Goal: Task Accomplishment & Management: Manage account settings

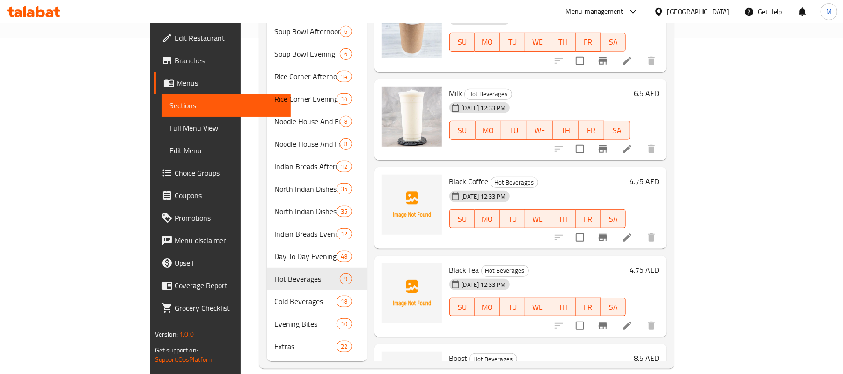
scroll to position [240, 0]
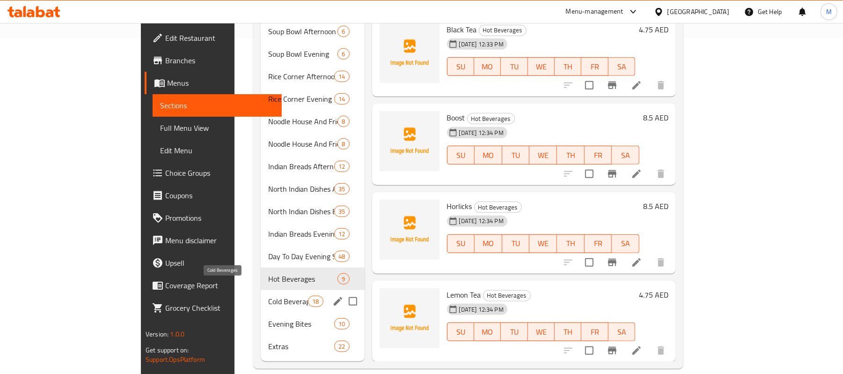
click at [268, 295] on span "Cold Beverages" at bounding box center [288, 300] width 40 height 11
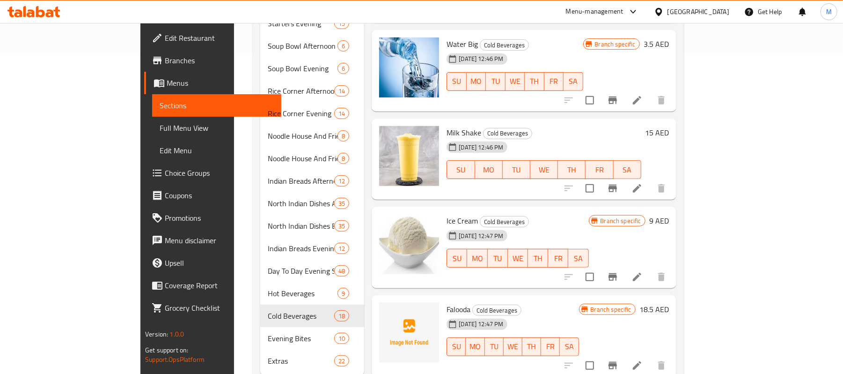
scroll to position [335, 0]
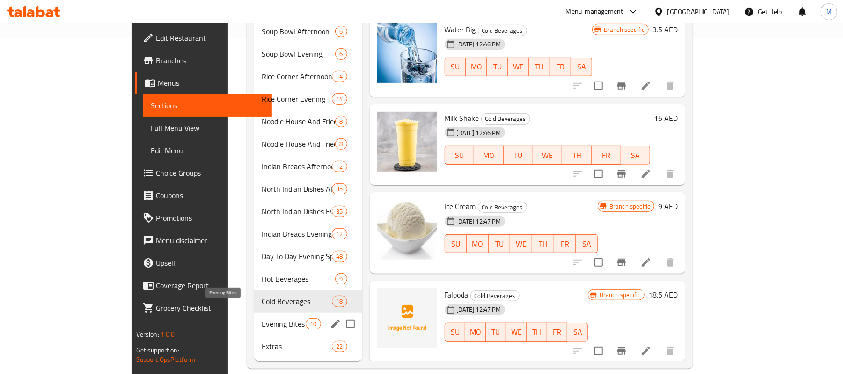
click at [262, 318] on span "Evening Bites" at bounding box center [284, 323] width 44 height 11
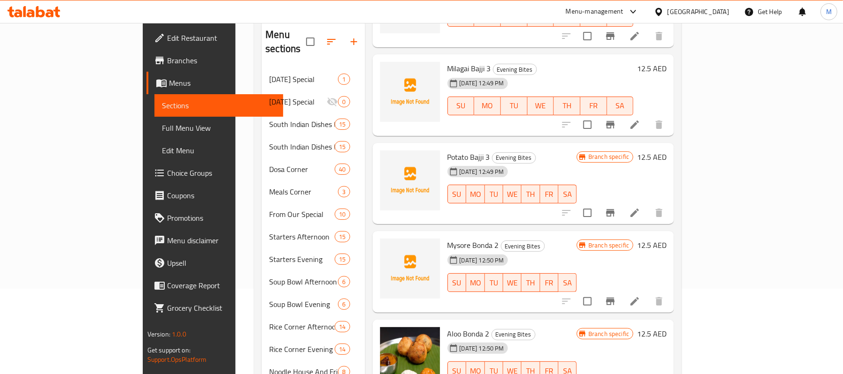
scroll to position [187, 0]
click at [615, 208] on icon "Branch-specific-item" at bounding box center [610, 211] width 8 height 7
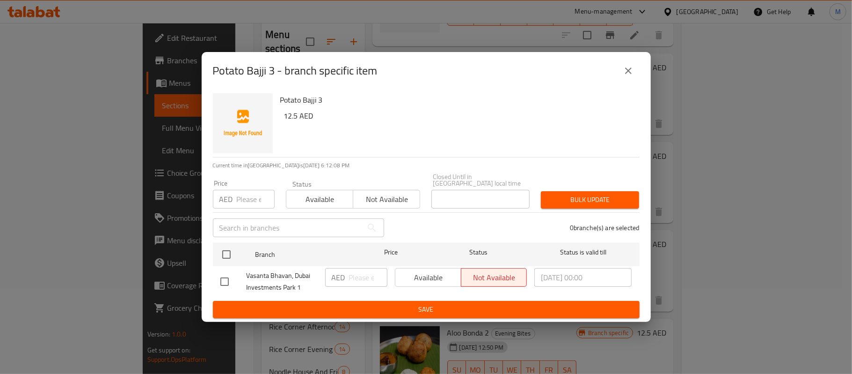
click at [630, 67] on icon "close" at bounding box center [628, 70] width 11 height 11
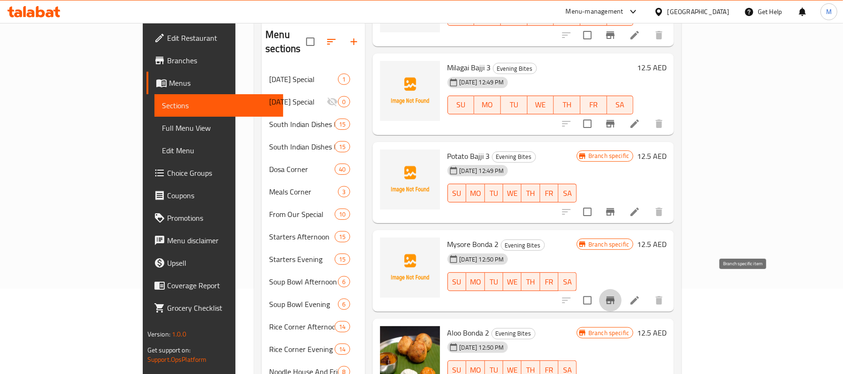
click at [616, 294] on icon "Branch-specific-item" at bounding box center [610, 299] width 11 height 11
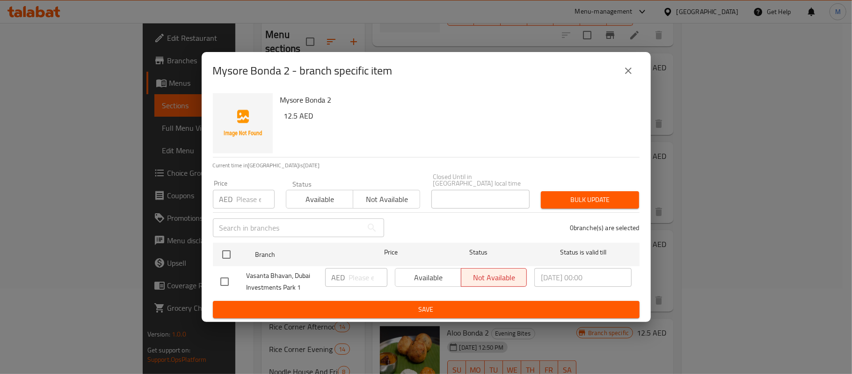
click at [630, 77] on button "close" at bounding box center [628, 70] width 22 height 22
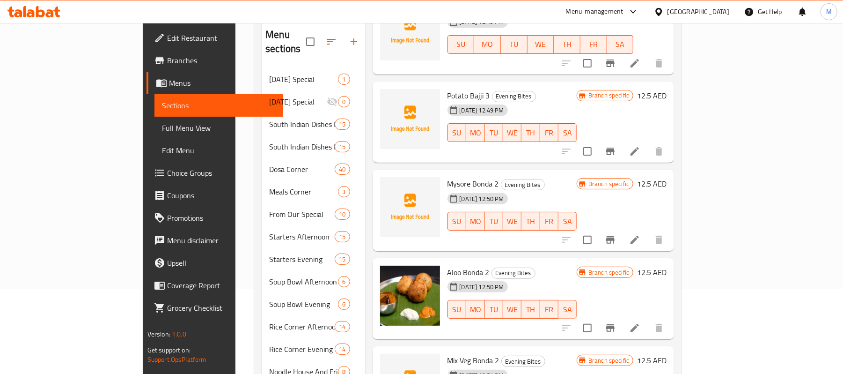
scroll to position [329, 0]
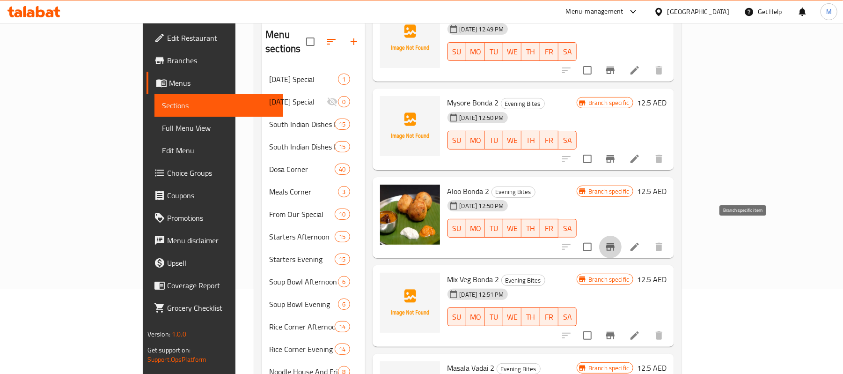
click at [616, 241] on icon "Branch-specific-item" at bounding box center [610, 246] width 11 height 11
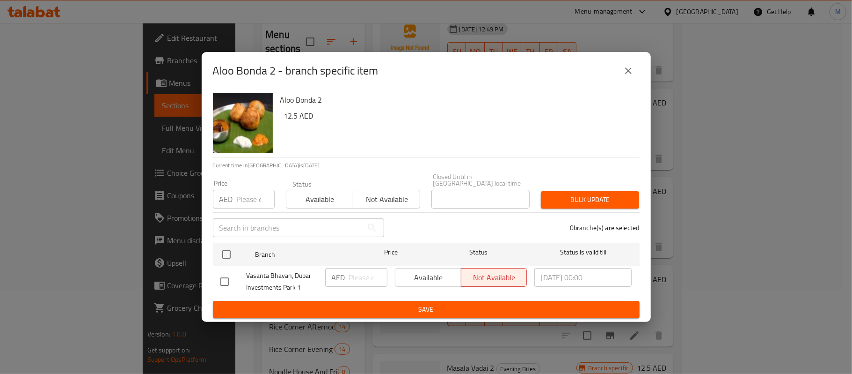
click at [630, 70] on icon "close" at bounding box center [628, 70] width 7 height 7
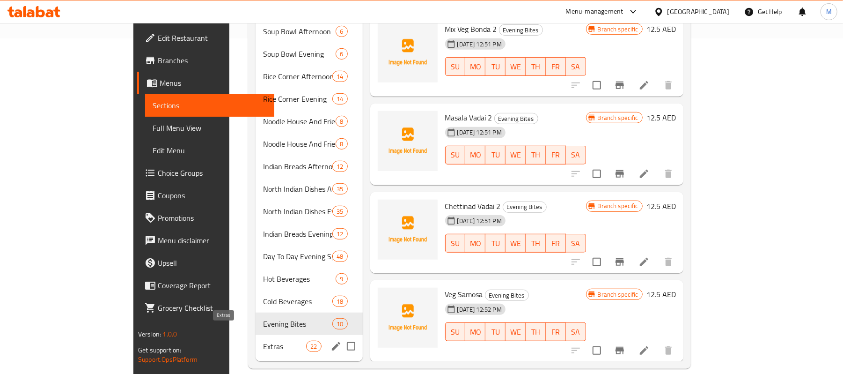
click at [263, 340] on span "Extras" at bounding box center [284, 345] width 43 height 11
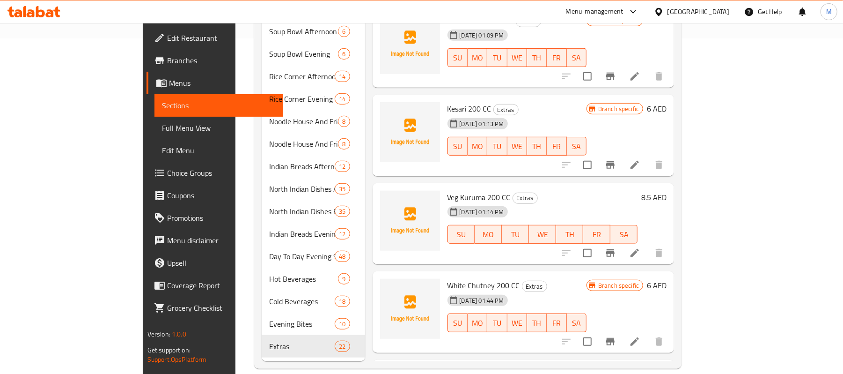
scroll to position [8, 0]
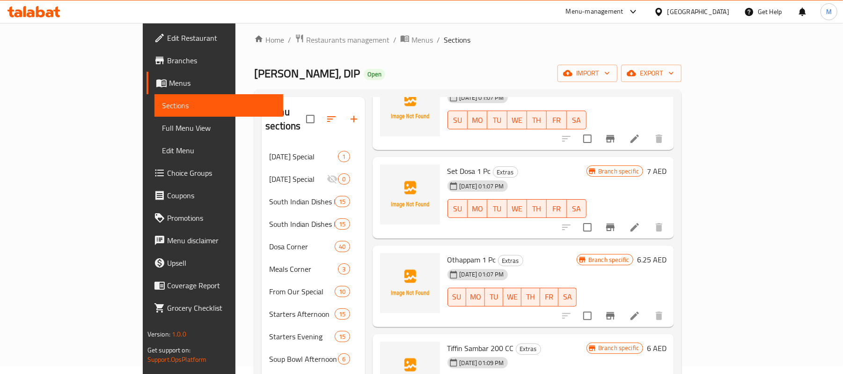
click at [472, 44] on ol "Home / Restaurants management / Menus / Sections" at bounding box center [467, 40] width 427 height 12
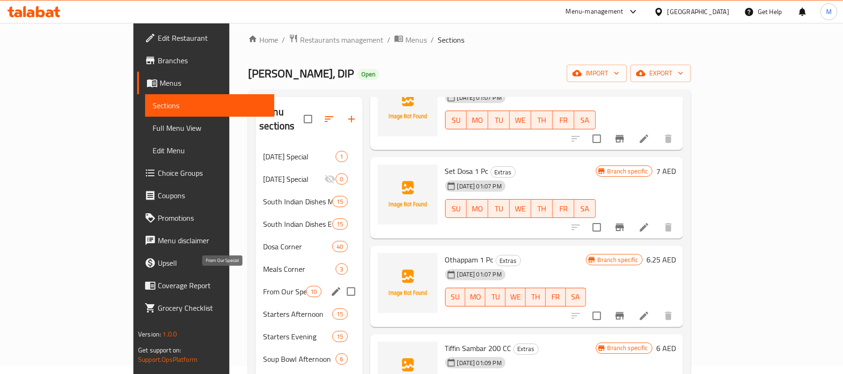
click at [263, 286] on span "From Our Special" at bounding box center [284, 291] width 43 height 11
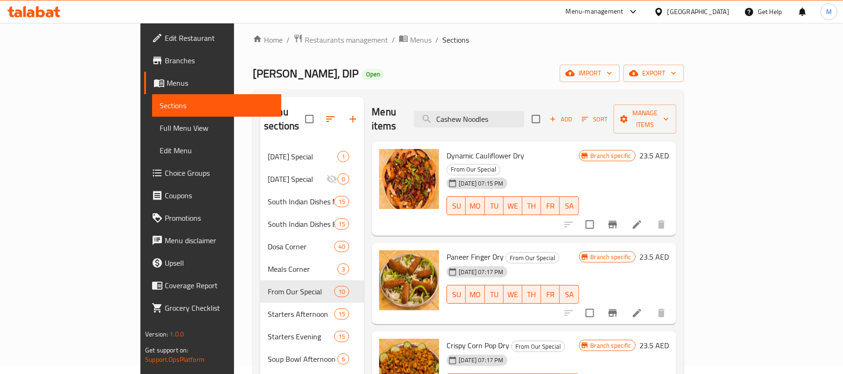
click at [643, 219] on icon at bounding box center [636, 224] width 11 height 11
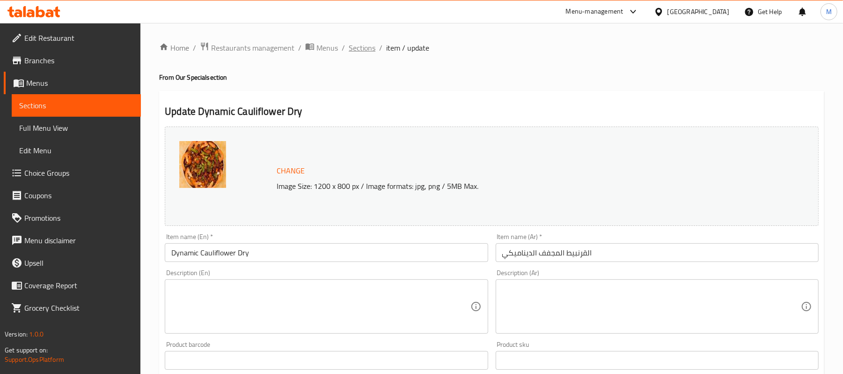
click at [368, 45] on span "Sections" at bounding box center [362, 47] width 27 height 11
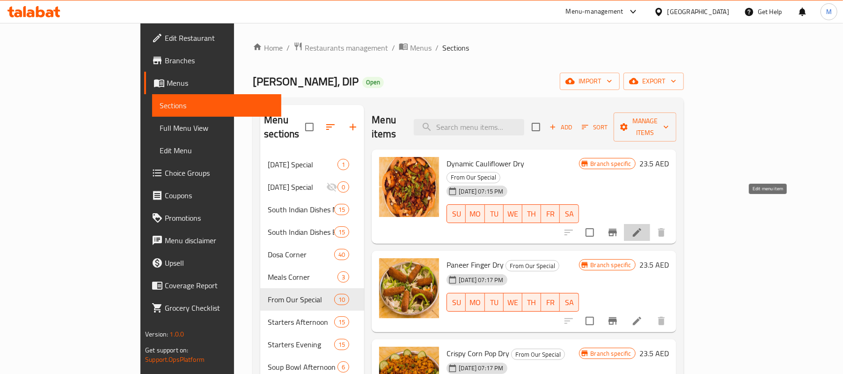
click at [643, 227] on icon at bounding box center [636, 232] width 11 height 11
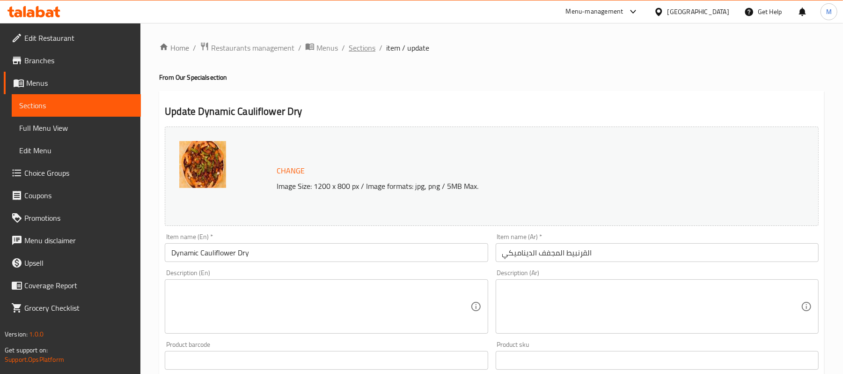
click at [365, 48] on span "Sections" at bounding box center [362, 47] width 27 height 11
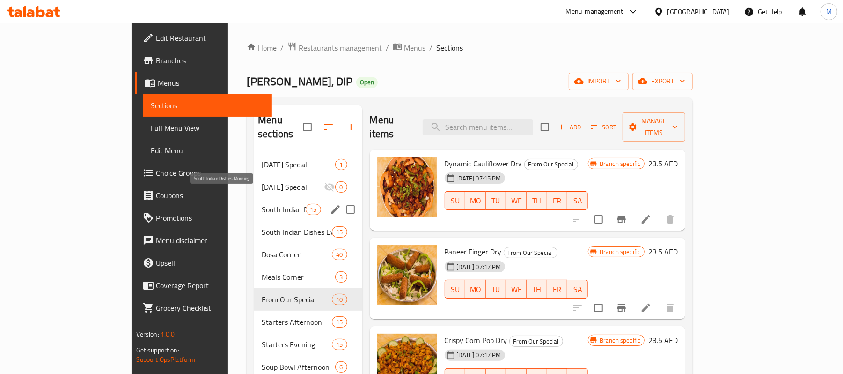
click at [262, 204] on span "South Indian Dishes Morning" at bounding box center [284, 209] width 44 height 11
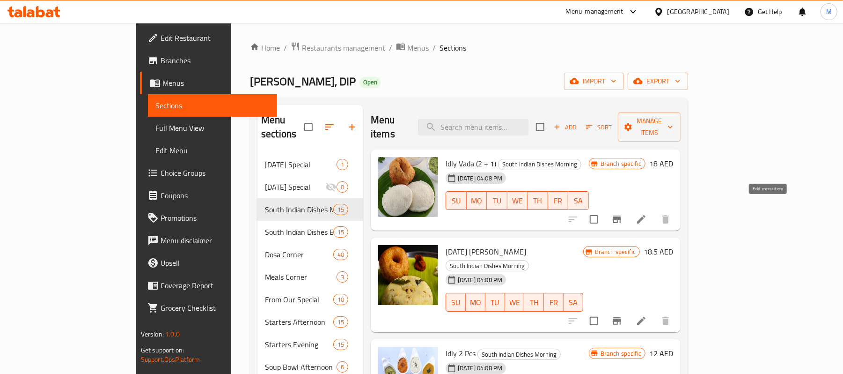
click at [645, 215] on icon at bounding box center [641, 219] width 8 height 8
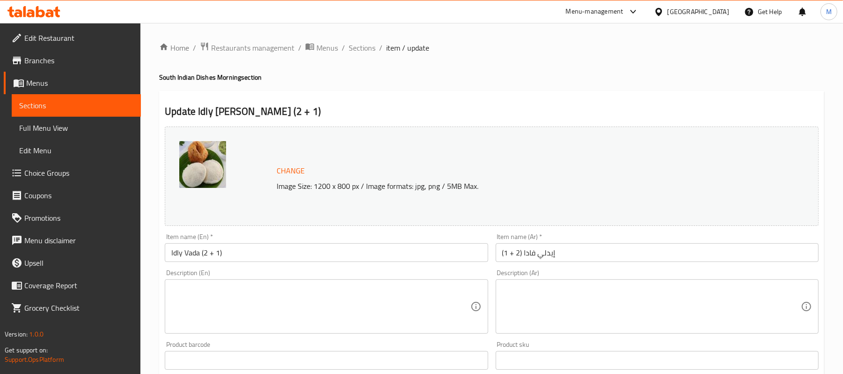
drag, startPoint x: 356, startPoint y: 49, endPoint x: 375, endPoint y: 71, distance: 29.5
click at [356, 49] on span "Sections" at bounding box center [362, 47] width 27 height 11
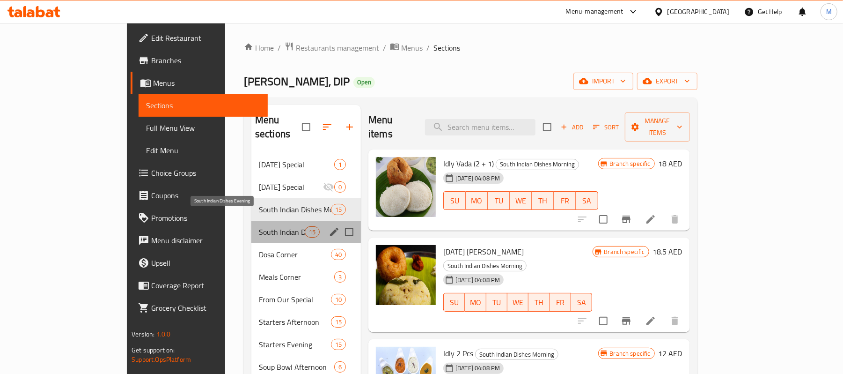
click at [259, 226] on span "South Indian Dishes Evening" at bounding box center [282, 231] width 46 height 11
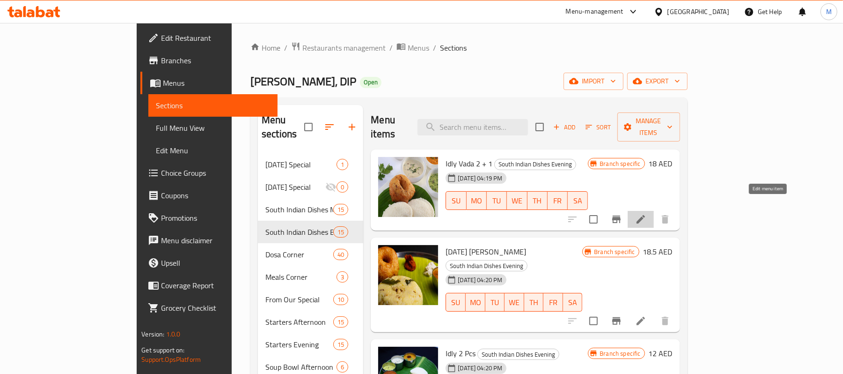
click at [645, 215] on icon at bounding box center [641, 219] width 8 height 8
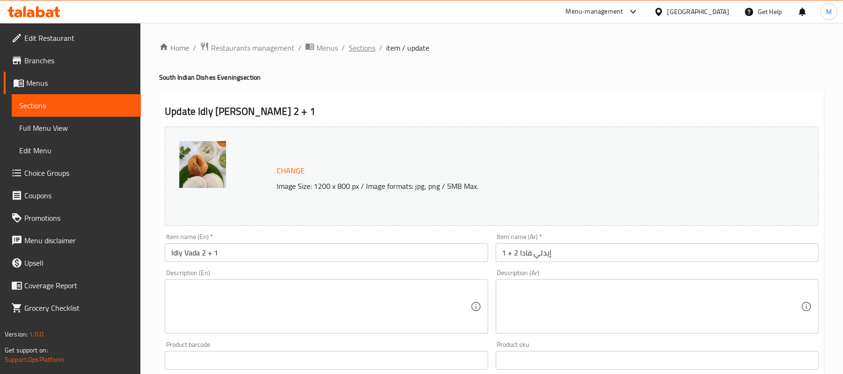
click at [363, 43] on span "Sections" at bounding box center [362, 47] width 27 height 11
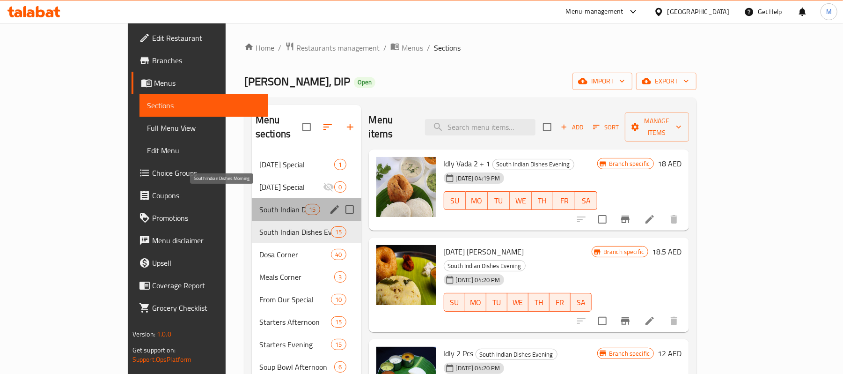
click at [259, 204] on span "South Indian Dishes Morning" at bounding box center [281, 209] width 45 height 11
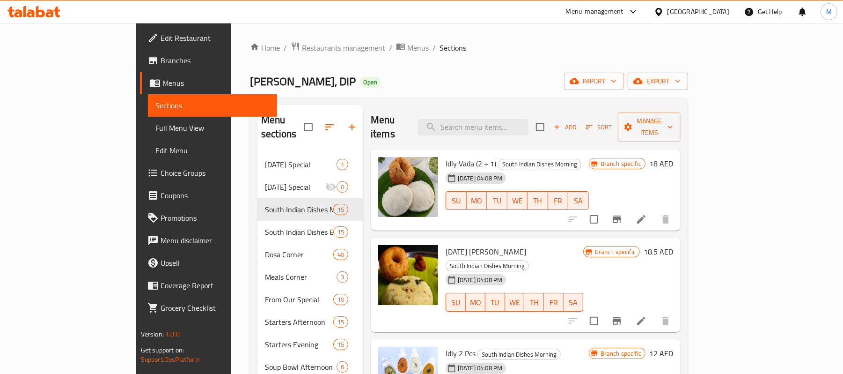
click at [647, 213] on icon at bounding box center [641, 218] width 11 height 11
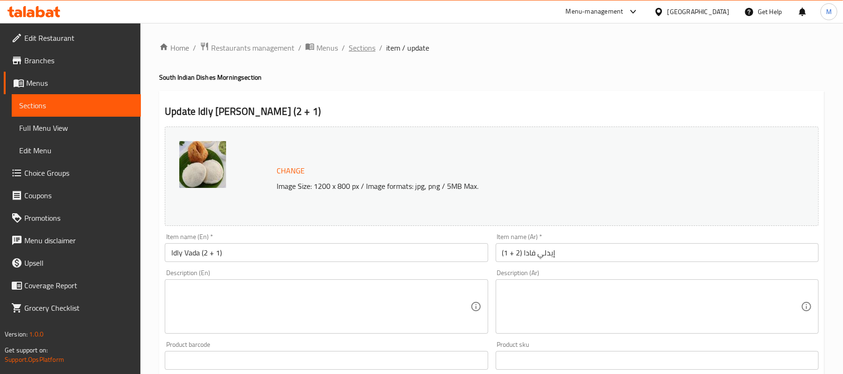
click at [356, 47] on span "Sections" at bounding box center [362, 47] width 27 height 11
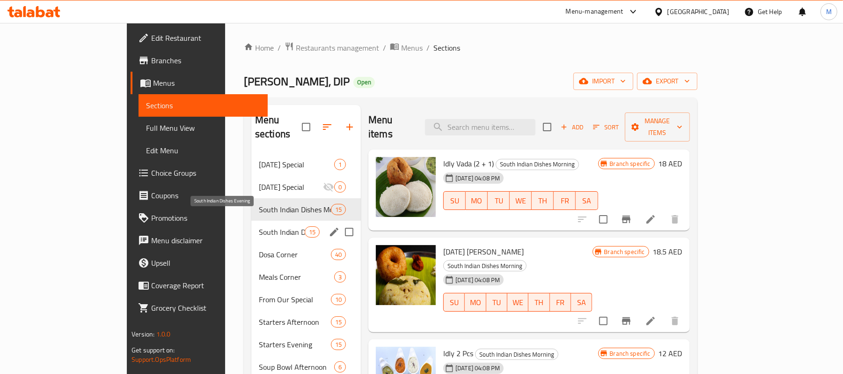
click at [259, 226] on span "South Indian Dishes Evening" at bounding box center [282, 231] width 46 height 11
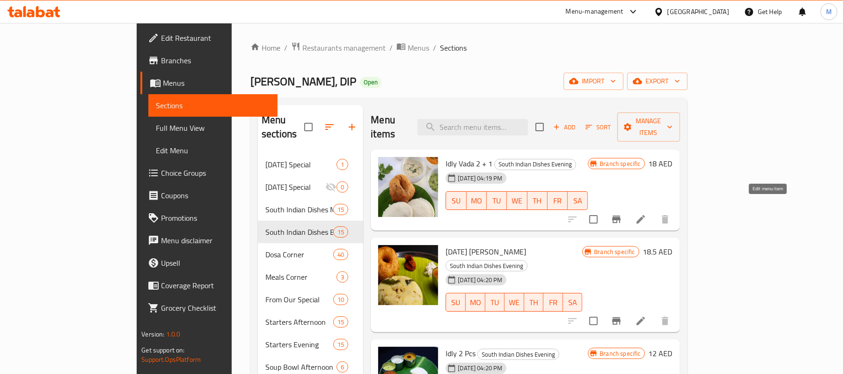
click at [645, 215] on icon at bounding box center [641, 219] width 8 height 8
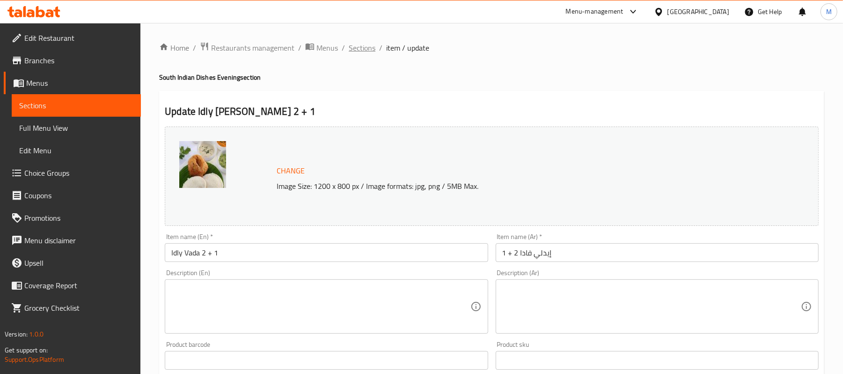
click at [356, 51] on span "Sections" at bounding box center [362, 47] width 27 height 11
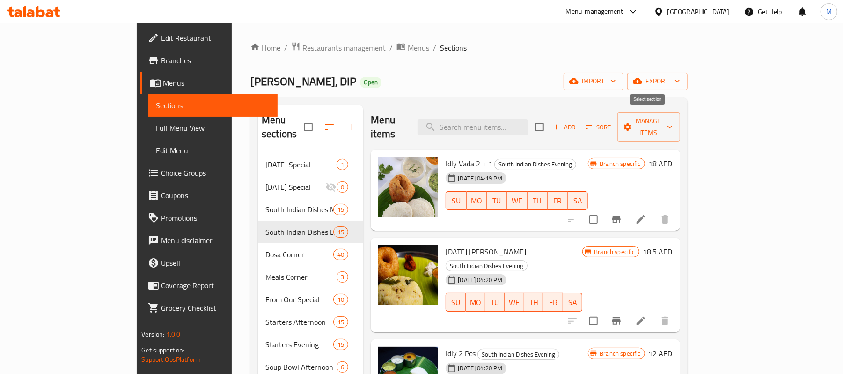
click at [549, 118] on input "checkbox" at bounding box center [540, 127] width 20 height 20
checkbox input "true"
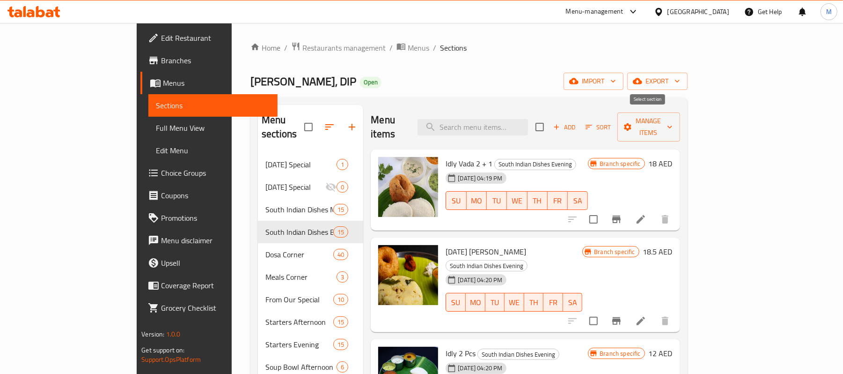
checkbox input "true"
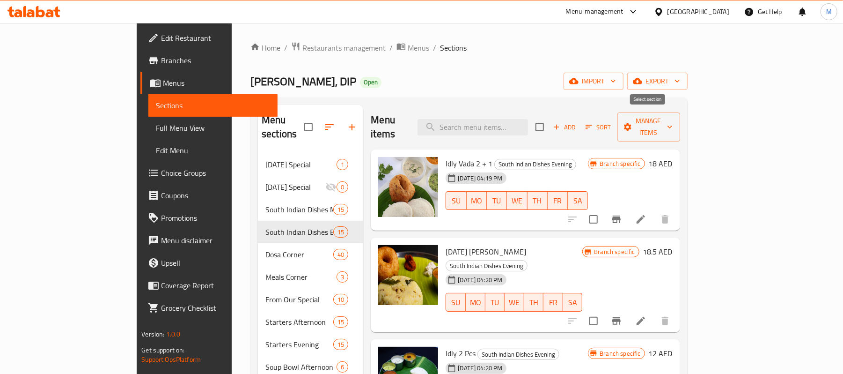
checkbox input "true"
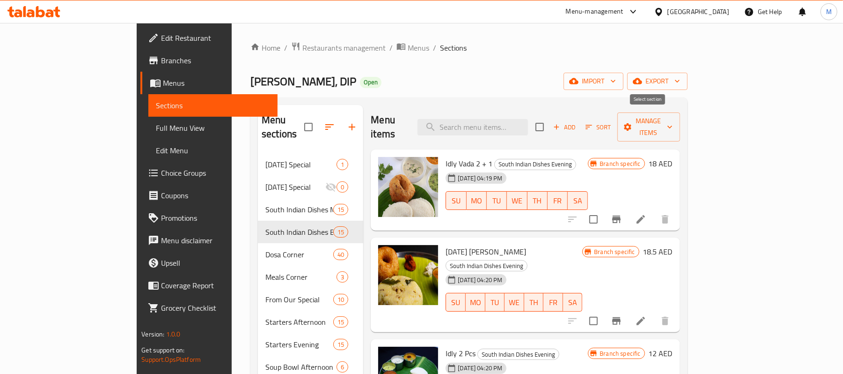
checkbox input "true"
click at [673, 121] on span "Manage items" at bounding box center [649, 126] width 48 height 23
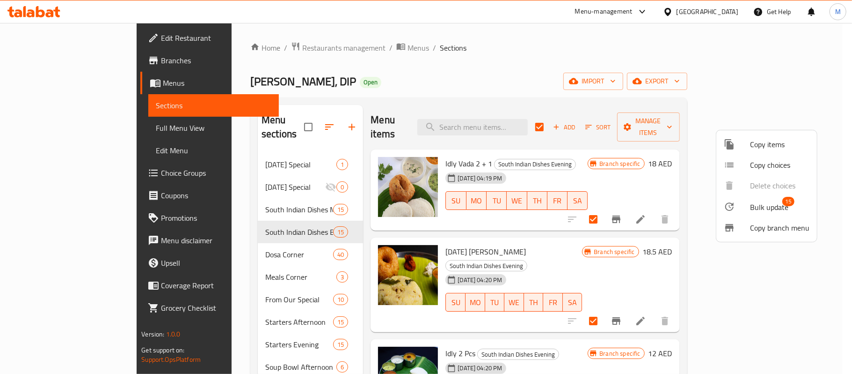
click at [759, 207] on span "Bulk update" at bounding box center [769, 206] width 38 height 11
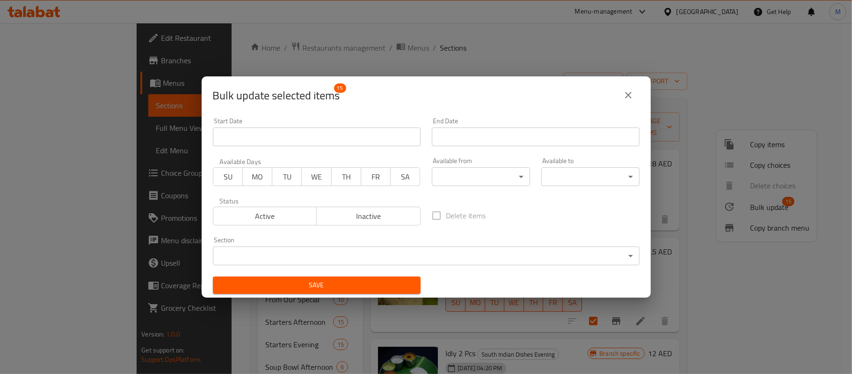
click at [498, 171] on body "​ Menu-management [GEOGRAPHIC_DATA] Get Help M Edit Restaurant Branches Menus S…" at bounding box center [426, 198] width 852 height 351
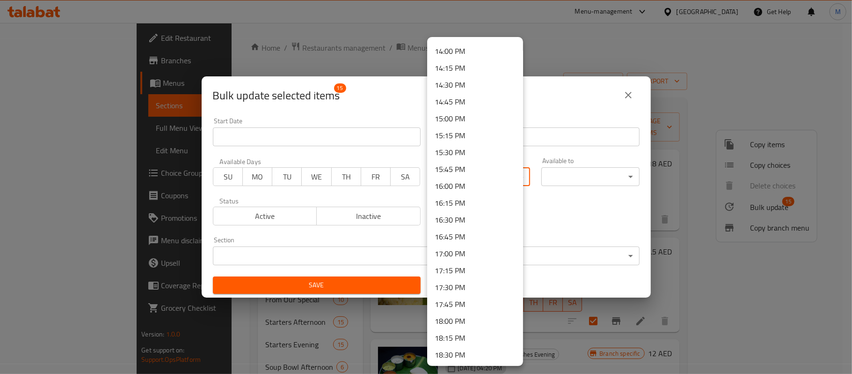
scroll to position [1061, 0]
click at [470, 168] on li "17:30 PM" at bounding box center [475, 168] width 96 height 17
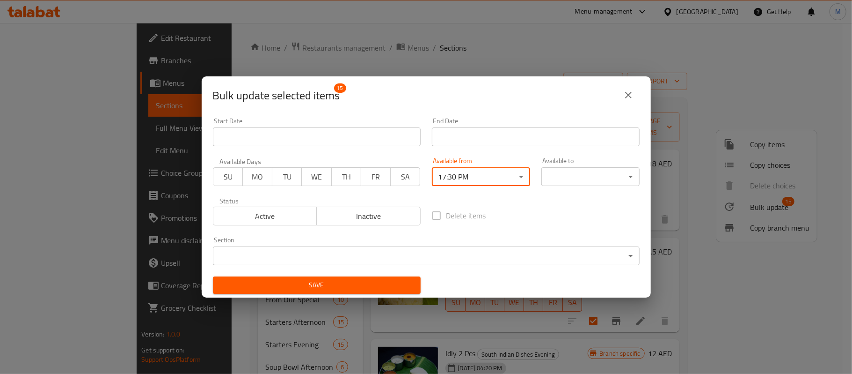
click at [561, 178] on body "​ Menu-management [GEOGRAPHIC_DATA] Get Help M Edit Restaurant Branches Menus S…" at bounding box center [426, 198] width 852 height 351
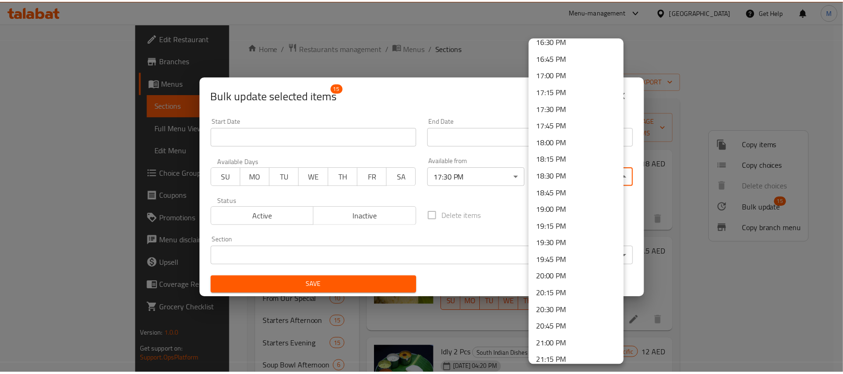
scroll to position [1313, 0]
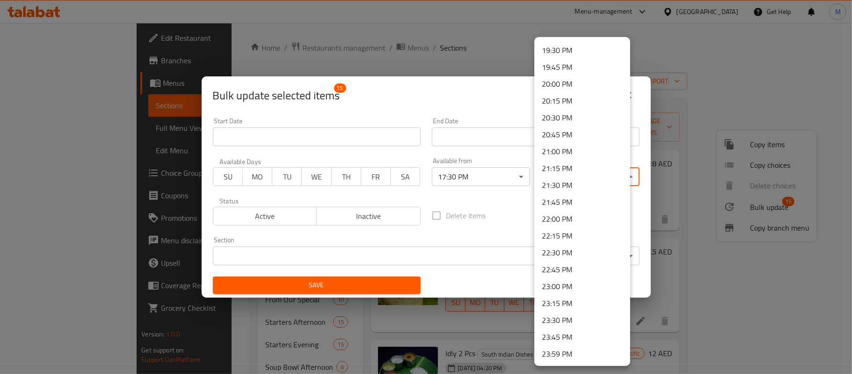
click at [564, 282] on li "23:00 PM" at bounding box center [583, 286] width 96 height 17
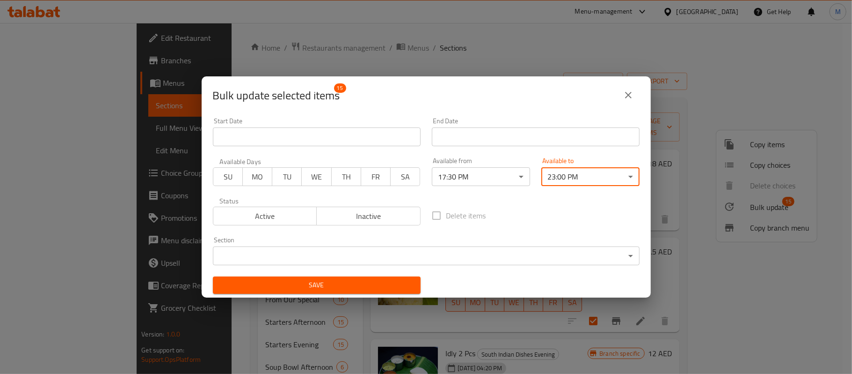
click at [365, 289] on span "Save" at bounding box center [316, 285] width 193 height 12
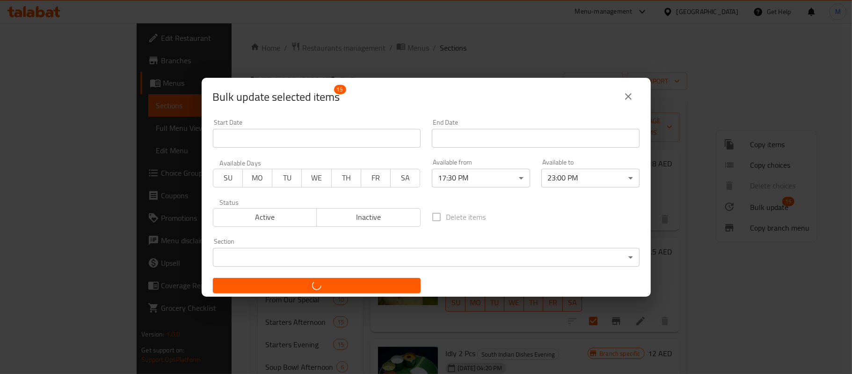
checkbox input "false"
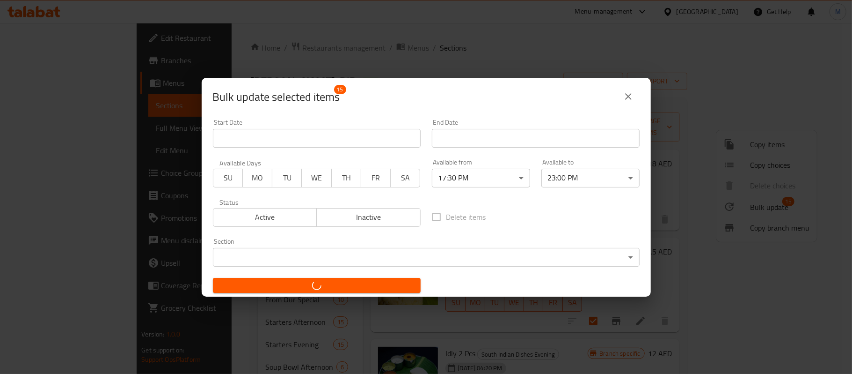
checkbox input "false"
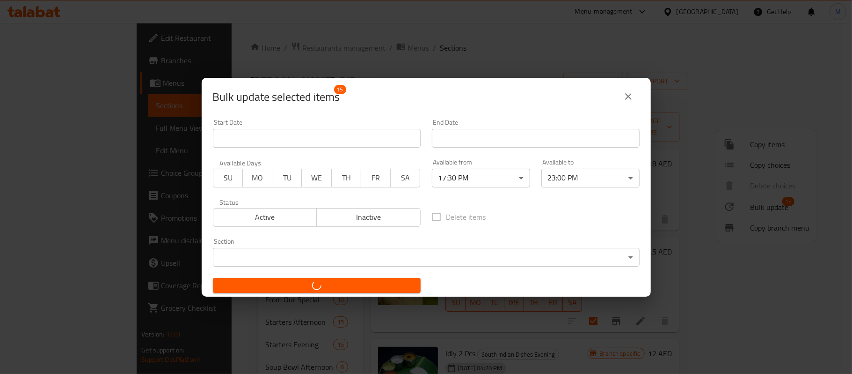
checkbox input "false"
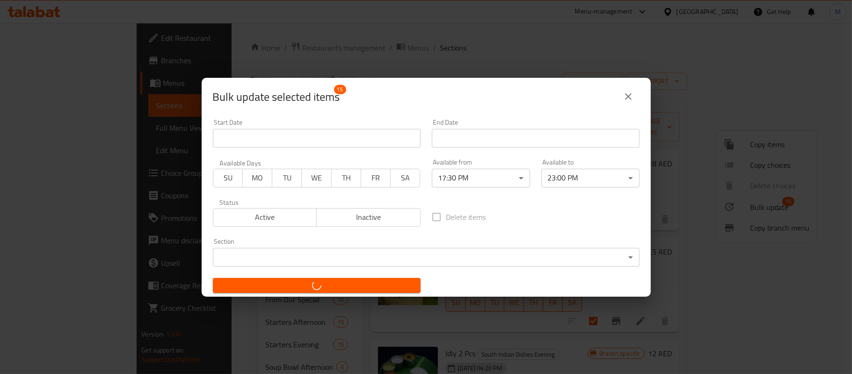
checkbox input "false"
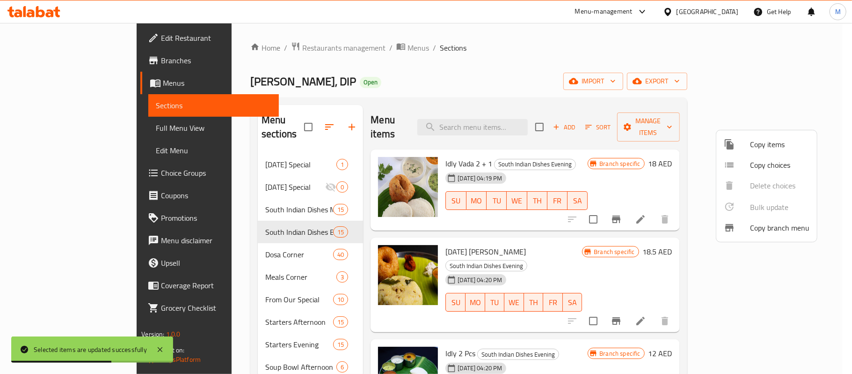
click at [198, 245] on div at bounding box center [426, 187] width 852 height 374
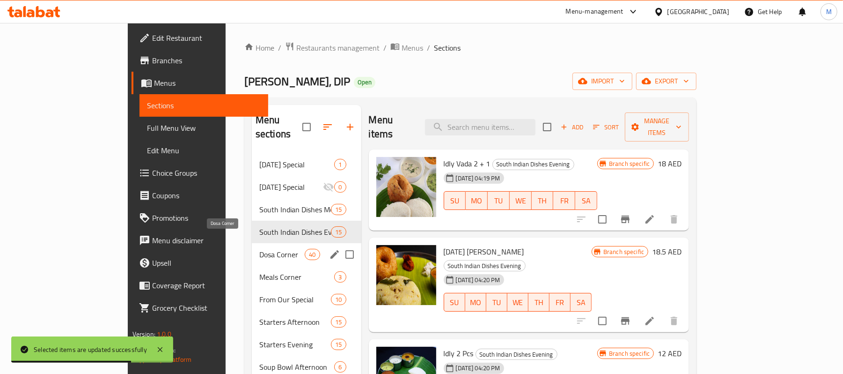
click at [259, 249] on span "Dosa Corner" at bounding box center [281, 254] width 45 height 11
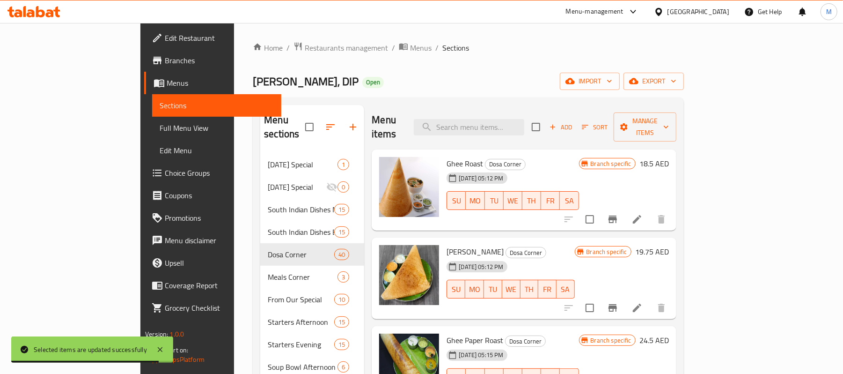
click at [641, 215] on icon at bounding box center [637, 219] width 8 height 8
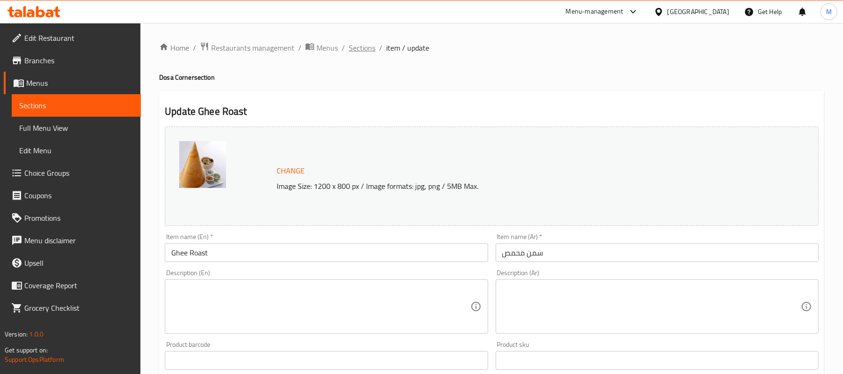
click at [358, 44] on span "Sections" at bounding box center [362, 47] width 27 height 11
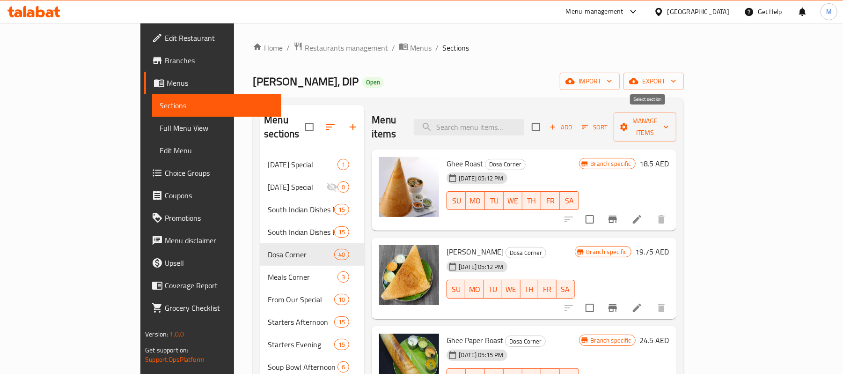
click at [546, 122] on input "checkbox" at bounding box center [536, 127] width 20 height 20
checkbox input "true"
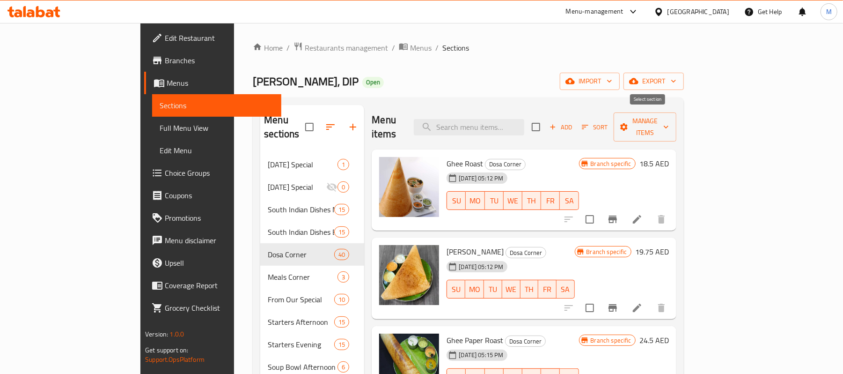
checkbox input "true"
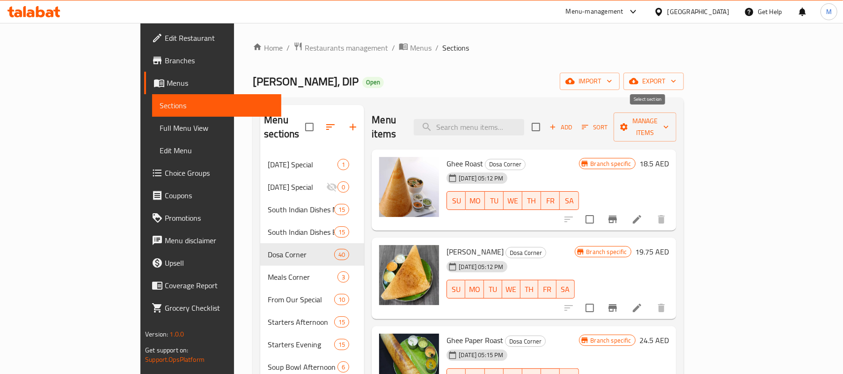
checkbox input "true"
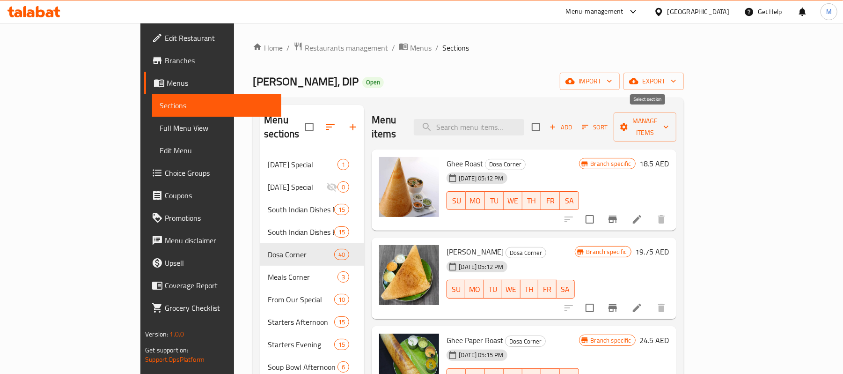
checkbox input "true"
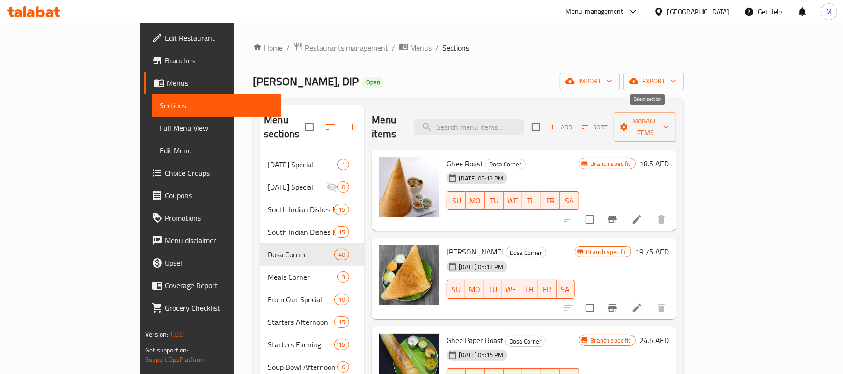
checkbox input "true"
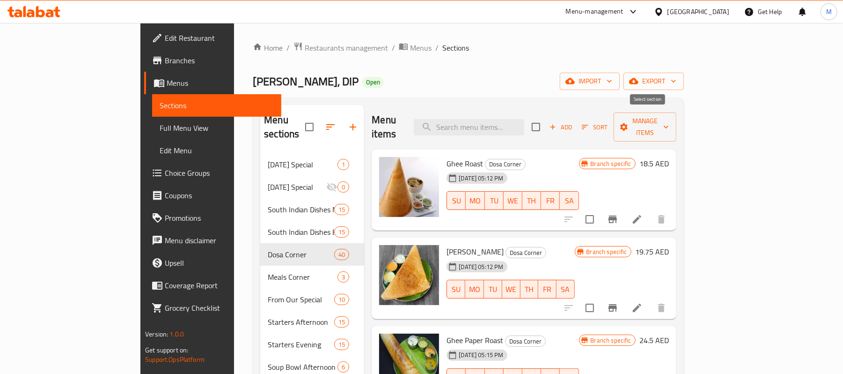
checkbox input "true"
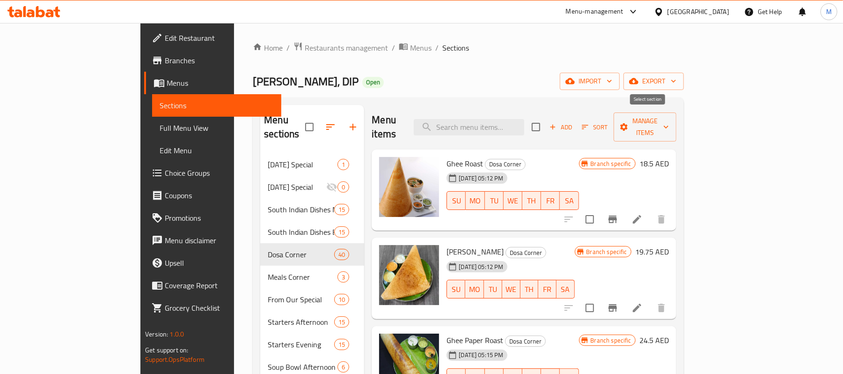
checkbox input "true"
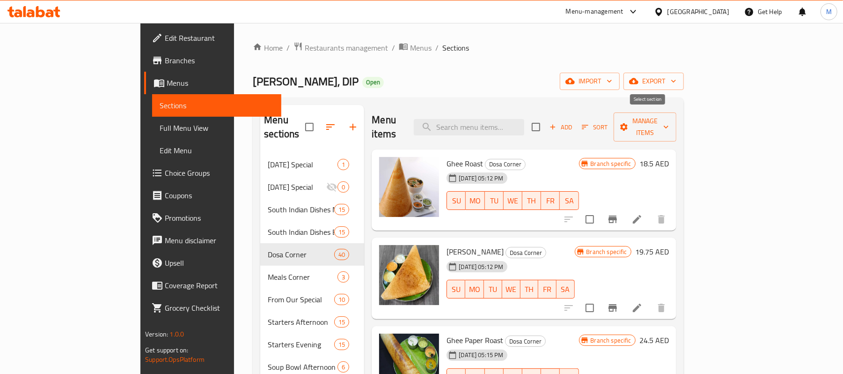
checkbox input "true"
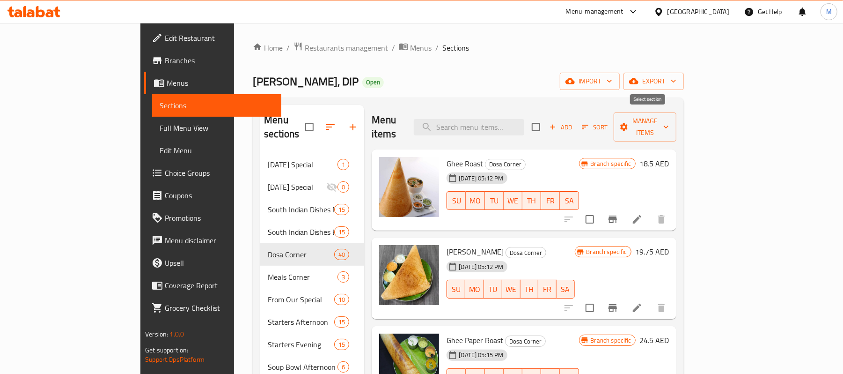
checkbox input "true"
click at [669, 120] on span "Manage items" at bounding box center [645, 126] width 48 height 23
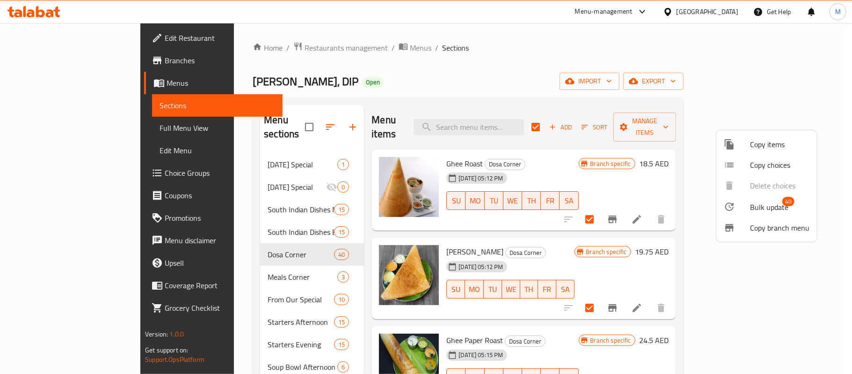
click at [766, 207] on span "Bulk update" at bounding box center [769, 206] width 38 height 11
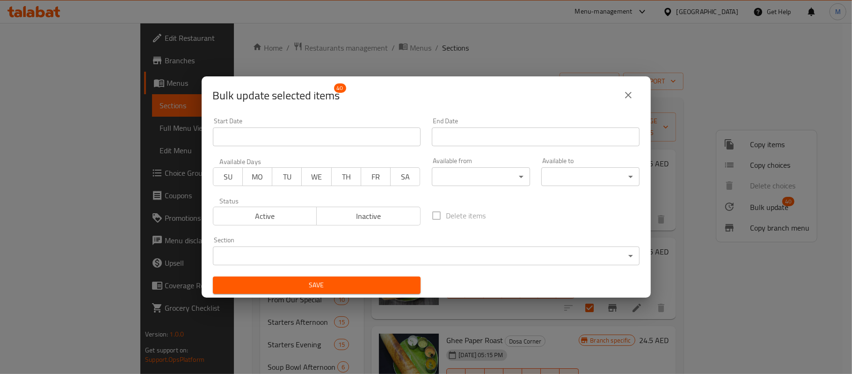
click at [482, 169] on body "​ Menu-management [GEOGRAPHIC_DATA] Get Help M Edit Restaurant Branches Menus S…" at bounding box center [426, 198] width 852 height 351
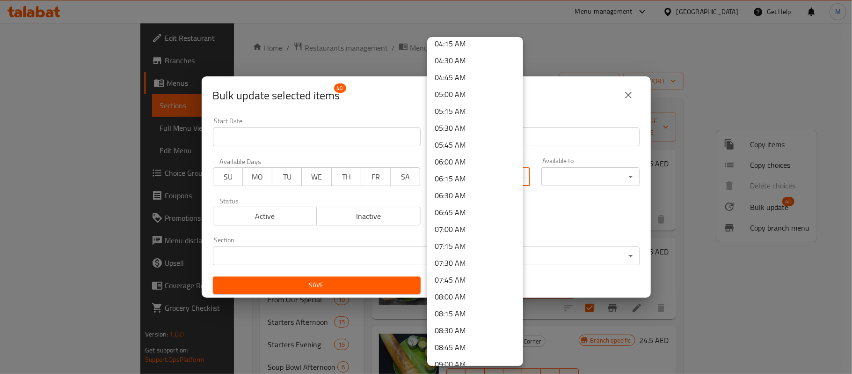
scroll to position [374, 0]
click at [467, 180] on li "07:30 AM" at bounding box center [475, 180] width 96 height 17
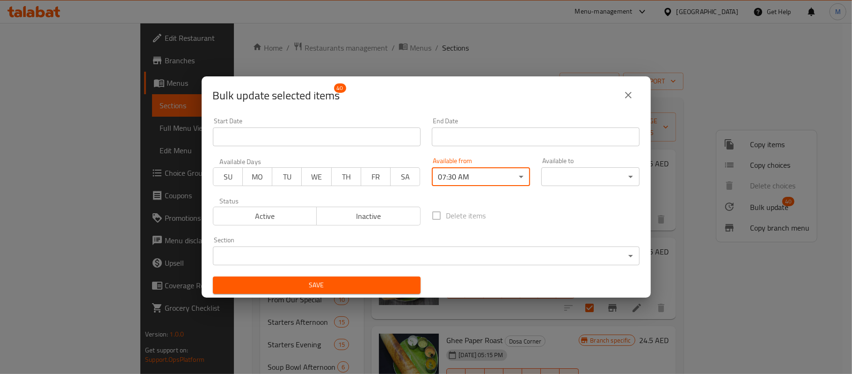
click at [568, 182] on body "​ Menu-management [GEOGRAPHIC_DATA] Get Help M Edit Restaurant Branches Menus S…" at bounding box center [426, 198] width 852 height 351
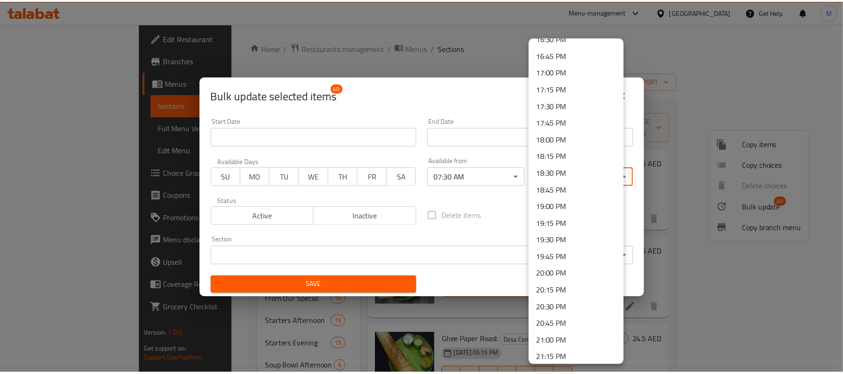
scroll to position [1313, 0]
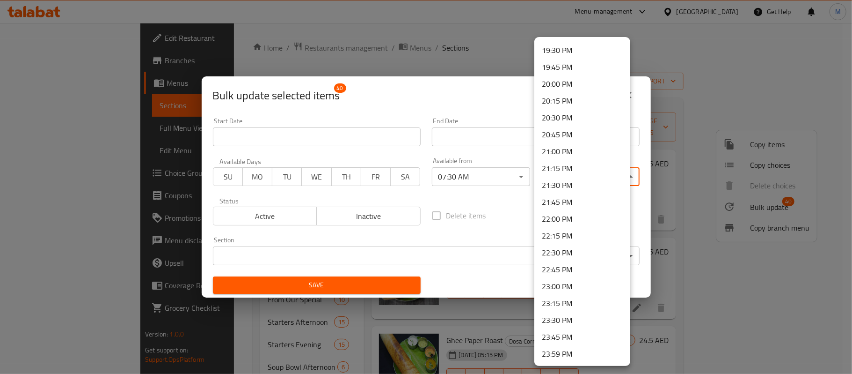
click at [564, 316] on li "23:30 PM" at bounding box center [583, 320] width 96 height 17
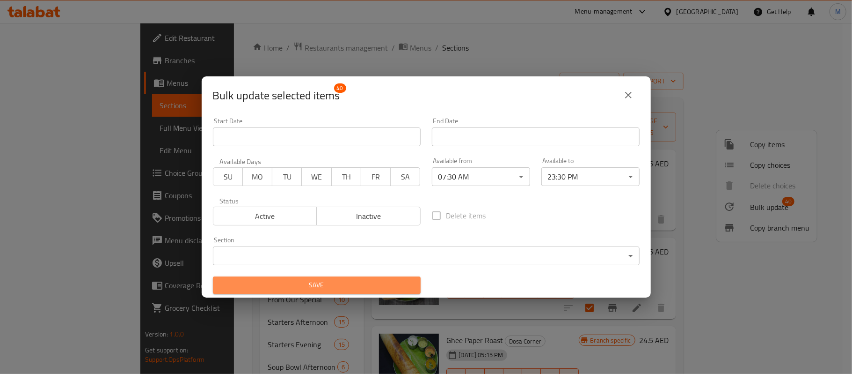
click at [391, 285] on span "Save" at bounding box center [316, 285] width 193 height 12
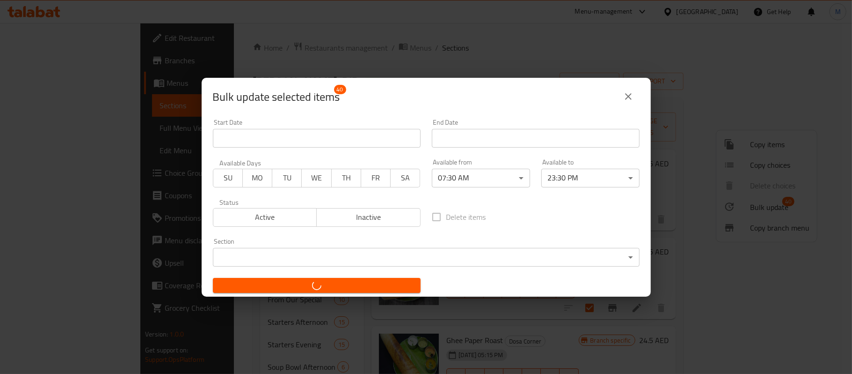
checkbox input "false"
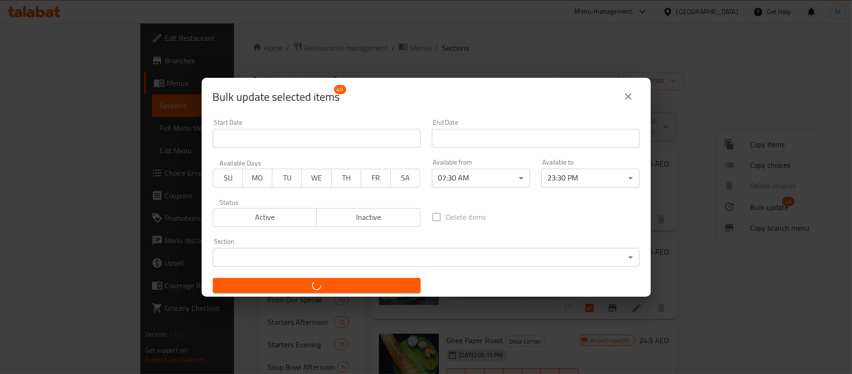
checkbox input "false"
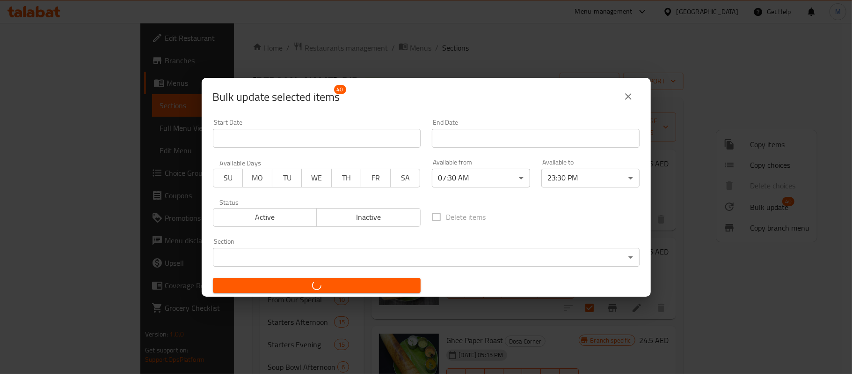
checkbox input "false"
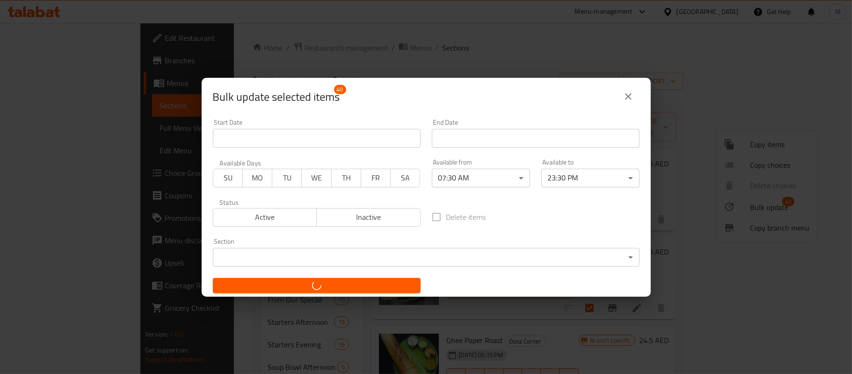
checkbox input "false"
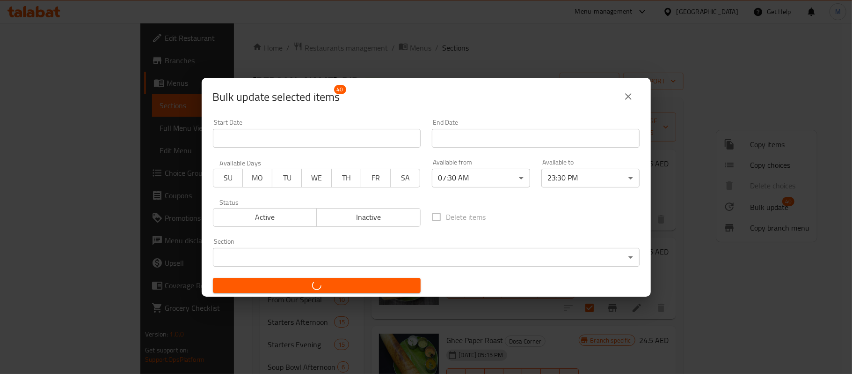
checkbox input "false"
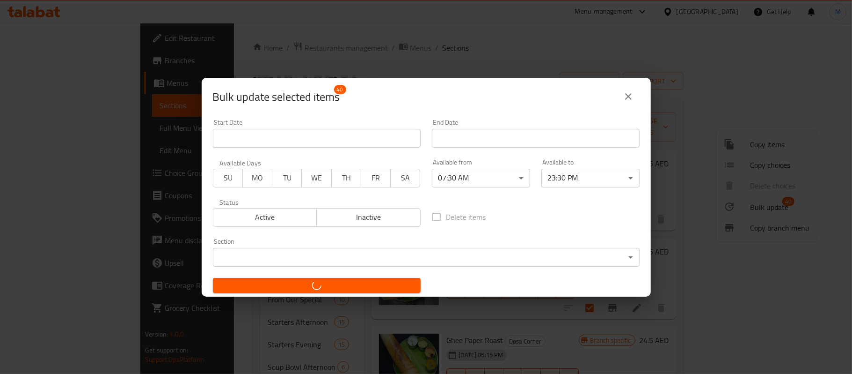
checkbox input "false"
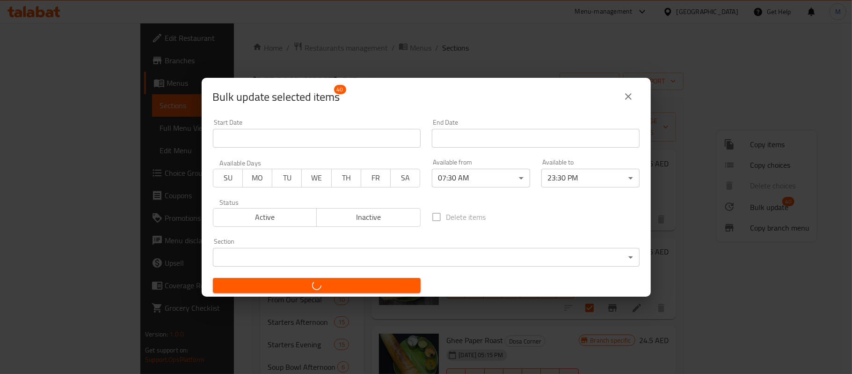
checkbox input "false"
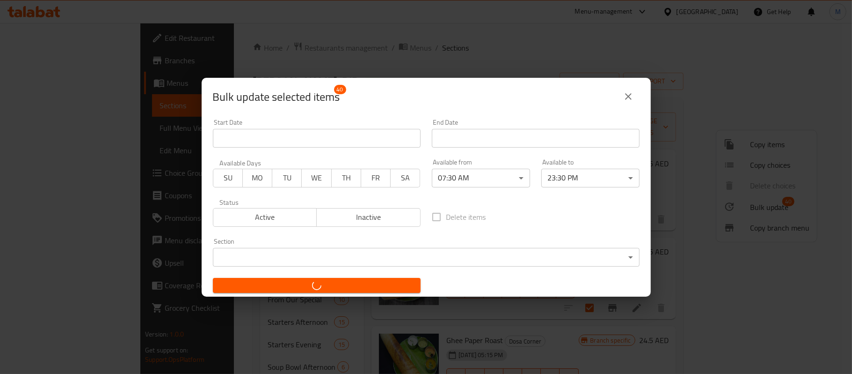
checkbox input "false"
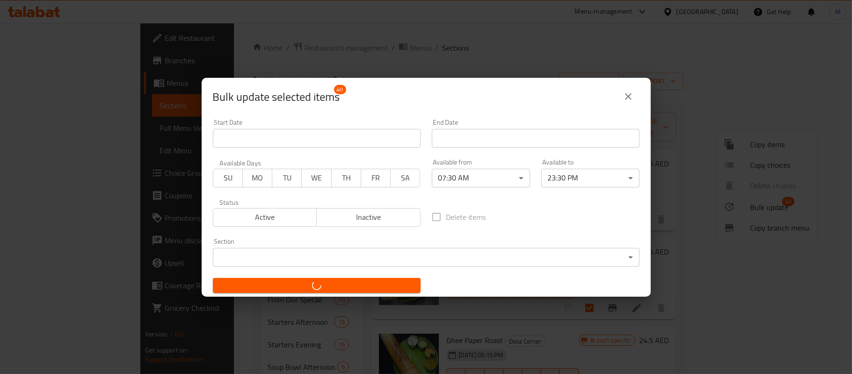
checkbox input "false"
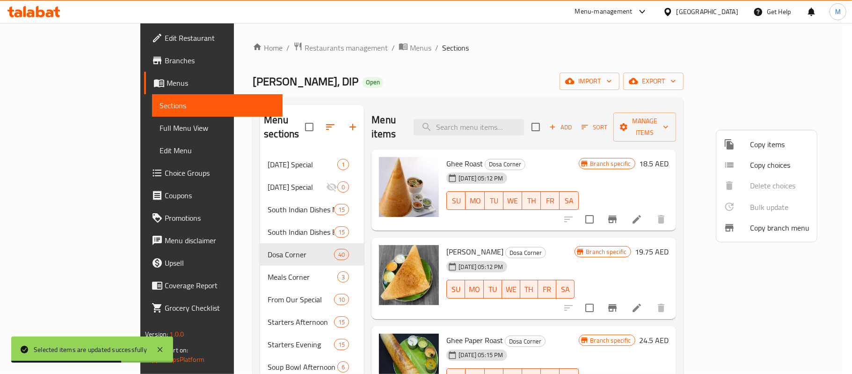
click at [564, 70] on div at bounding box center [426, 187] width 852 height 374
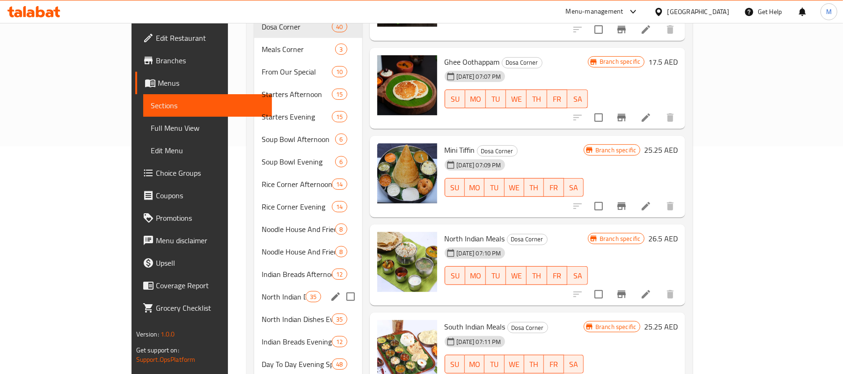
scroll to position [249, 0]
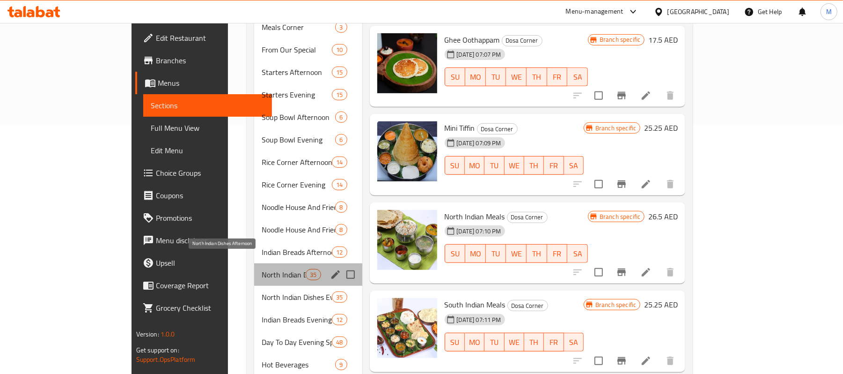
click at [262, 269] on span "North Indian Dishes Afternoon" at bounding box center [284, 274] width 44 height 11
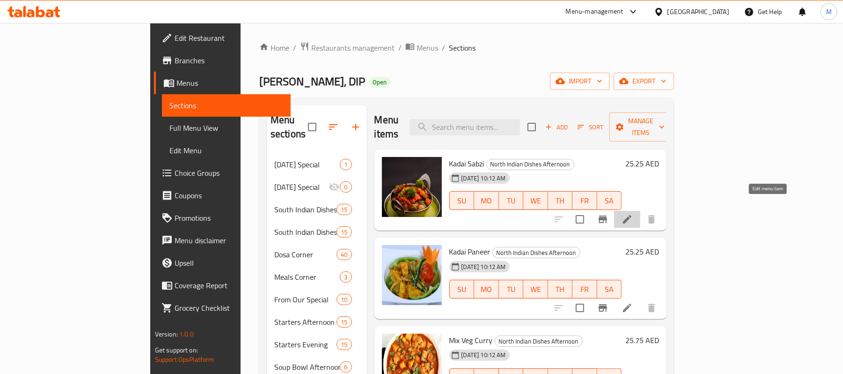
click at [633, 213] on icon at bounding box center [627, 218] width 11 height 11
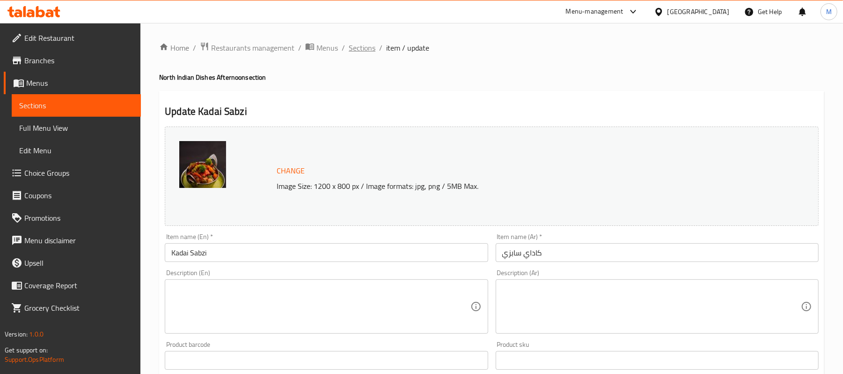
click at [359, 50] on span "Sections" at bounding box center [362, 47] width 27 height 11
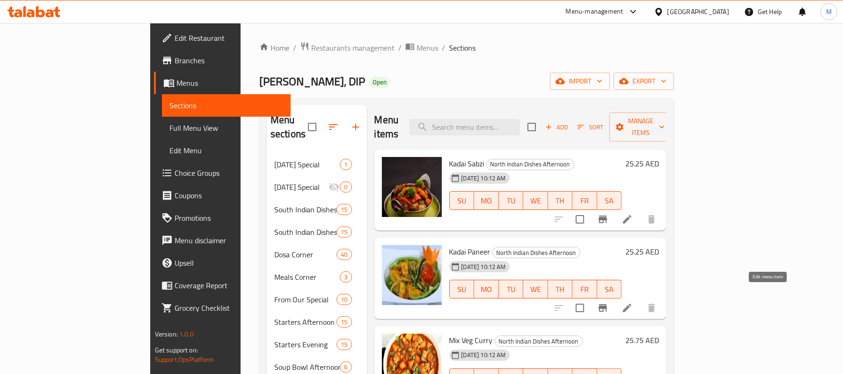
click at [633, 302] on icon at bounding box center [627, 307] width 11 height 11
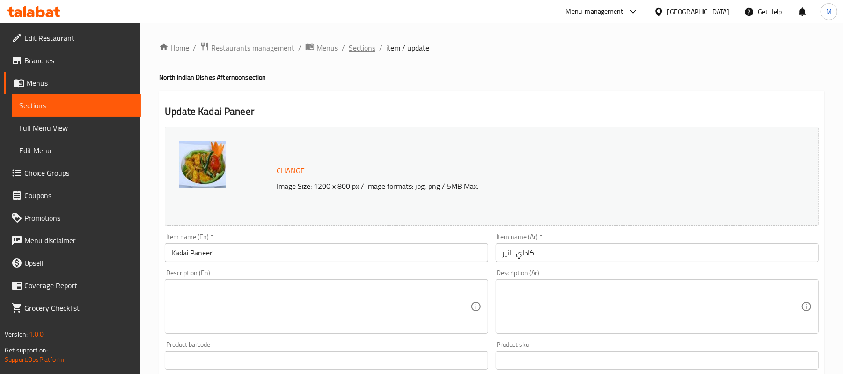
click at [358, 48] on span "Sections" at bounding box center [362, 47] width 27 height 11
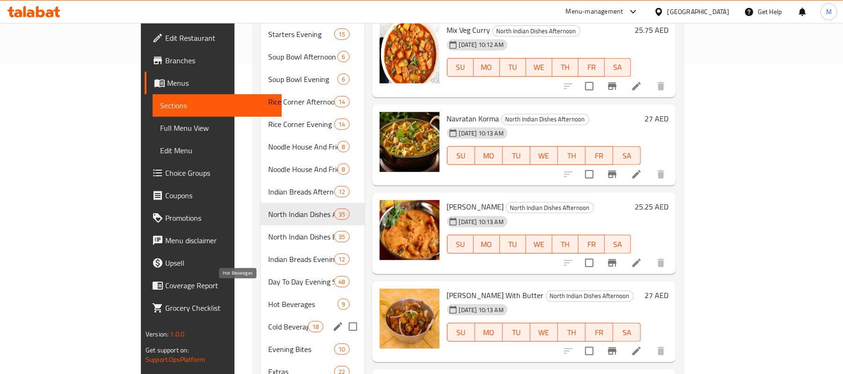
scroll to position [312, 0]
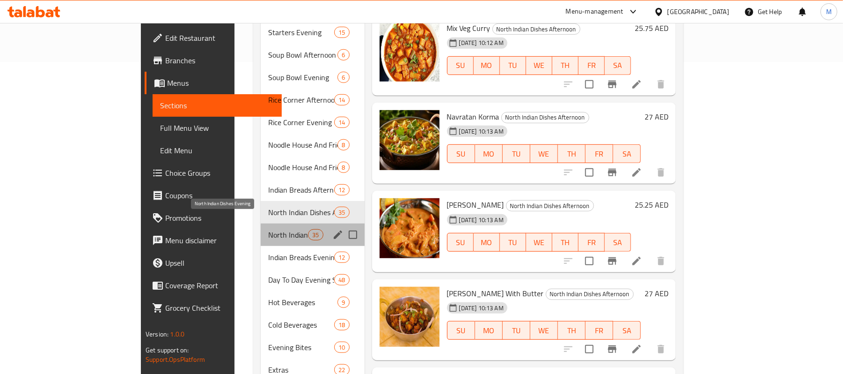
click at [268, 229] on span "North Indian Dishes Evening" at bounding box center [288, 234] width 40 height 11
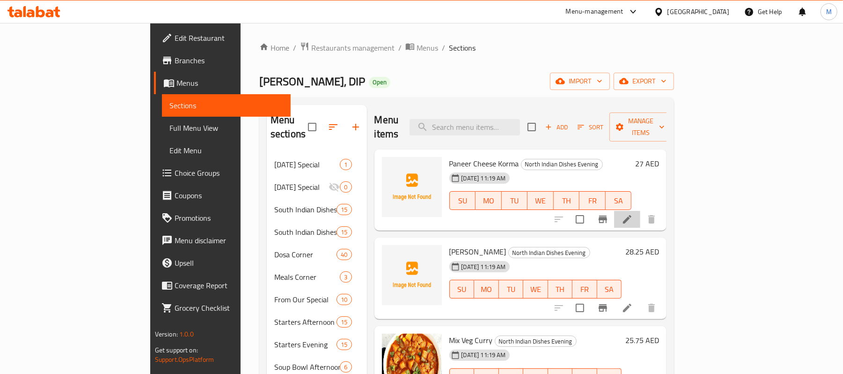
click at [640, 214] on li at bounding box center [627, 219] width 26 height 17
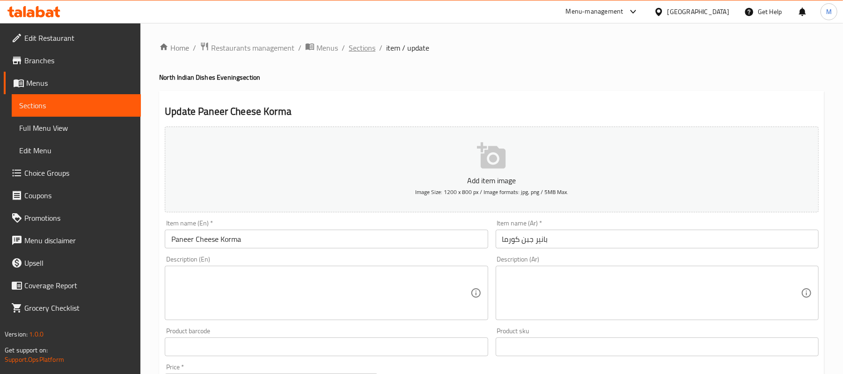
click at [356, 47] on span "Sections" at bounding box center [362, 47] width 27 height 11
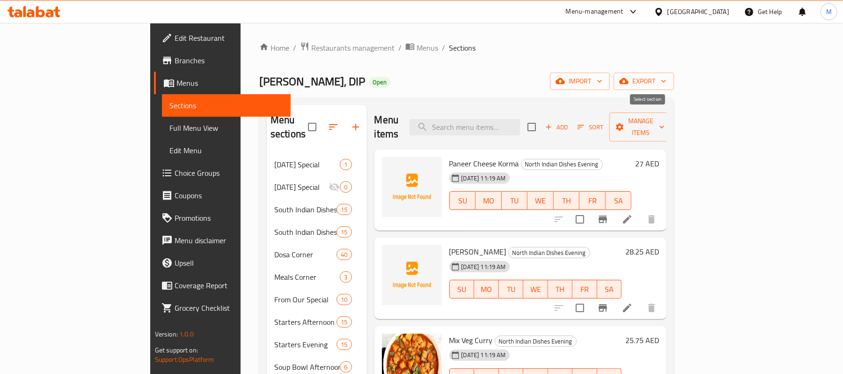
drag, startPoint x: 645, startPoint y: 117, endPoint x: 810, endPoint y: 161, distance: 170.6
click at [542, 118] on input "checkbox" at bounding box center [532, 127] width 20 height 20
checkbox input "true"
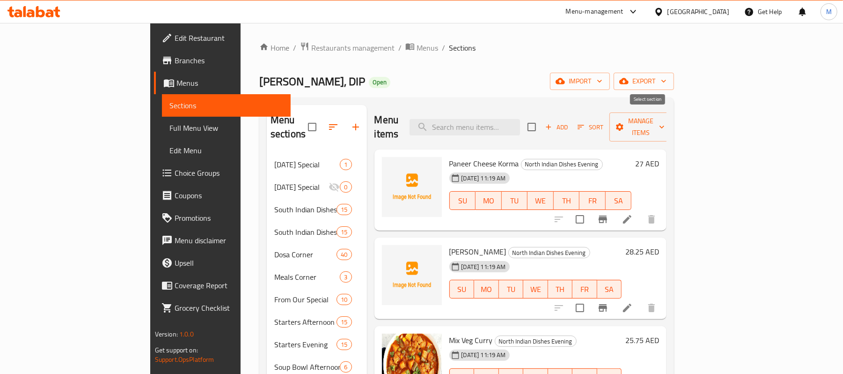
checkbox input "true"
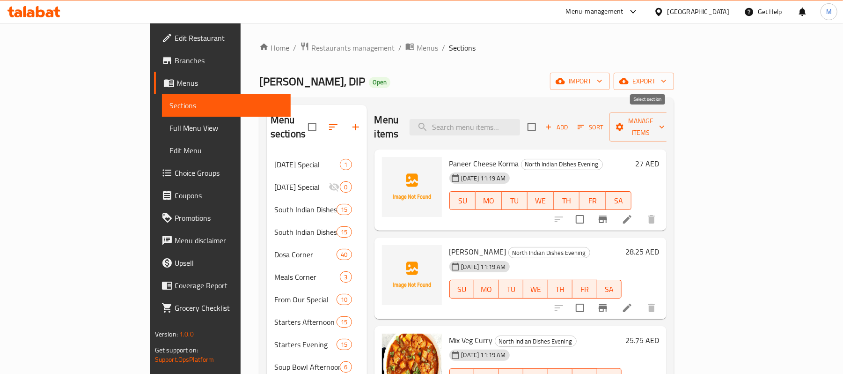
checkbox input "true"
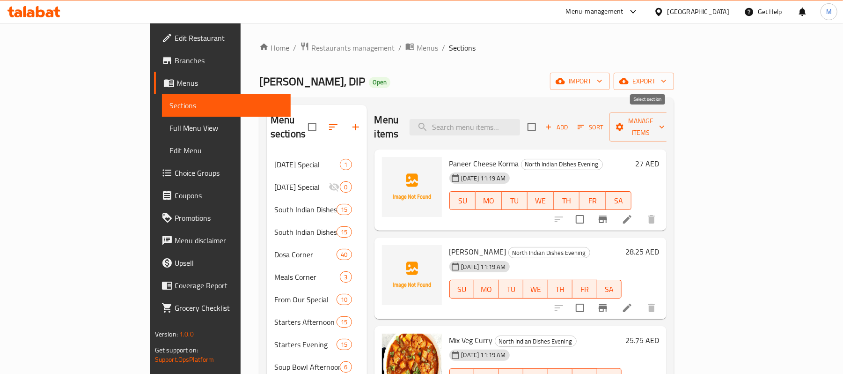
checkbox input "true"
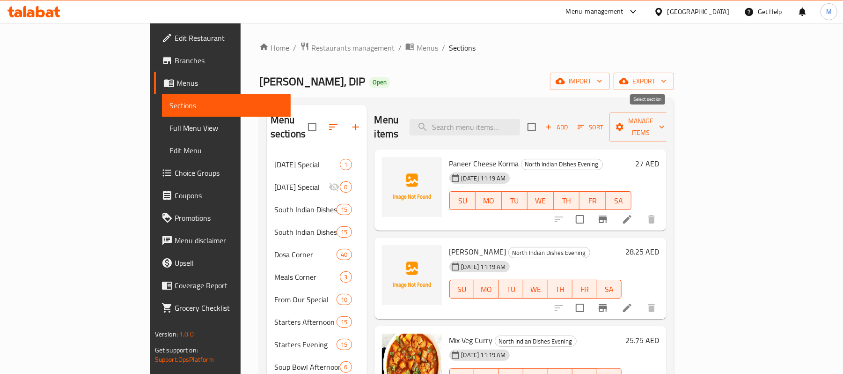
checkbox input "true"
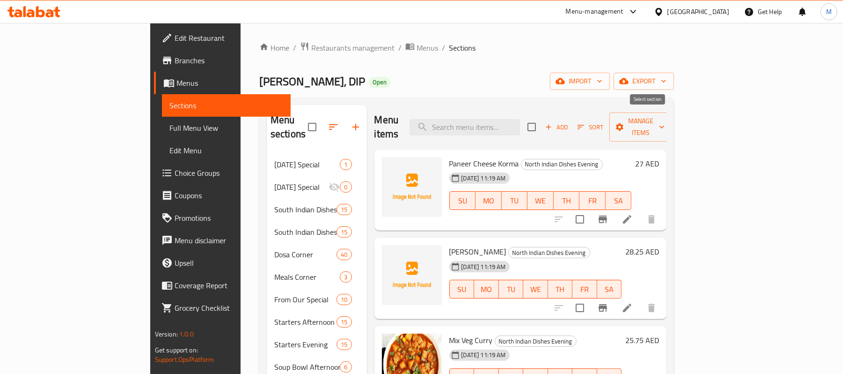
checkbox input "true"
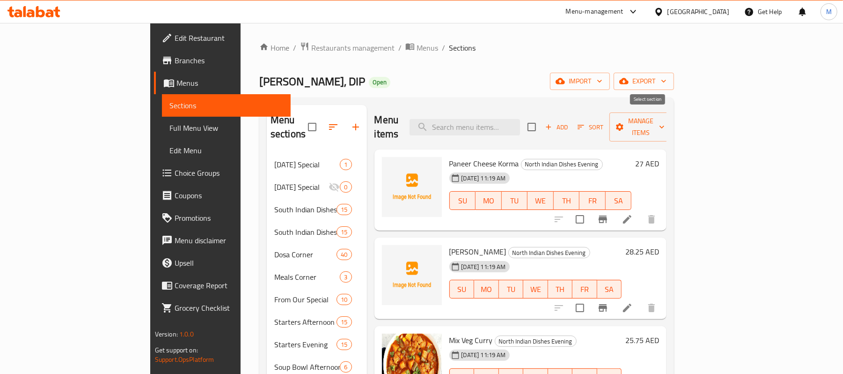
checkbox input "true"
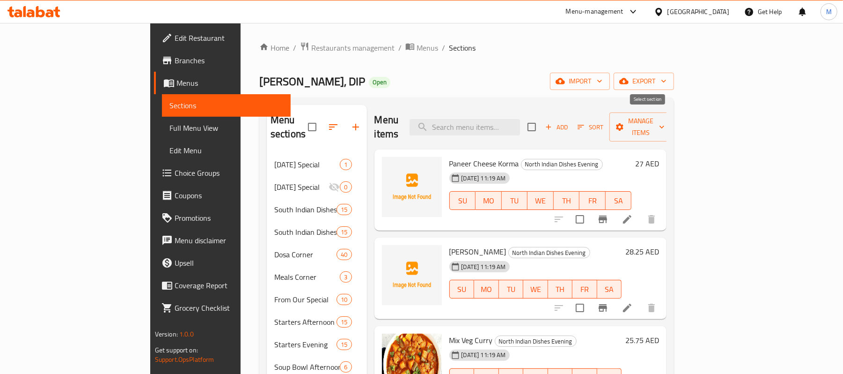
checkbox input "true"
click at [665, 117] on span "Manage items" at bounding box center [641, 126] width 48 height 23
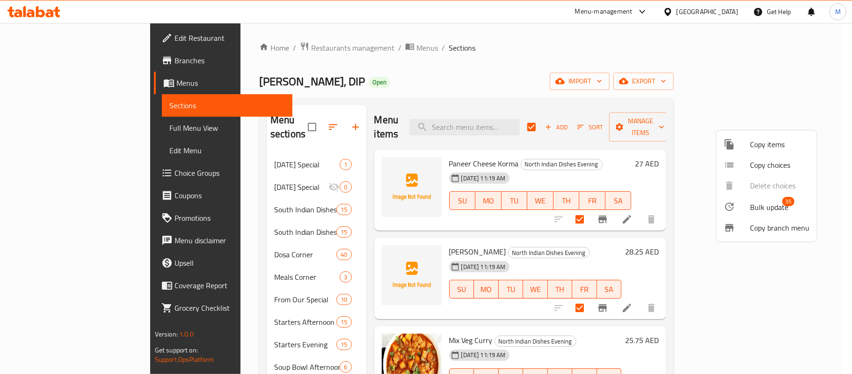
click at [766, 205] on span "Bulk update" at bounding box center [769, 206] width 38 height 11
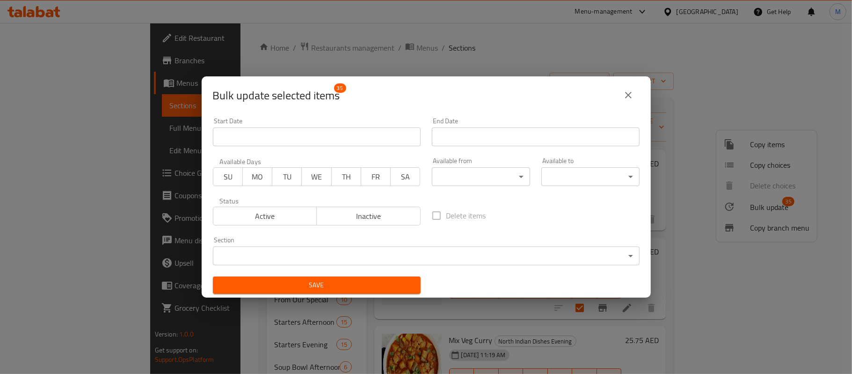
click at [446, 176] on body "​ Menu-management [GEOGRAPHIC_DATA] Get Help M Edit Restaurant Branches Menus S…" at bounding box center [426, 198] width 852 height 351
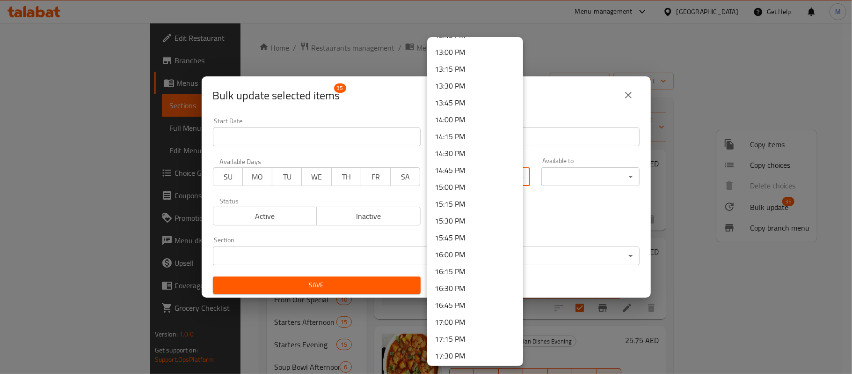
scroll to position [936, 0]
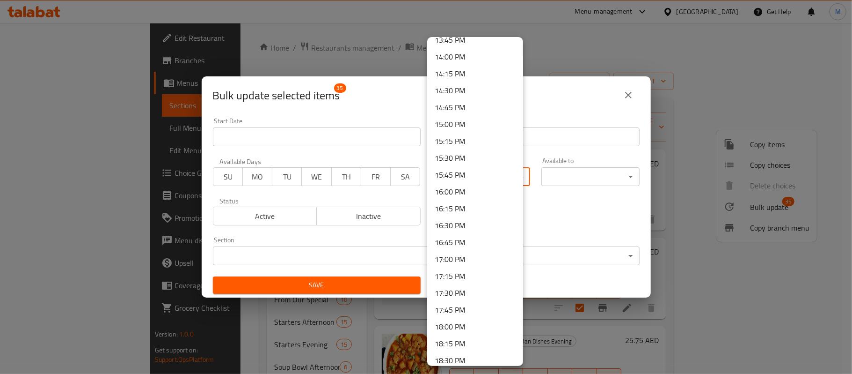
click at [448, 292] on li "17:30 PM" at bounding box center [475, 292] width 96 height 17
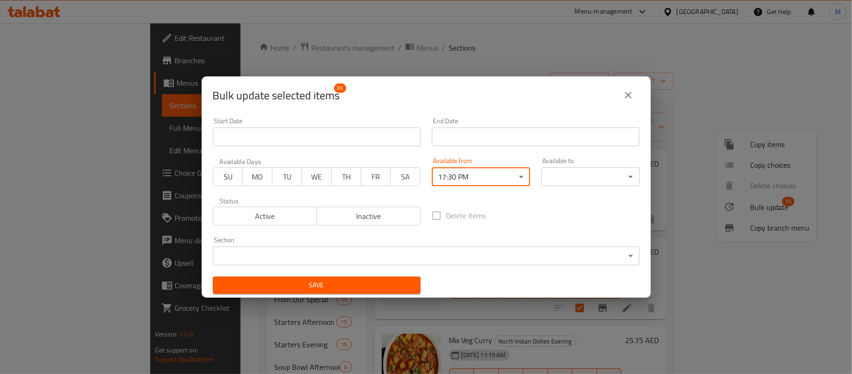
click at [585, 175] on body "​ Menu-management [GEOGRAPHIC_DATA] Get Help M Edit Restaurant Branches Menus S…" at bounding box center [426, 198] width 852 height 351
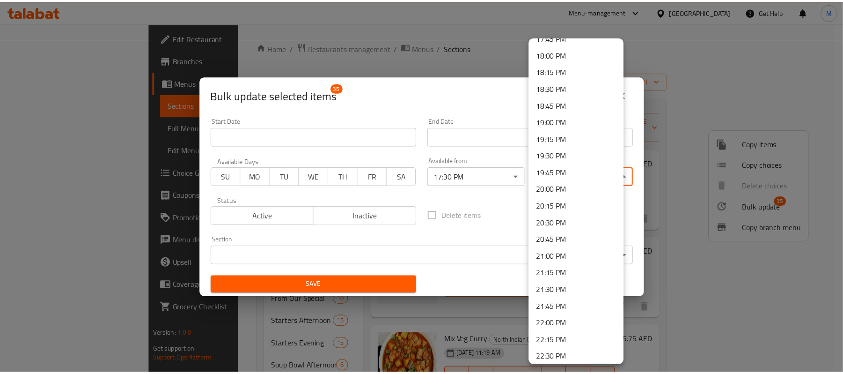
scroll to position [1313, 0]
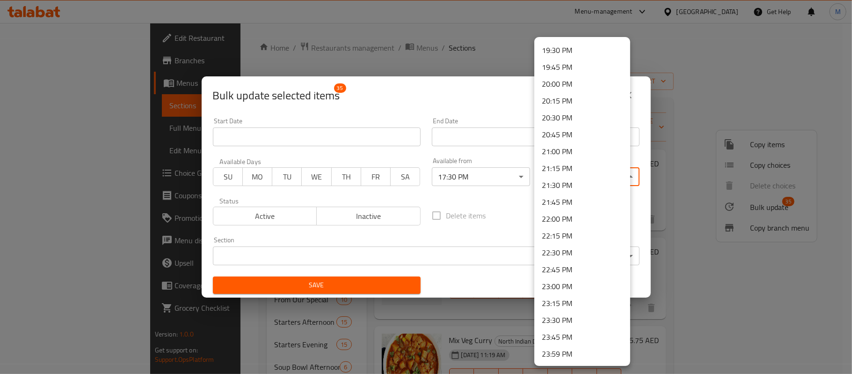
click at [558, 287] on li "23:00 PM" at bounding box center [583, 286] width 96 height 17
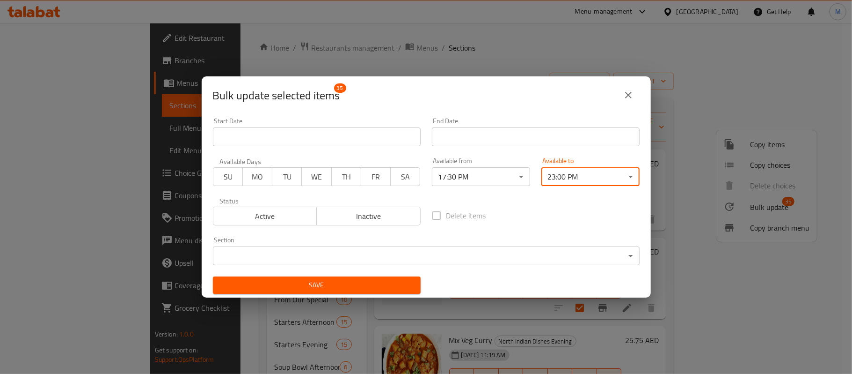
click at [381, 290] on span "Save" at bounding box center [316, 285] width 193 height 12
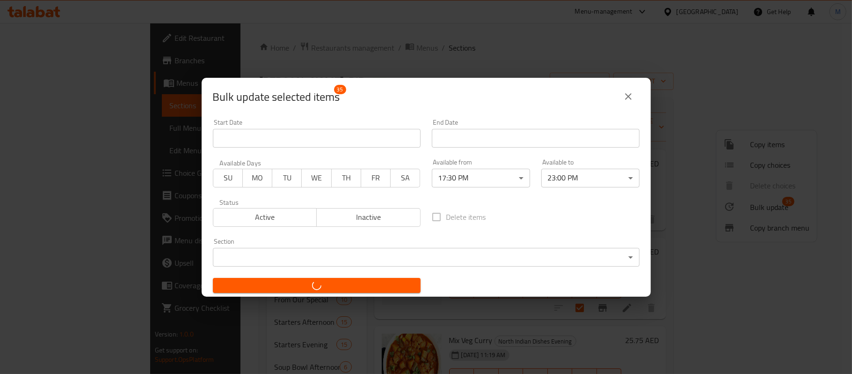
checkbox input "false"
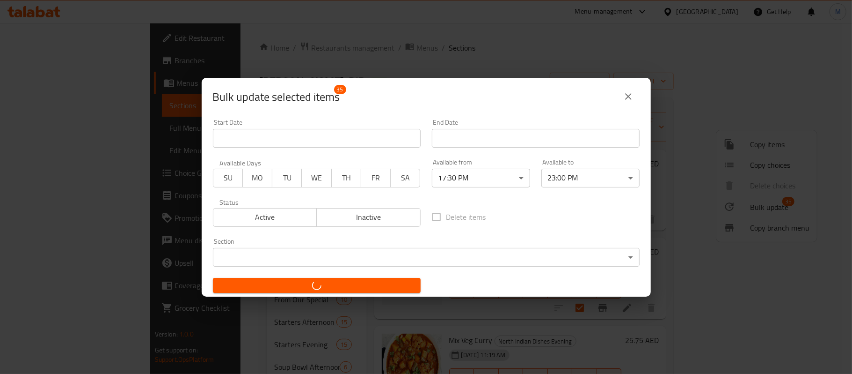
checkbox input "false"
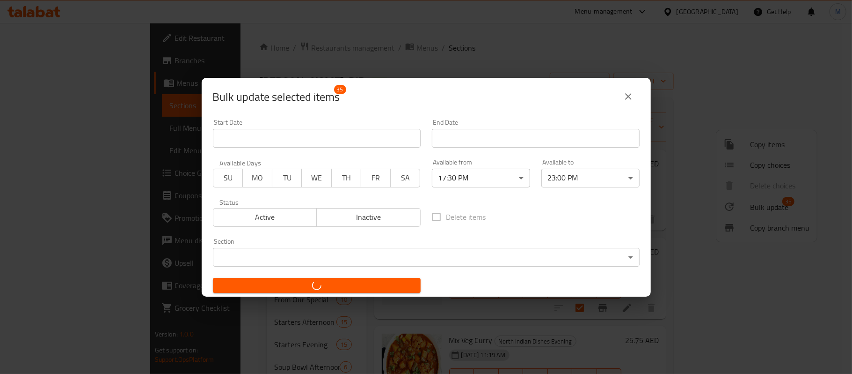
checkbox input "false"
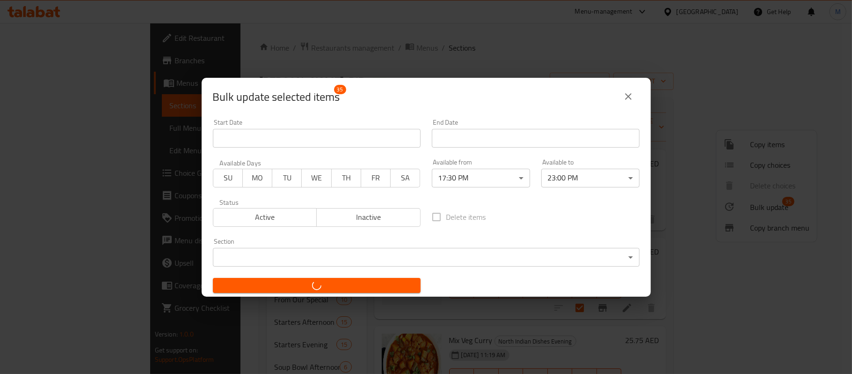
checkbox input "false"
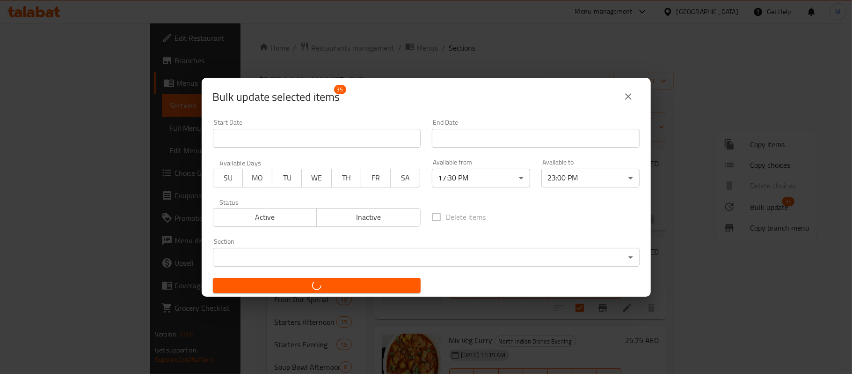
checkbox input "false"
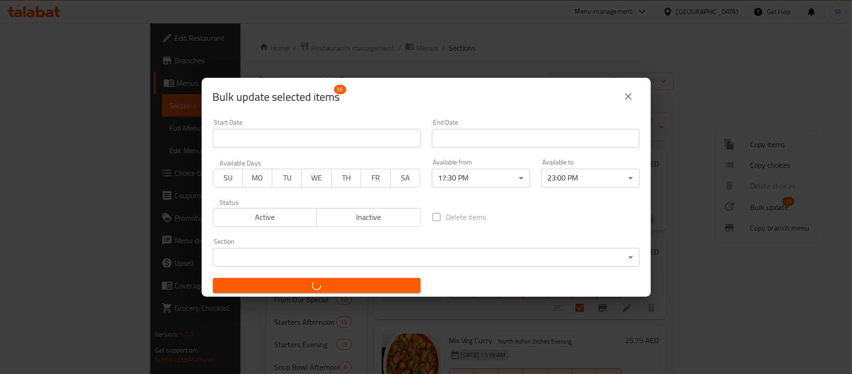
checkbox input "false"
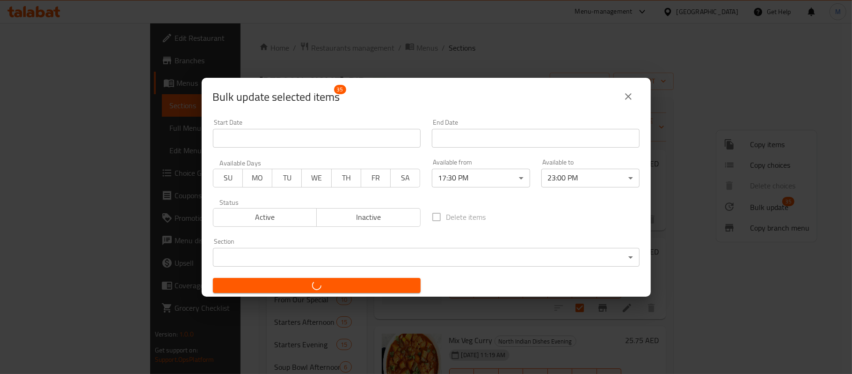
checkbox input "false"
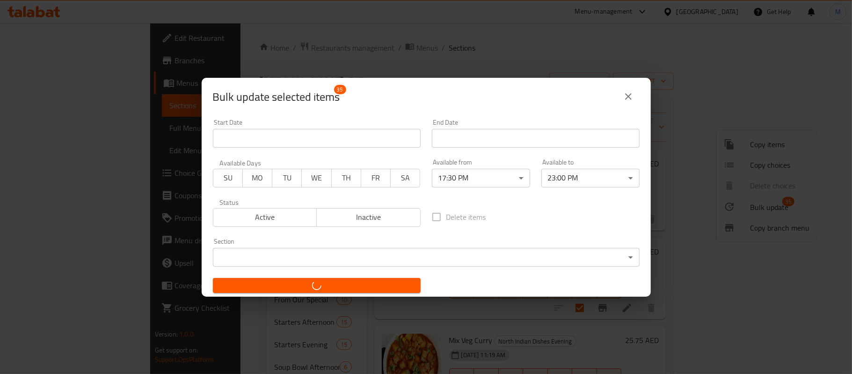
checkbox input "false"
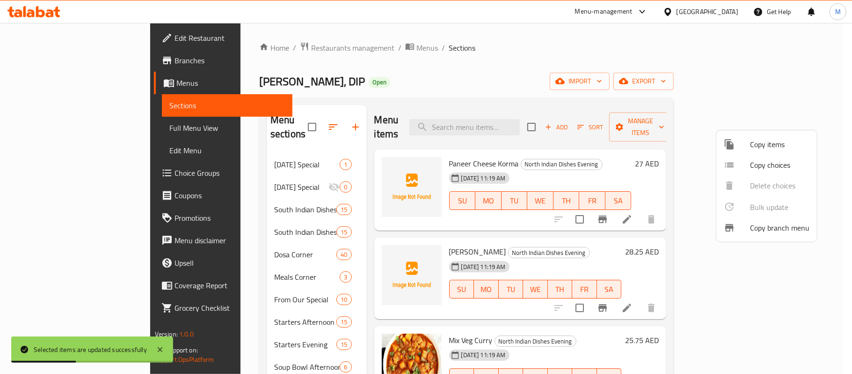
click at [474, 78] on div at bounding box center [426, 187] width 852 height 374
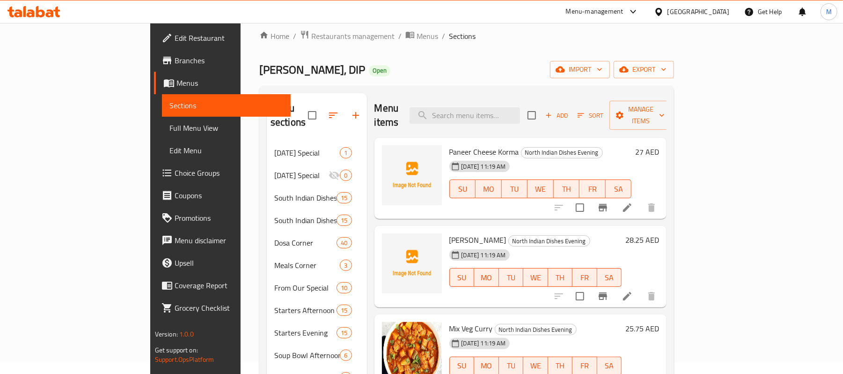
scroll to position [0, 0]
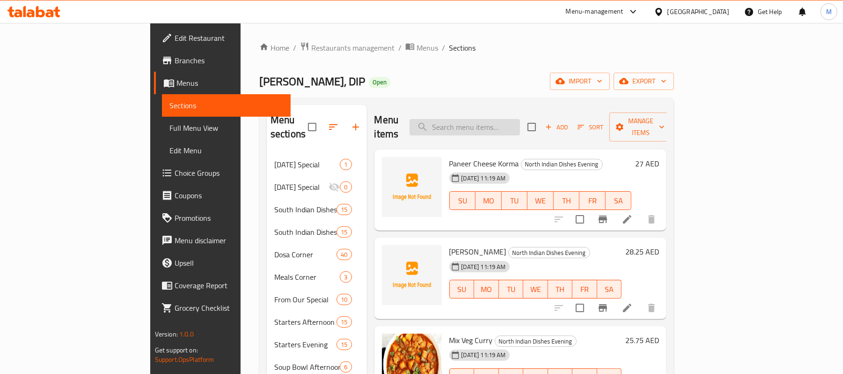
click at [502, 122] on input "search" at bounding box center [465, 127] width 110 height 16
paste input "MINI MEALS"
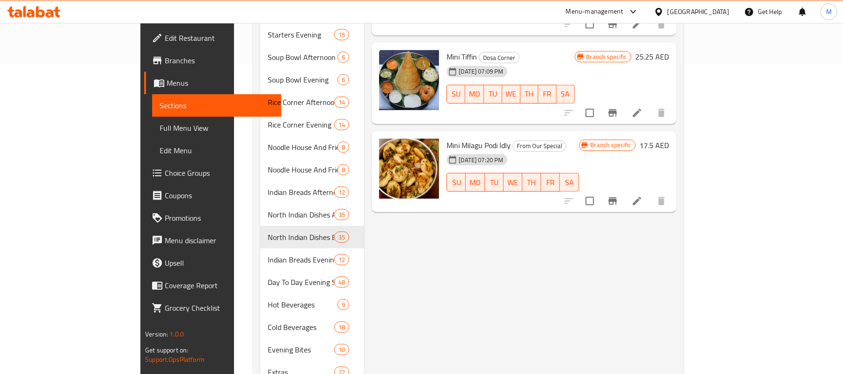
scroll to position [312, 0]
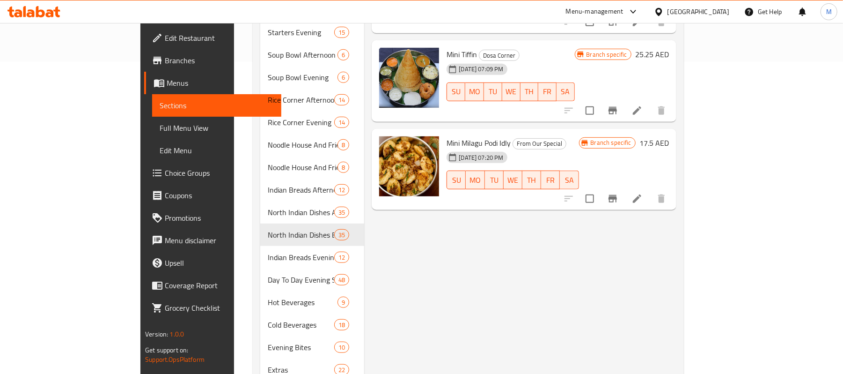
type input "MINI"
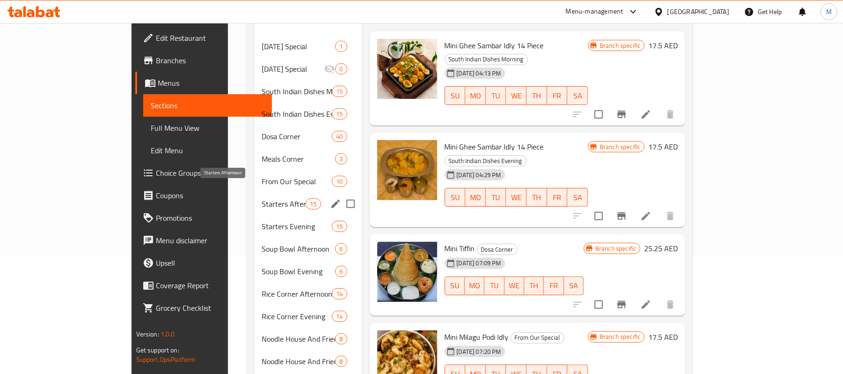
scroll to position [62, 0]
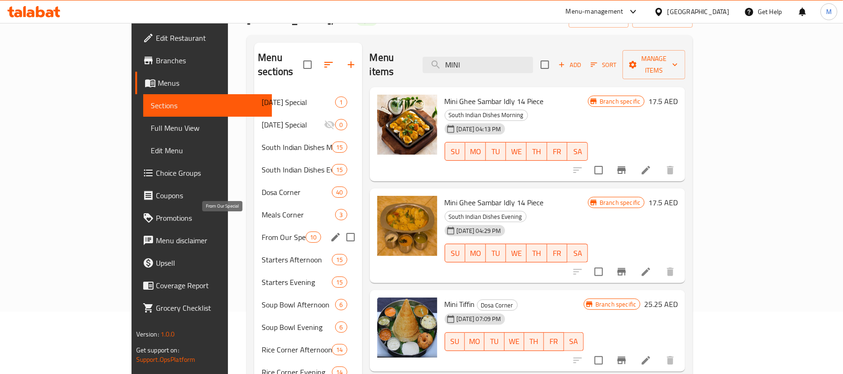
click at [262, 231] on span "From Our Special" at bounding box center [284, 236] width 44 height 11
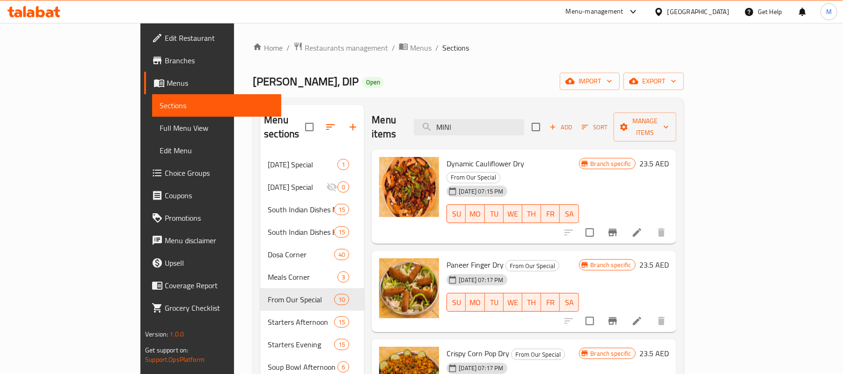
click at [643, 227] on icon at bounding box center [636, 232] width 11 height 11
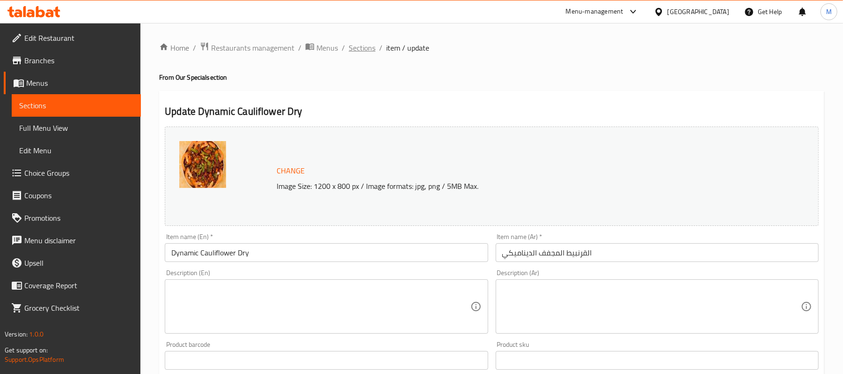
click at [365, 50] on span "Sections" at bounding box center [362, 47] width 27 height 11
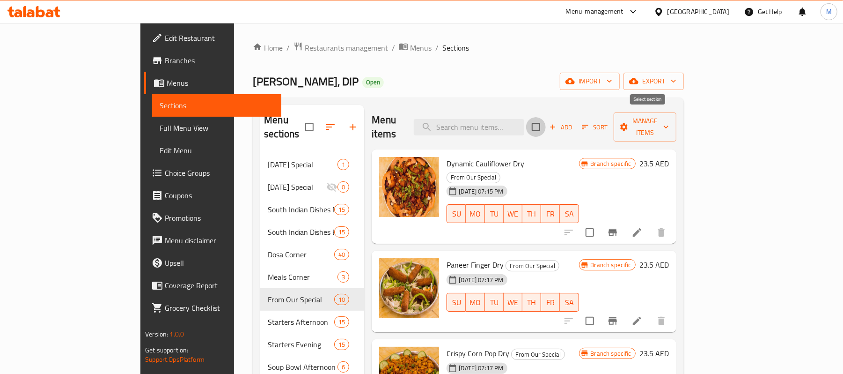
click at [546, 120] on input "checkbox" at bounding box center [536, 127] width 20 height 20
checkbox input "true"
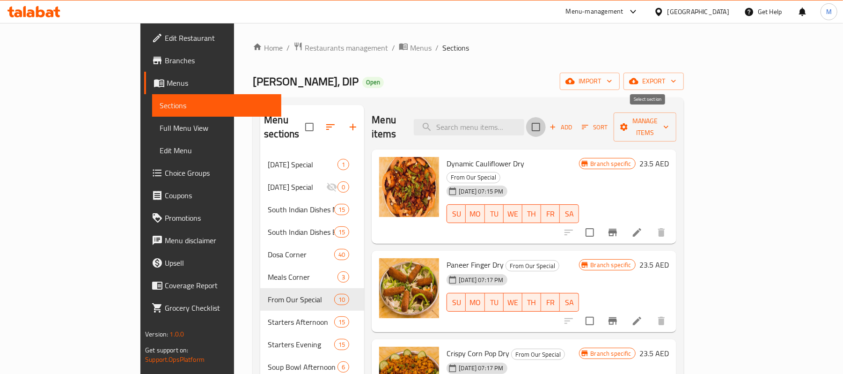
checkbox input "true"
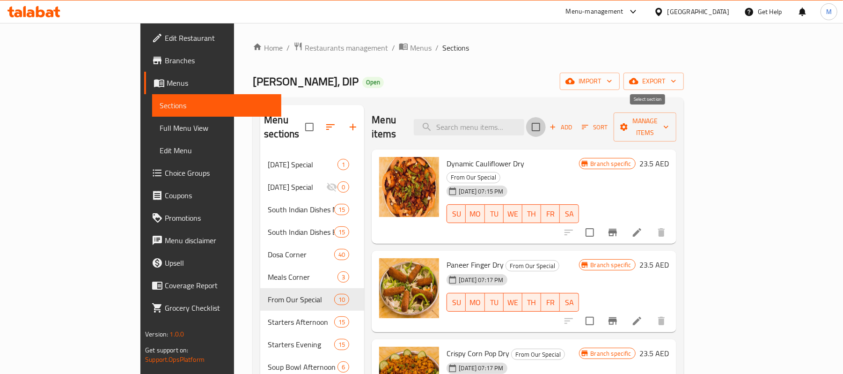
checkbox input "true"
click at [669, 124] on span "Manage items" at bounding box center [645, 126] width 48 height 23
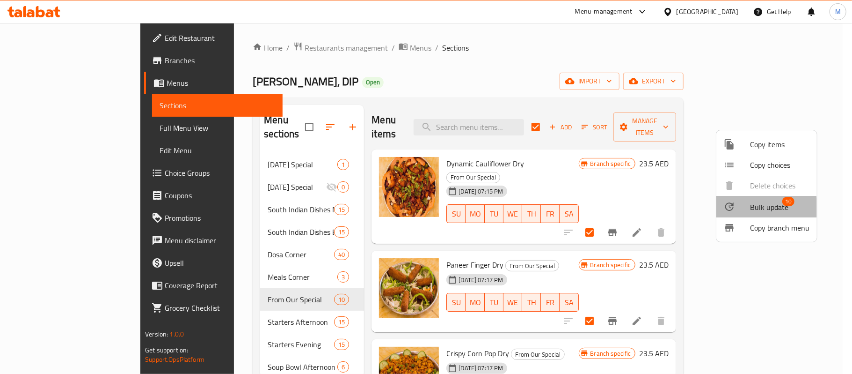
click at [753, 209] on span "Bulk update" at bounding box center [769, 206] width 38 height 11
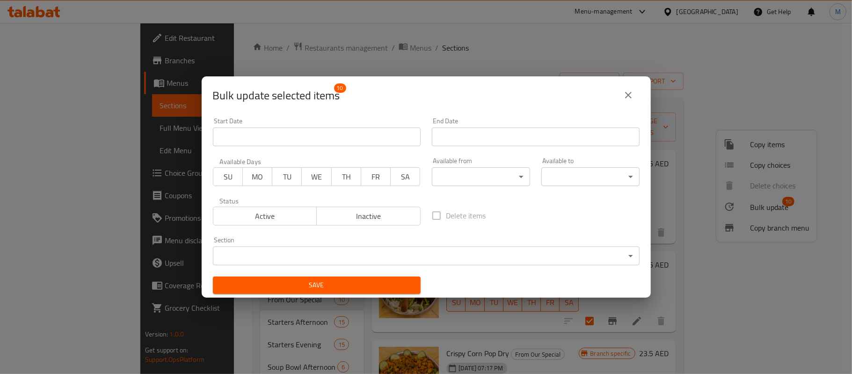
click at [499, 176] on body "​ Menu-management [GEOGRAPHIC_DATA] Get Help M Edit Restaurant Branches Menus S…" at bounding box center [426, 198] width 852 height 351
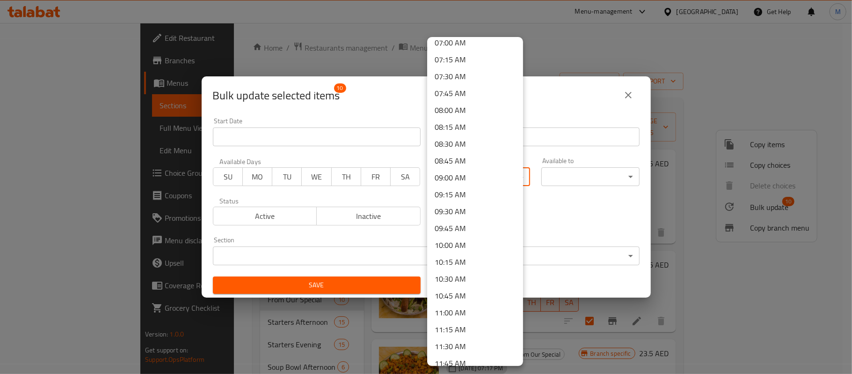
scroll to position [499, 0]
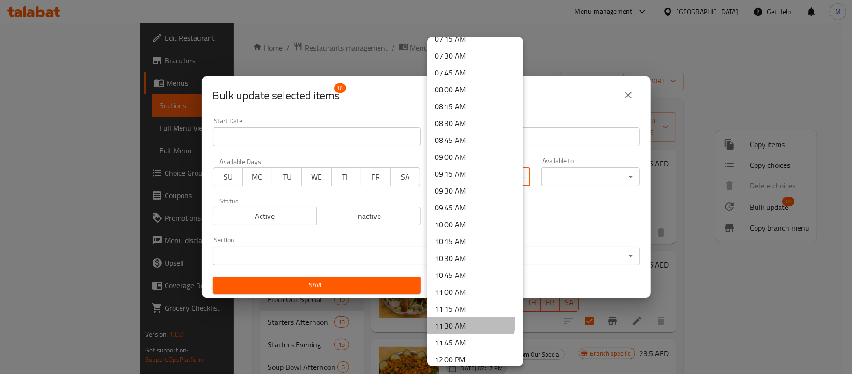
click at [459, 322] on li "11:30 AM" at bounding box center [475, 325] width 96 height 17
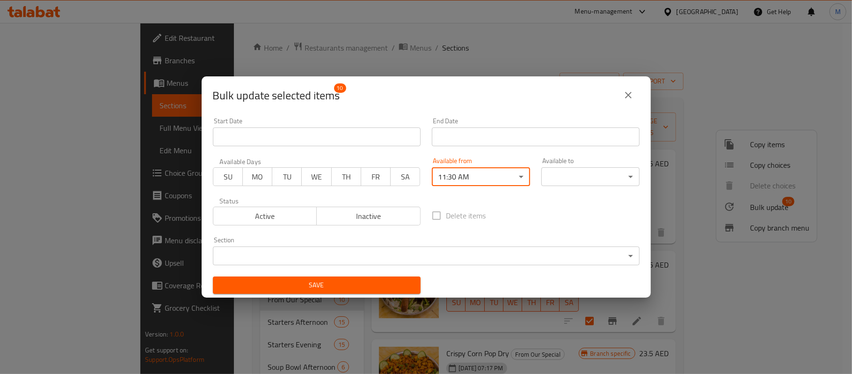
click at [576, 176] on body "​ Menu-management [GEOGRAPHIC_DATA] Get Help M Edit Restaurant Branches Menus S…" at bounding box center [426, 198] width 852 height 351
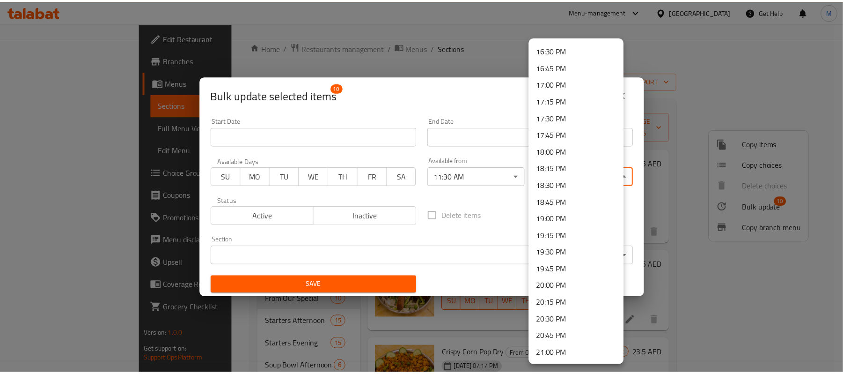
scroll to position [1313, 0]
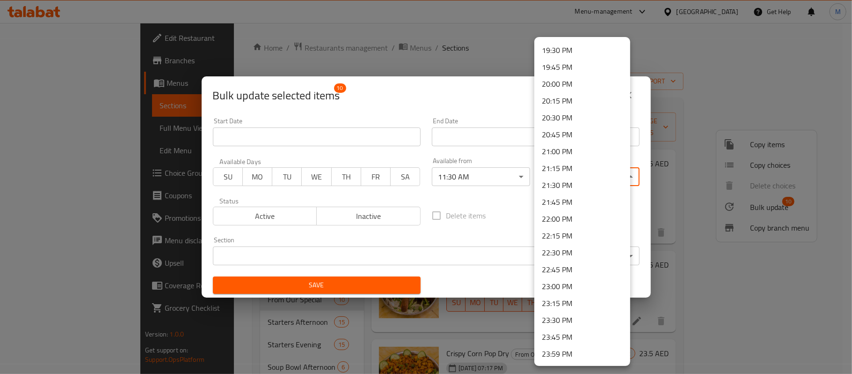
drag, startPoint x: 571, startPoint y: 319, endPoint x: 553, endPoint y: 317, distance: 18.3
click at [572, 319] on li "23:30 PM" at bounding box center [583, 320] width 96 height 17
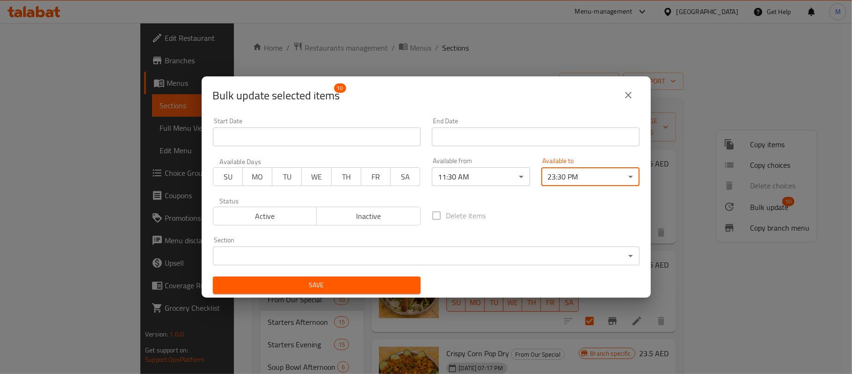
click at [346, 285] on span "Save" at bounding box center [316, 285] width 193 height 12
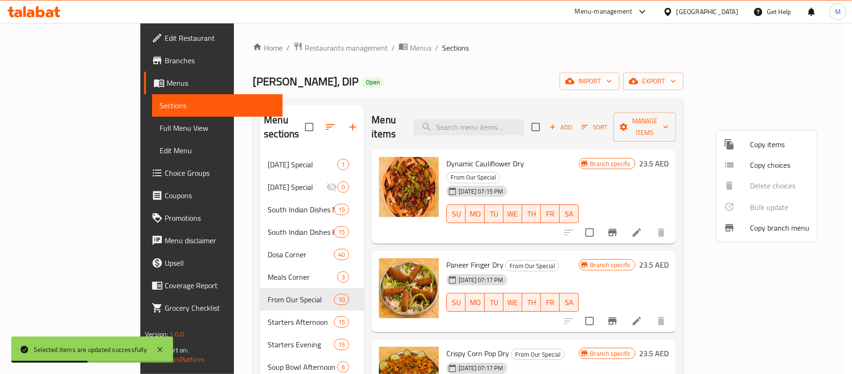
click at [468, 73] on div at bounding box center [426, 187] width 852 height 374
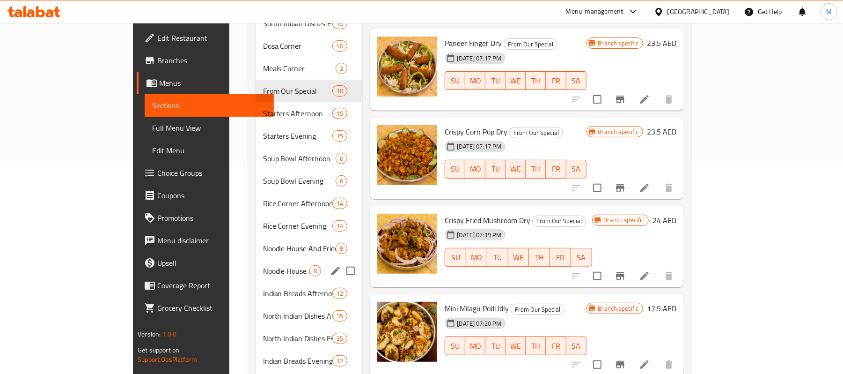
scroll to position [210, 0]
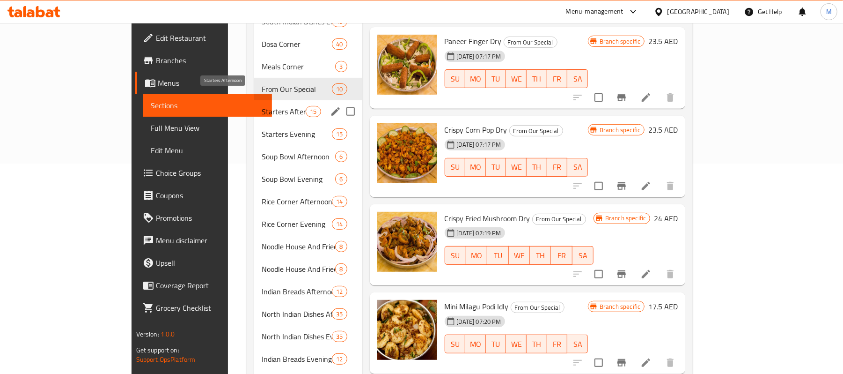
click at [262, 106] on span "Starters Afternoon" at bounding box center [284, 111] width 44 height 11
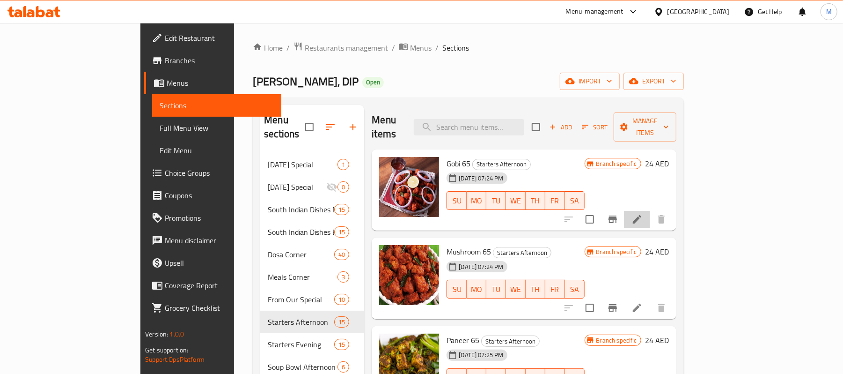
click at [650, 211] on li at bounding box center [637, 219] width 26 height 17
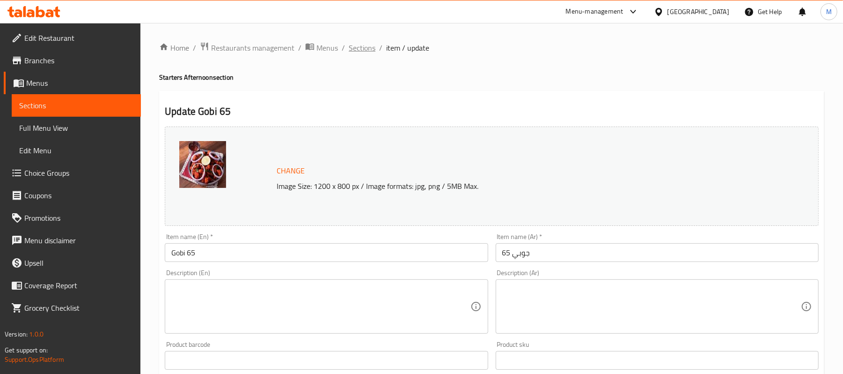
click at [359, 51] on span "Sections" at bounding box center [362, 47] width 27 height 11
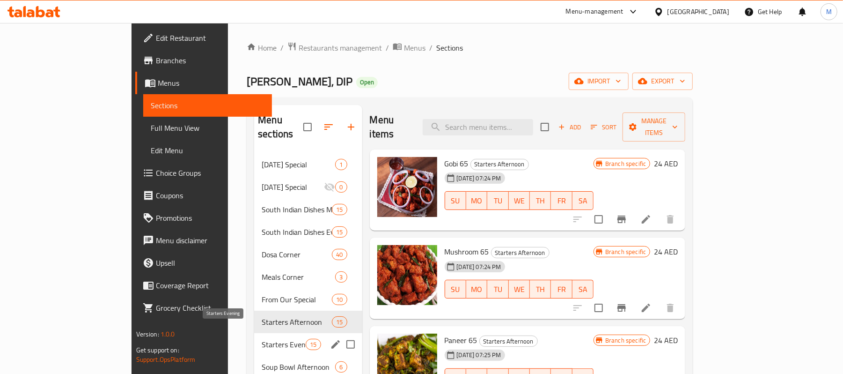
click at [262, 338] on span "Starters Evening" at bounding box center [284, 343] width 44 height 11
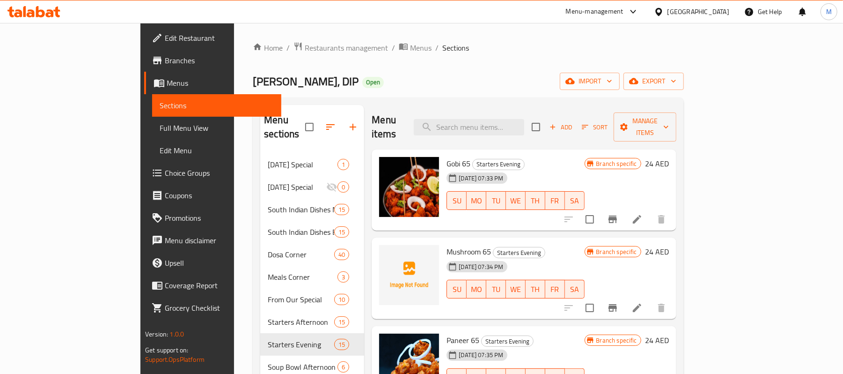
click at [643, 213] on icon at bounding box center [636, 218] width 11 height 11
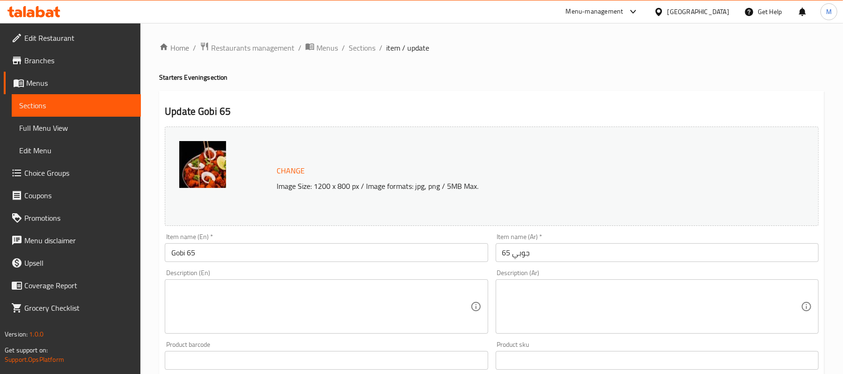
click at [359, 56] on div "Home / Restaurants management / Menus / Sections / item / update Starters Eveni…" at bounding box center [491, 349] width 665 height 615
click at [359, 51] on span "Sections" at bounding box center [362, 47] width 27 height 11
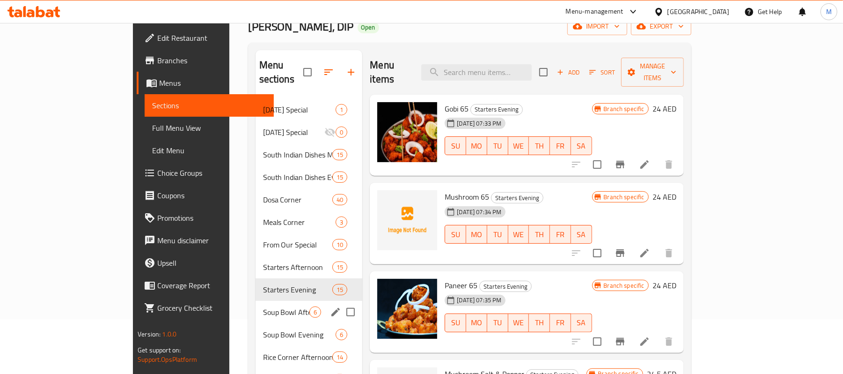
scroll to position [62, 0]
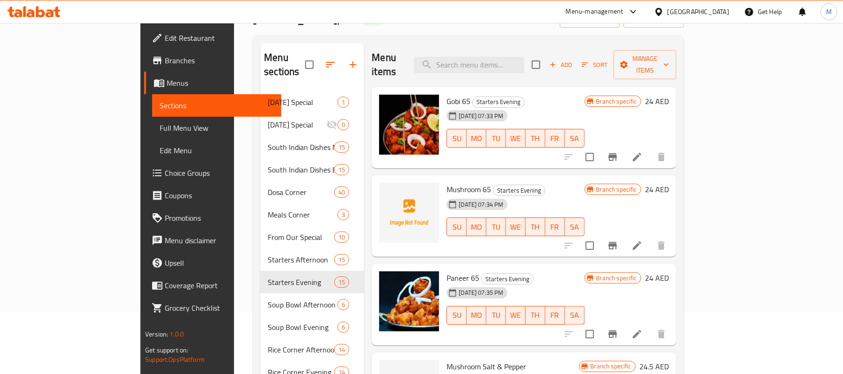
click at [493, 185] on span "Starters Evening" at bounding box center [518, 190] width 51 height 11
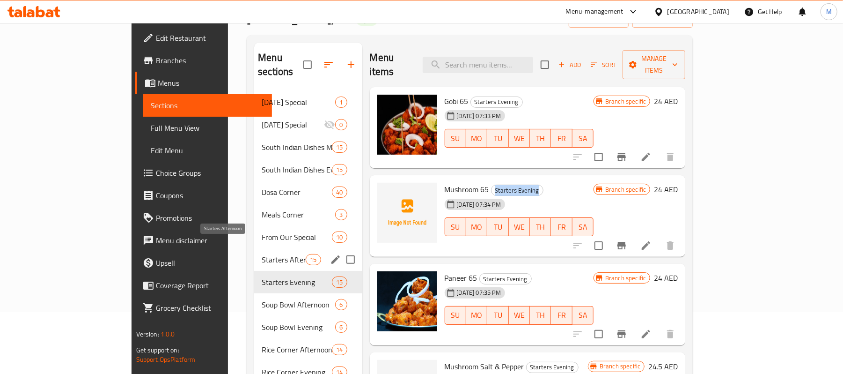
click at [262, 254] on span "Starters Afternoon" at bounding box center [284, 259] width 44 height 11
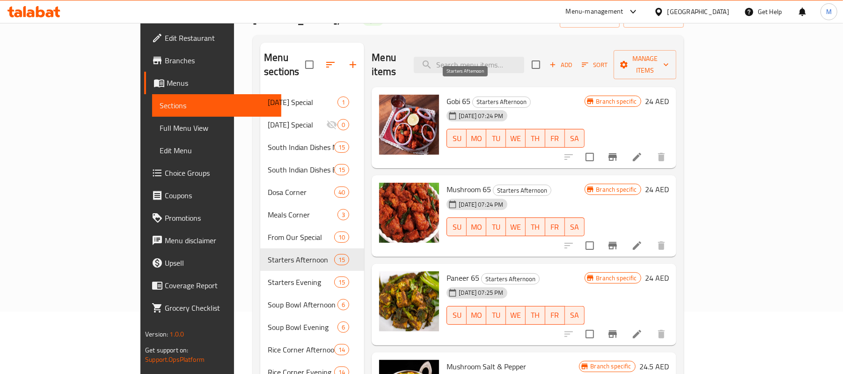
click at [473, 96] on span "Starters Afternoon" at bounding box center [502, 101] width 58 height 11
copy div "Starters Afternoon"
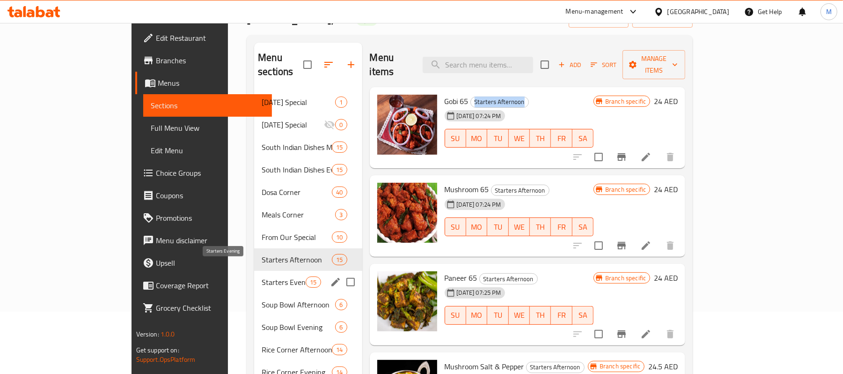
drag, startPoint x: 220, startPoint y: 268, endPoint x: 252, endPoint y: 271, distance: 32.5
click at [262, 276] on span "Starters Evening" at bounding box center [284, 281] width 44 height 11
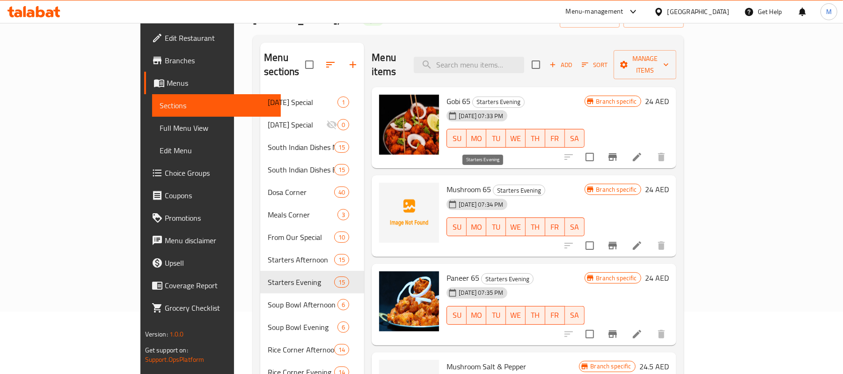
click at [493, 185] on span "Starters Evening" at bounding box center [518, 190] width 51 height 11
copy div "Starters Evening"
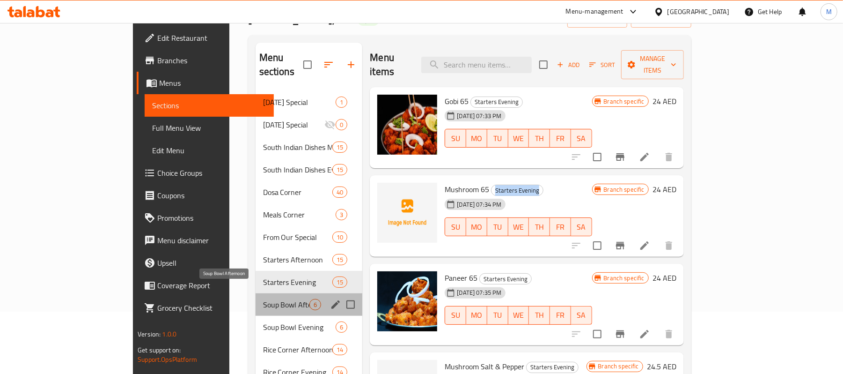
click at [263, 299] on span "Soup Bowl Afternoon" at bounding box center [286, 304] width 47 height 11
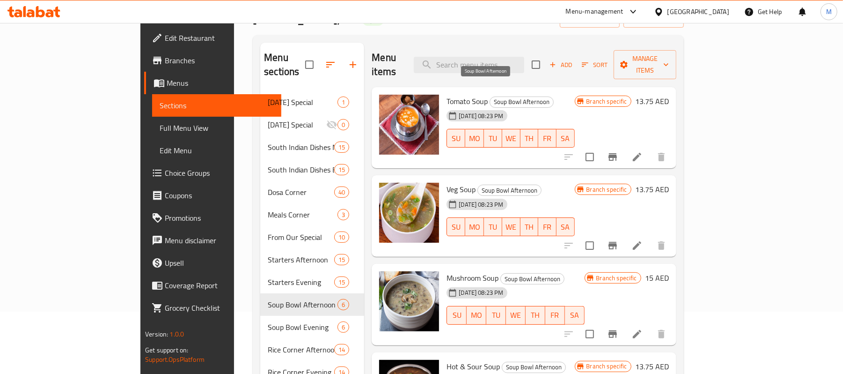
click at [499, 96] on span "Soup Bowl Afternoon" at bounding box center [521, 101] width 63 height 11
copy div "Soup Bowl Afternoon"
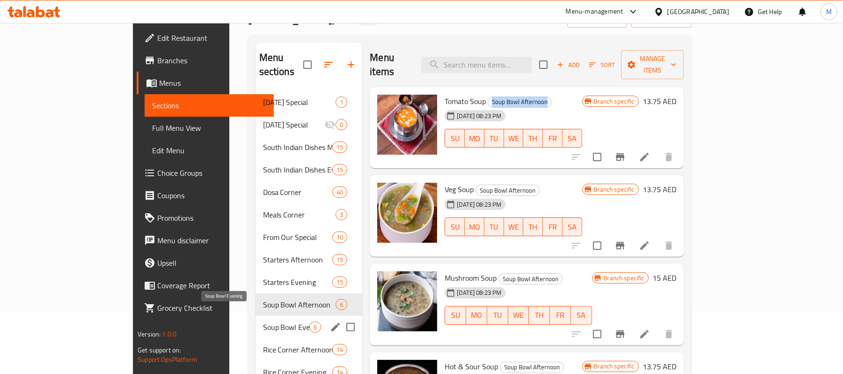
click at [263, 321] on span "Soup Bowl Evening" at bounding box center [286, 326] width 47 height 11
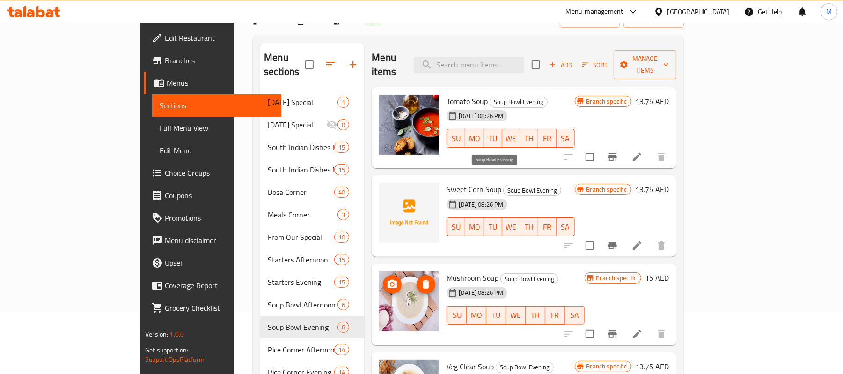
click at [504, 185] on span "Soup Bowl Evening" at bounding box center [532, 190] width 57 height 11
copy div "Soup Bowl Evening"
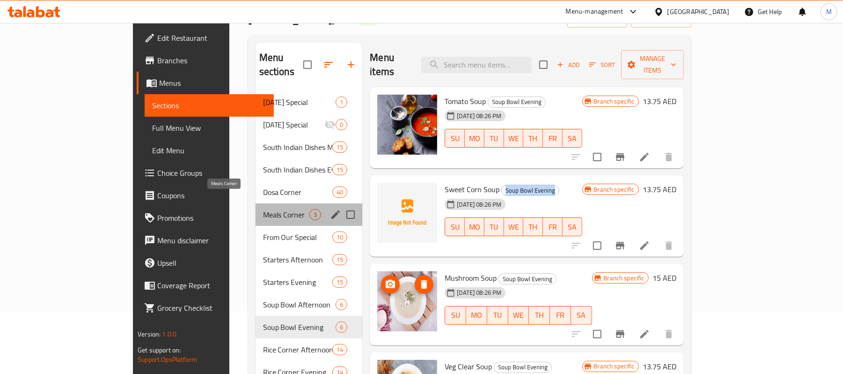
click at [263, 209] on span "Meals Corner" at bounding box center [286, 214] width 47 height 11
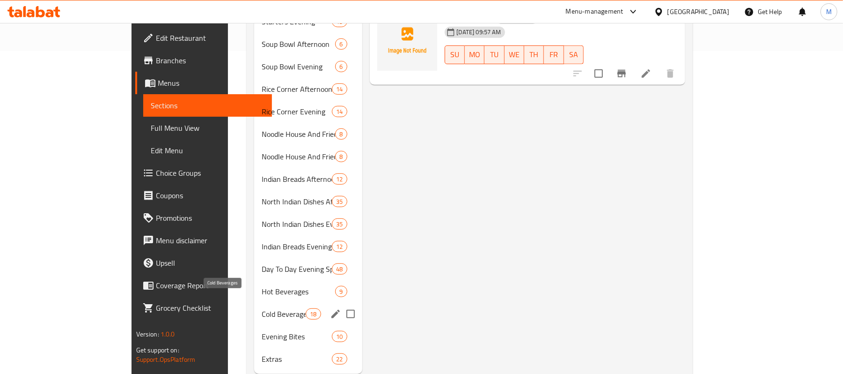
scroll to position [335, 0]
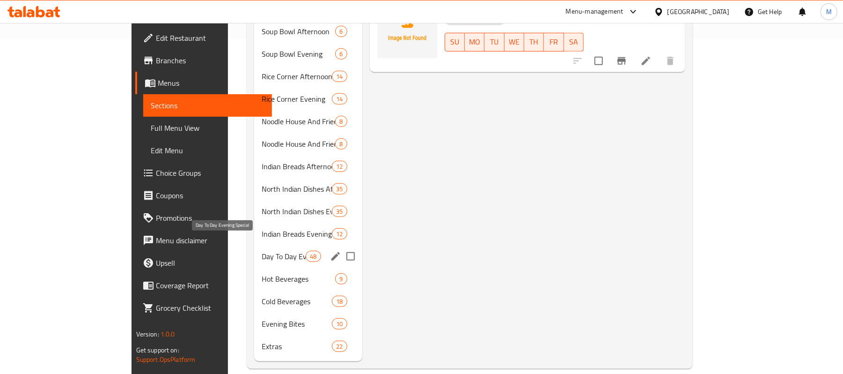
click at [262, 250] on span "Day To Day Evening Special" at bounding box center [284, 255] width 44 height 11
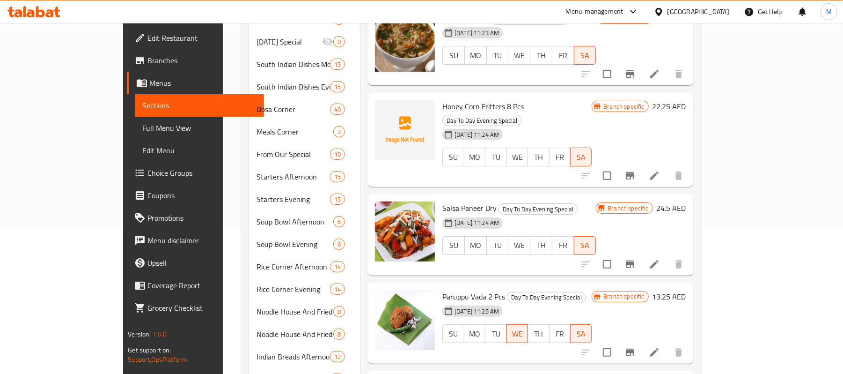
scroll to position [23, 0]
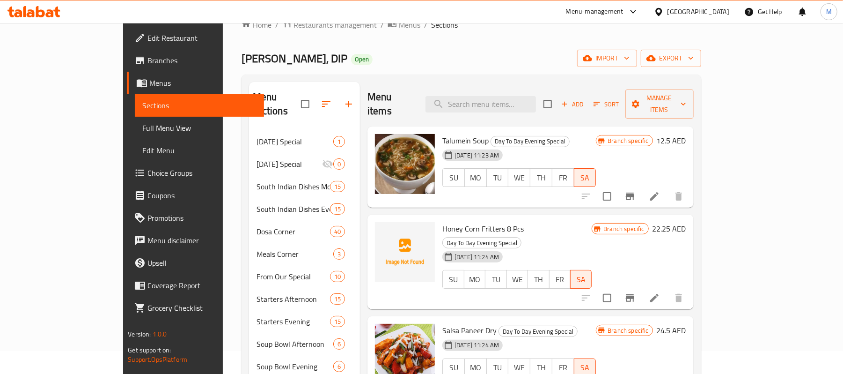
click at [659, 192] on icon at bounding box center [654, 196] width 8 height 8
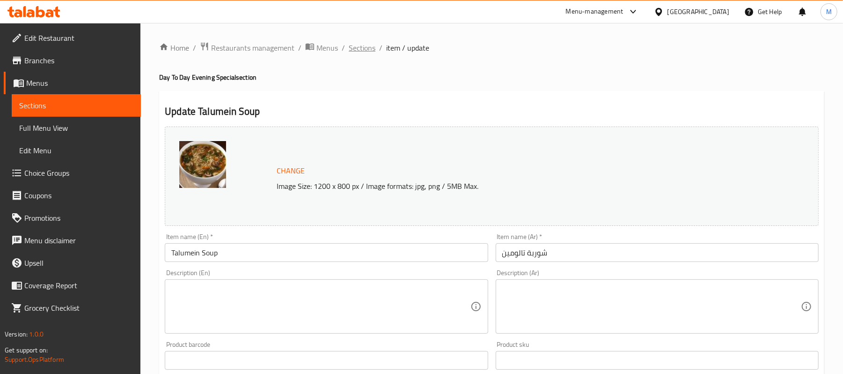
click at [358, 47] on span "Sections" at bounding box center [362, 47] width 27 height 11
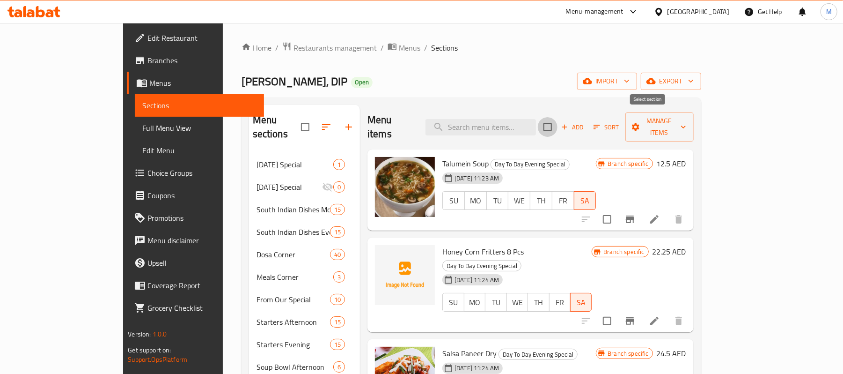
click at [557, 117] on input "checkbox" at bounding box center [548, 127] width 20 height 20
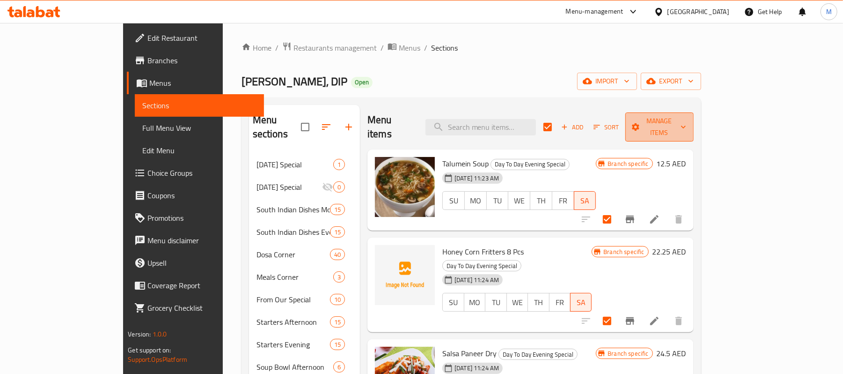
click at [686, 122] on span "Manage items" at bounding box center [659, 126] width 53 height 23
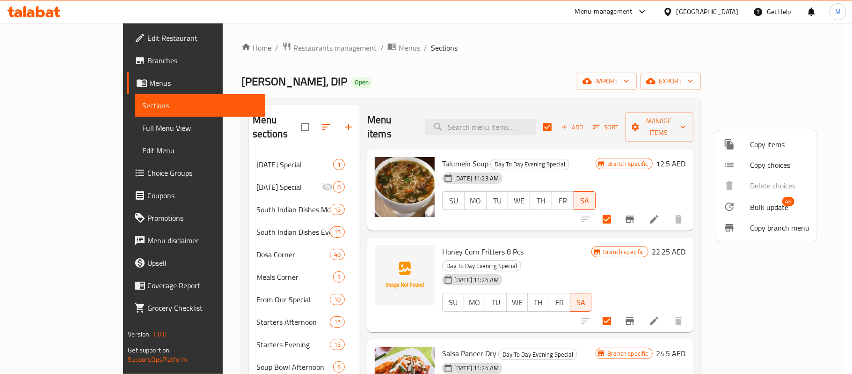
click at [749, 205] on div at bounding box center [737, 206] width 26 height 11
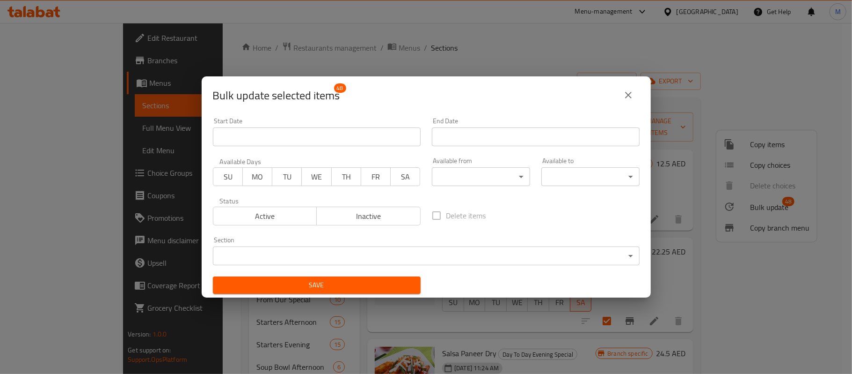
click at [624, 89] on icon "close" at bounding box center [628, 94] width 11 height 11
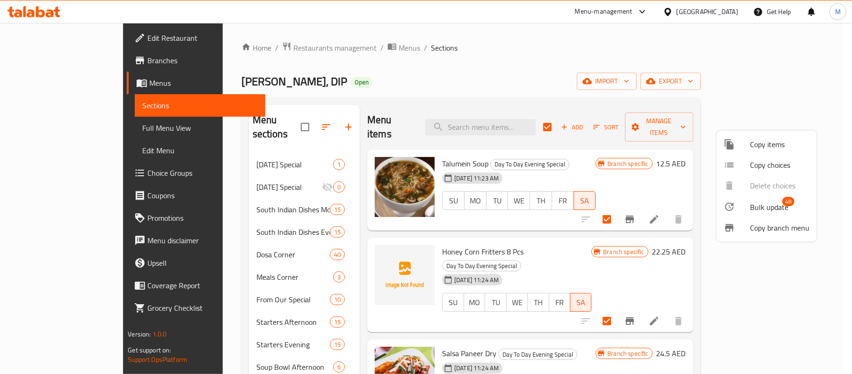
click at [535, 51] on div at bounding box center [426, 187] width 852 height 374
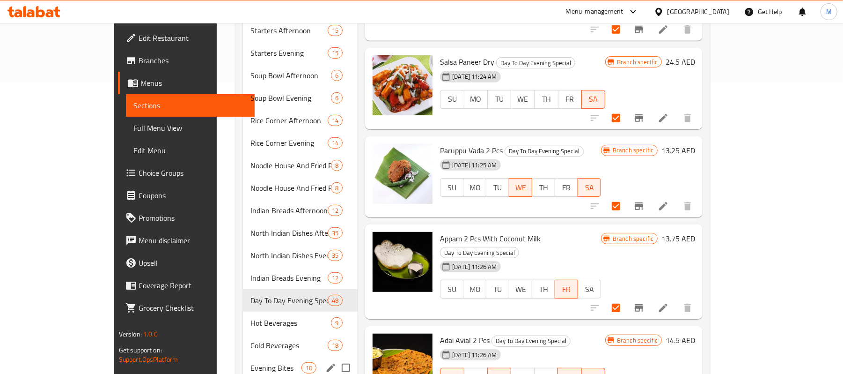
scroll to position [335, 0]
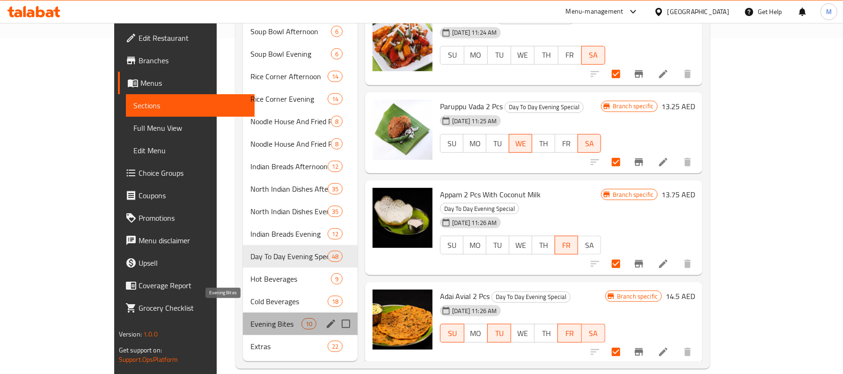
click at [250, 318] on span "Evening Bites" at bounding box center [275, 323] width 51 height 11
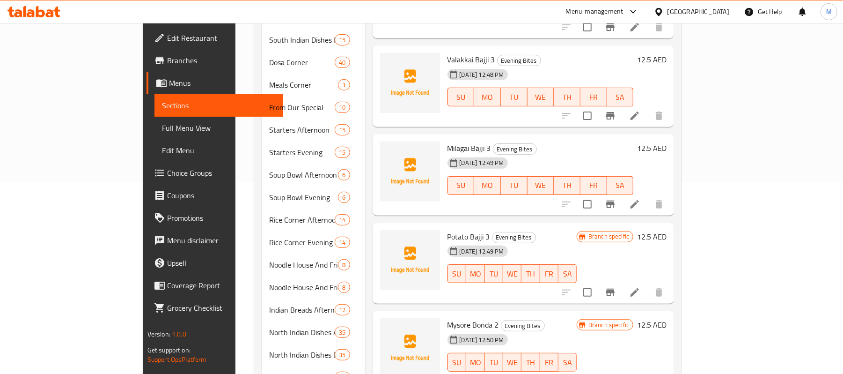
scroll to position [23, 0]
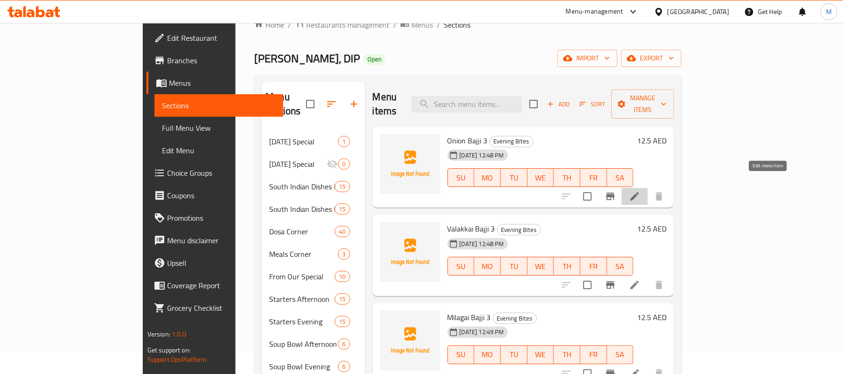
click at [639, 192] on icon at bounding box center [634, 196] width 8 height 8
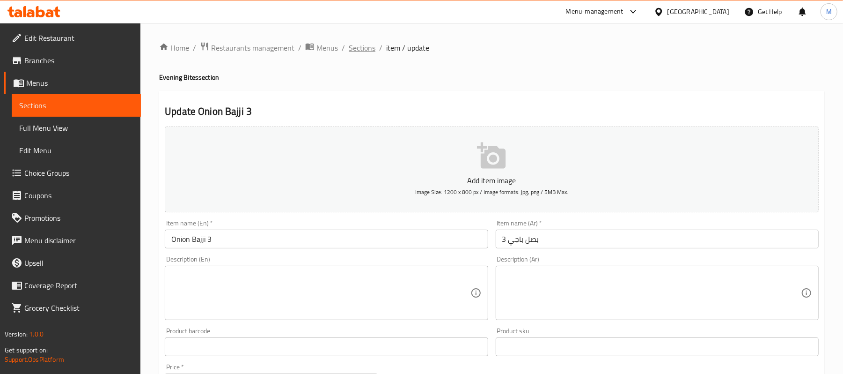
click at [354, 42] on span "Sections" at bounding box center [362, 47] width 27 height 11
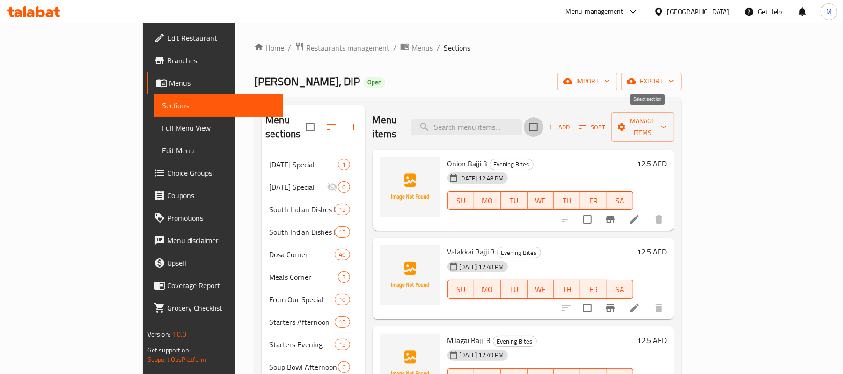
click at [543, 125] on input "checkbox" at bounding box center [534, 127] width 20 height 20
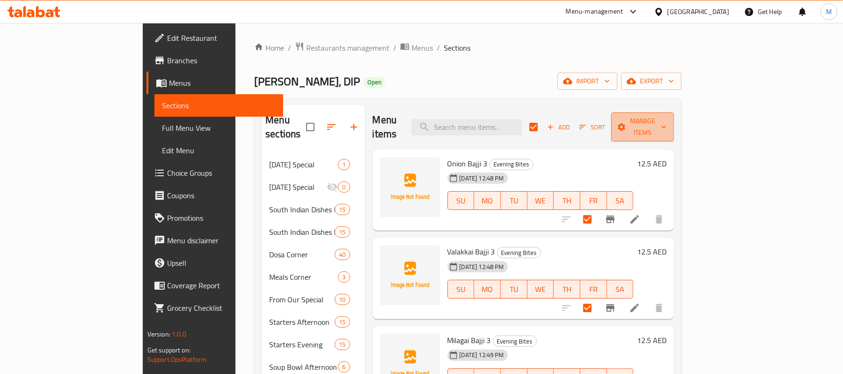
click at [667, 118] on span "Manage items" at bounding box center [643, 126] width 48 height 23
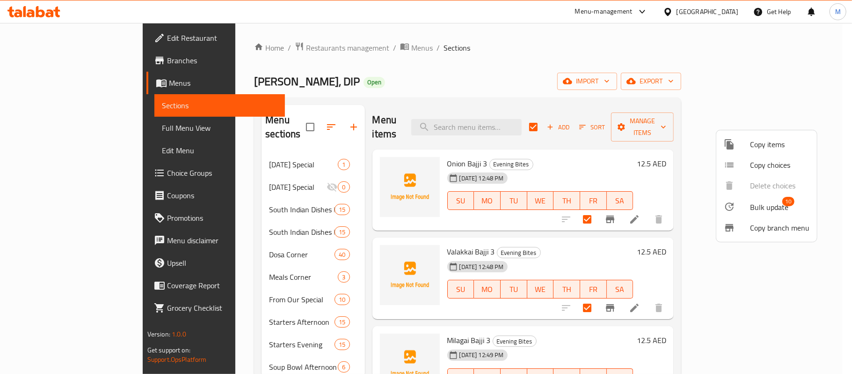
click at [771, 209] on span "Bulk update" at bounding box center [769, 206] width 38 height 11
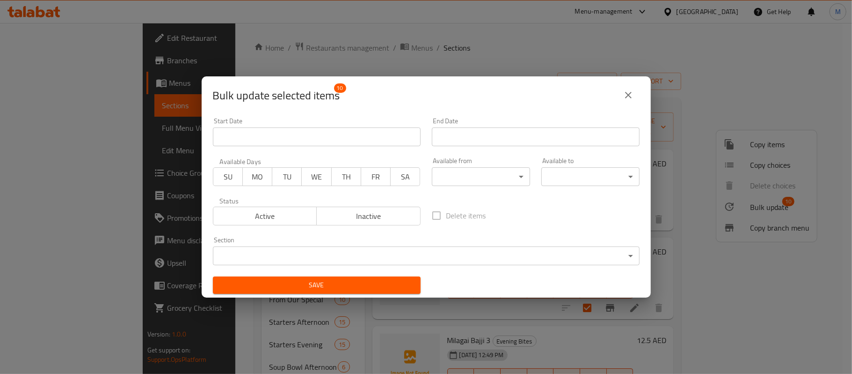
click at [454, 167] on div "Available from ​ ​" at bounding box center [481, 171] width 98 height 29
click at [458, 169] on body "​ Menu-management [GEOGRAPHIC_DATA] Get Help M Edit Restaurant Branches Menus S…" at bounding box center [426, 198] width 852 height 351
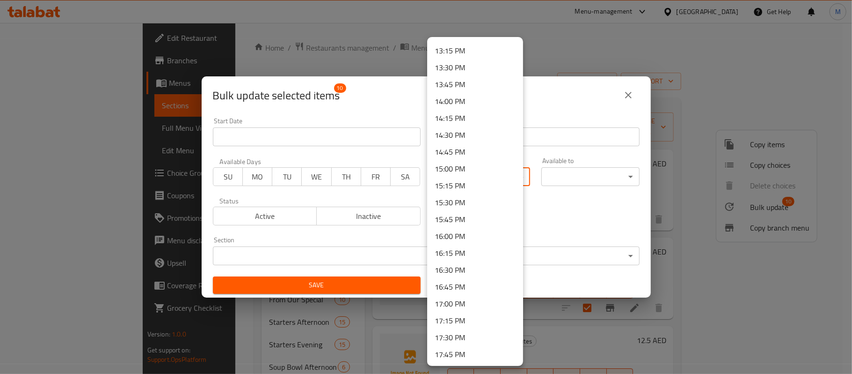
scroll to position [873, 0]
drag, startPoint x: 459, startPoint y: 349, endPoint x: 462, endPoint y: 353, distance: 5.3
click at [458, 350] on li "17:30 PM" at bounding box center [475, 355] width 96 height 17
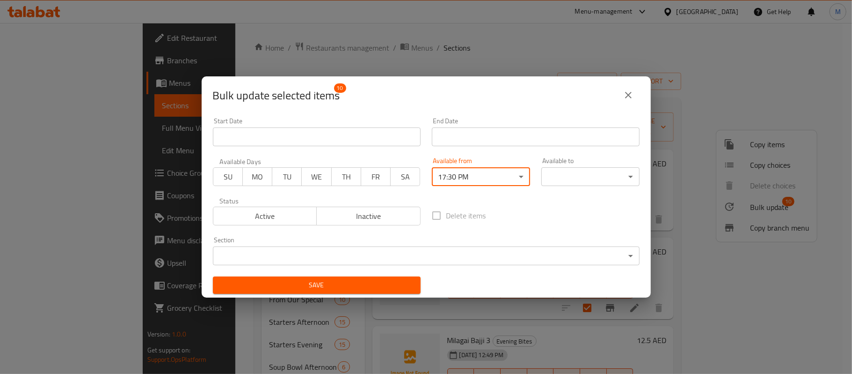
click at [556, 174] on body "​ Menu-management [GEOGRAPHIC_DATA] Get Help M Edit Restaurant Branches Menus S…" at bounding box center [426, 198] width 852 height 351
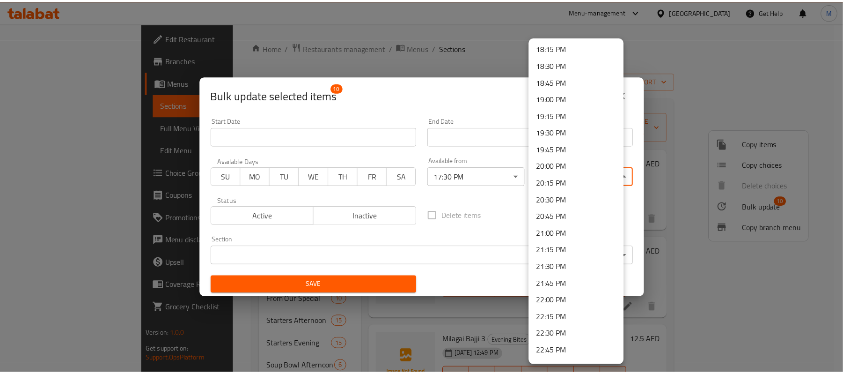
scroll to position [1313, 0]
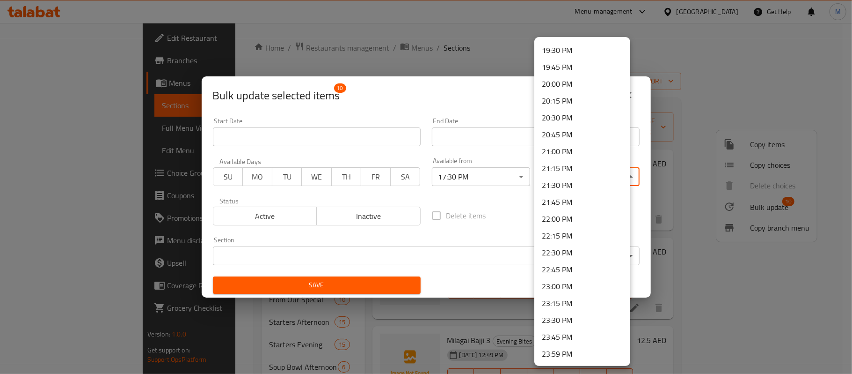
click at [555, 83] on li "20:00 PM" at bounding box center [583, 84] width 96 height 17
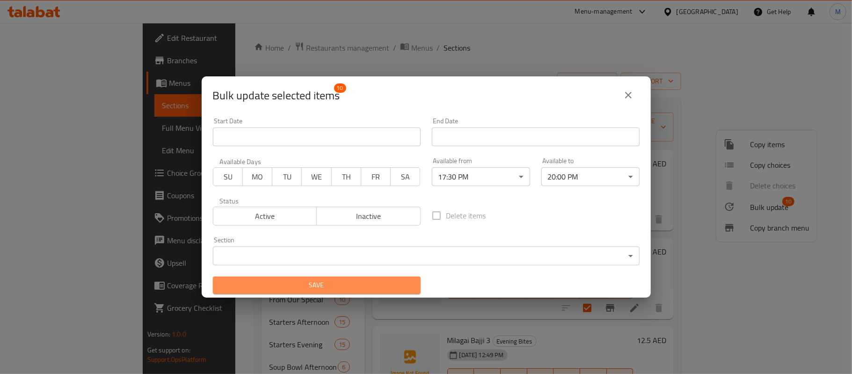
click at [368, 284] on span "Save" at bounding box center [316, 285] width 193 height 12
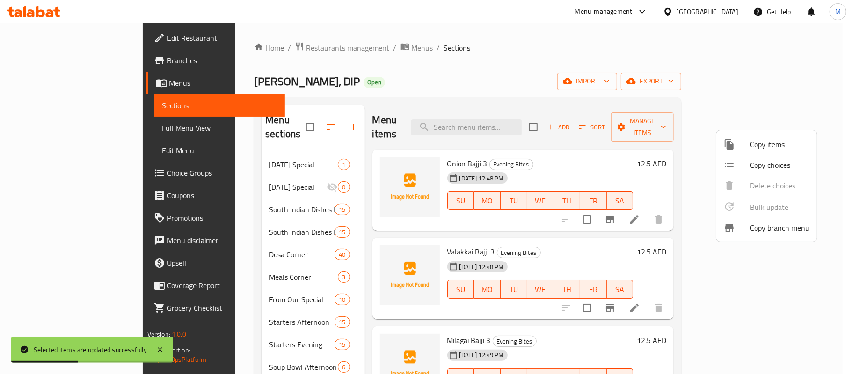
click at [523, 64] on div at bounding box center [426, 187] width 852 height 374
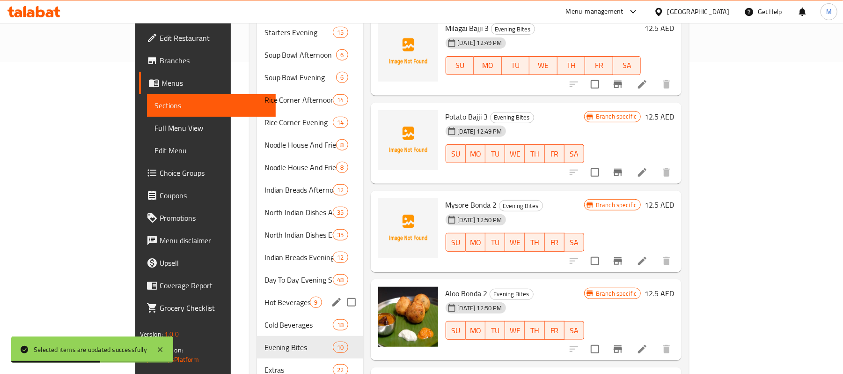
scroll to position [335, 0]
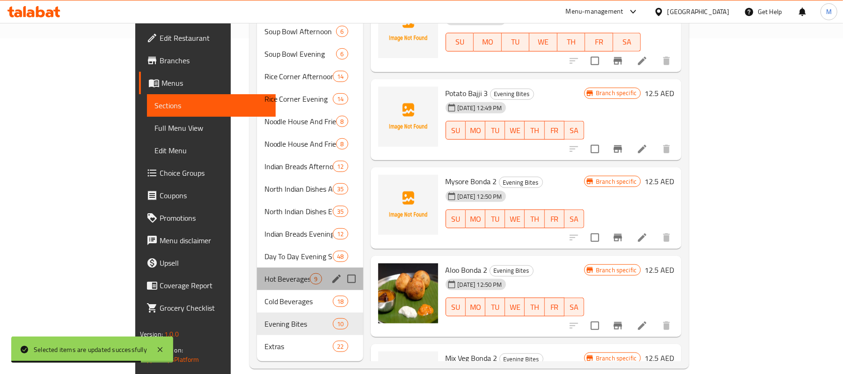
click at [257, 267] on div "Hot Beverages 9" at bounding box center [310, 278] width 106 height 22
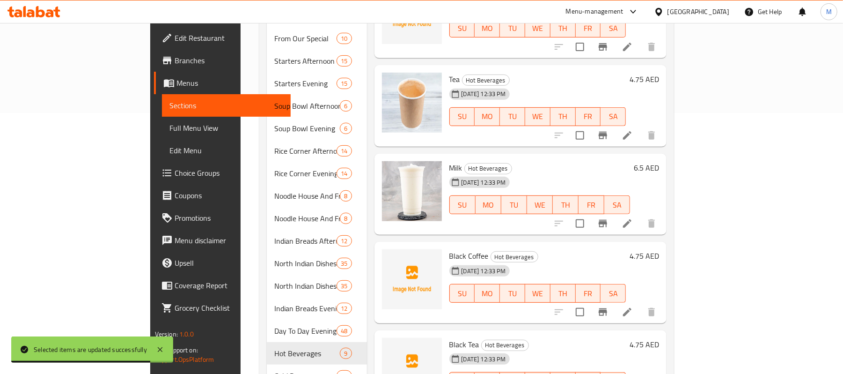
scroll to position [85, 0]
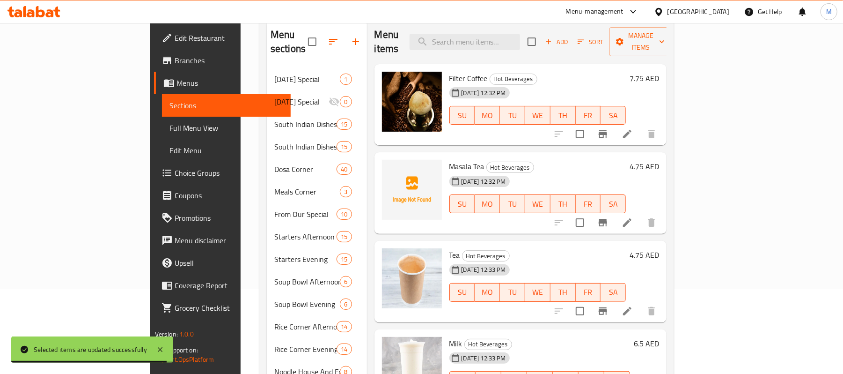
click at [633, 128] on icon at bounding box center [627, 133] width 11 height 11
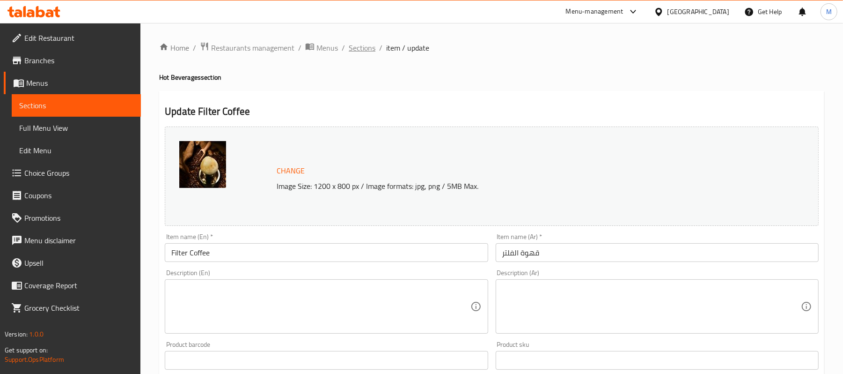
click at [359, 49] on span "Sections" at bounding box center [362, 47] width 27 height 11
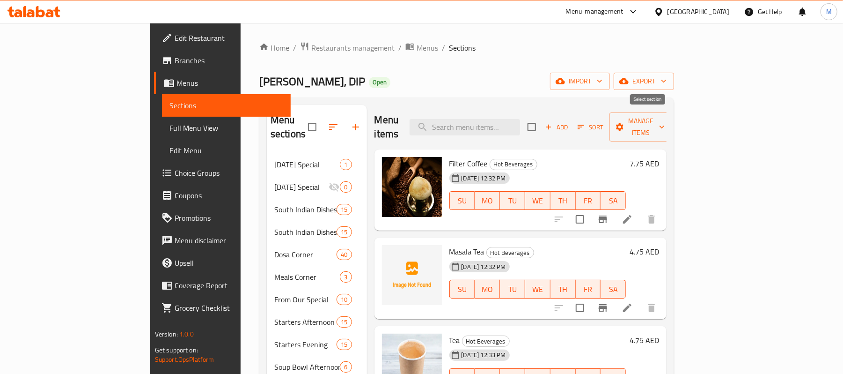
drag, startPoint x: 644, startPoint y: 118, endPoint x: 682, endPoint y: 132, distance: 40.4
click at [542, 118] on input "checkbox" at bounding box center [532, 127] width 20 height 20
click at [665, 121] on span "Manage items" at bounding box center [641, 126] width 48 height 23
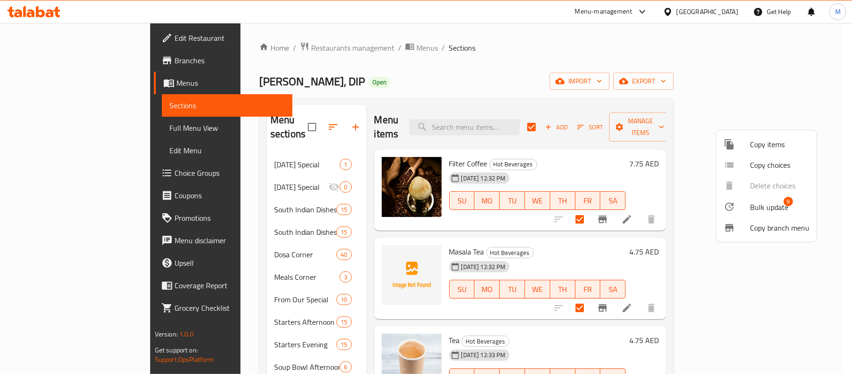
click at [755, 207] on span "Bulk update" at bounding box center [769, 206] width 38 height 11
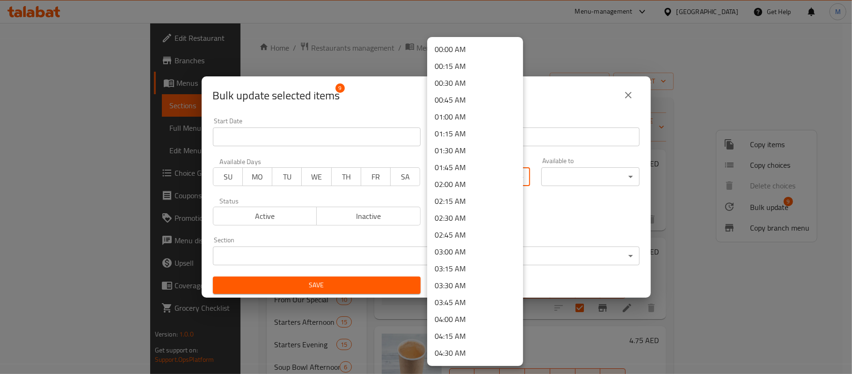
click at [478, 182] on body "​ Menu-management [GEOGRAPHIC_DATA] Get Help M Edit Restaurant Branches Menus S…" at bounding box center [426, 198] width 852 height 351
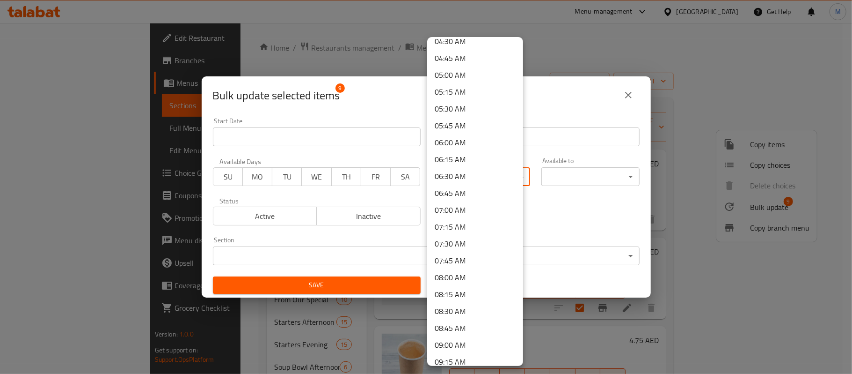
scroll to position [312, 0]
click at [471, 240] on li "07:30 AM" at bounding box center [475, 242] width 96 height 17
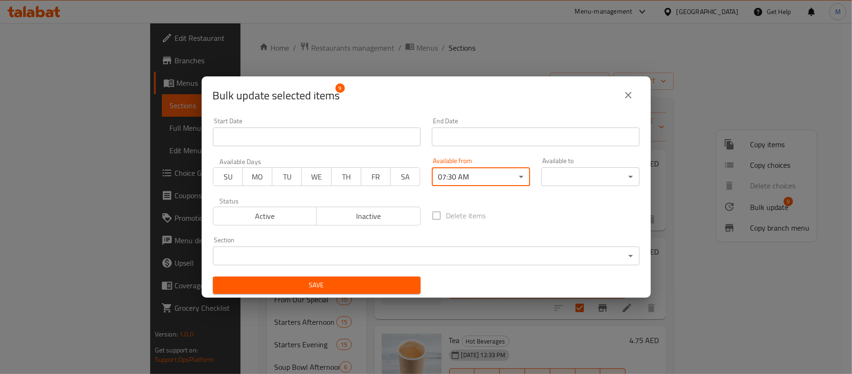
click at [581, 175] on body "​ Menu-management [GEOGRAPHIC_DATA] Get Help M Edit Restaurant Branches Menus S…" at bounding box center [426, 198] width 852 height 351
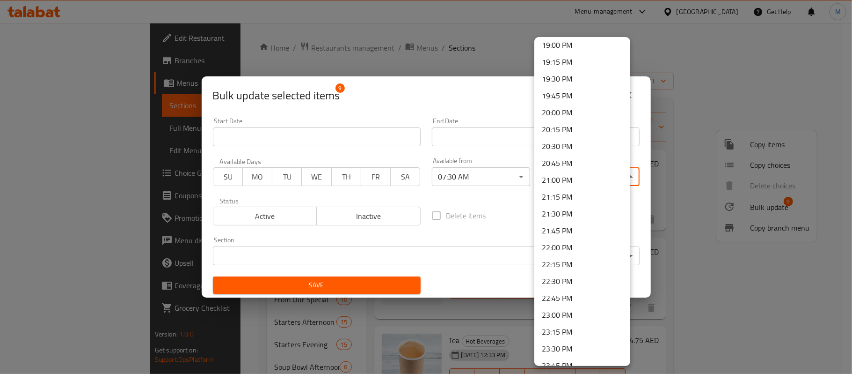
scroll to position [1313, 0]
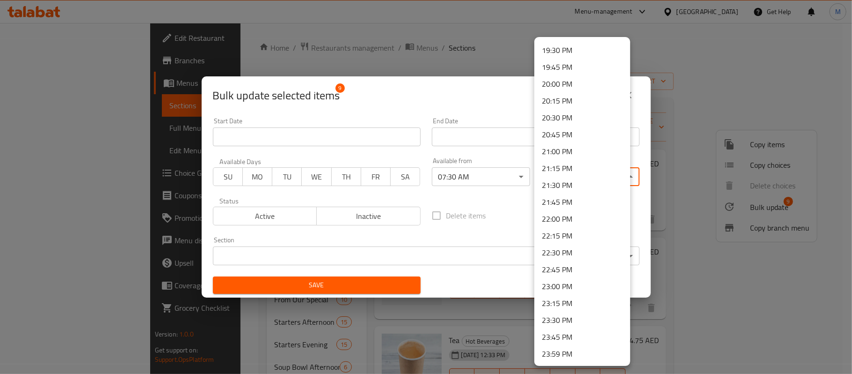
click at [574, 316] on li "23:30 PM" at bounding box center [583, 320] width 96 height 17
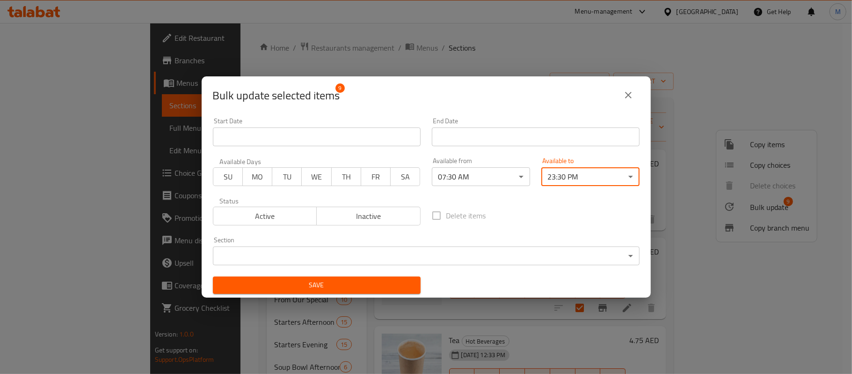
click at [573, 179] on body "​ Menu-management [GEOGRAPHIC_DATA] Get Help M Edit Restaurant Branches Menus S…" at bounding box center [426, 198] width 852 height 351
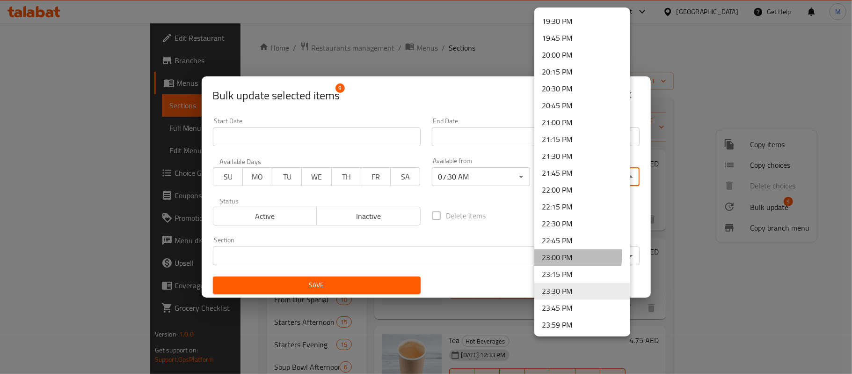
click at [563, 255] on li "23:00 PM" at bounding box center [583, 257] width 96 height 17
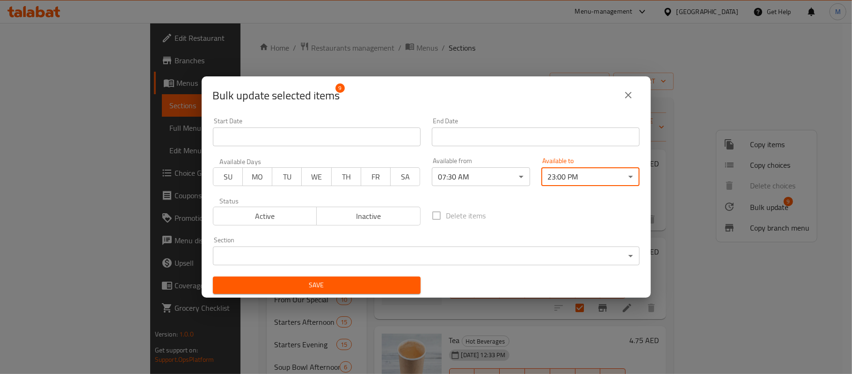
click at [395, 286] on span "Save" at bounding box center [316, 285] width 193 height 12
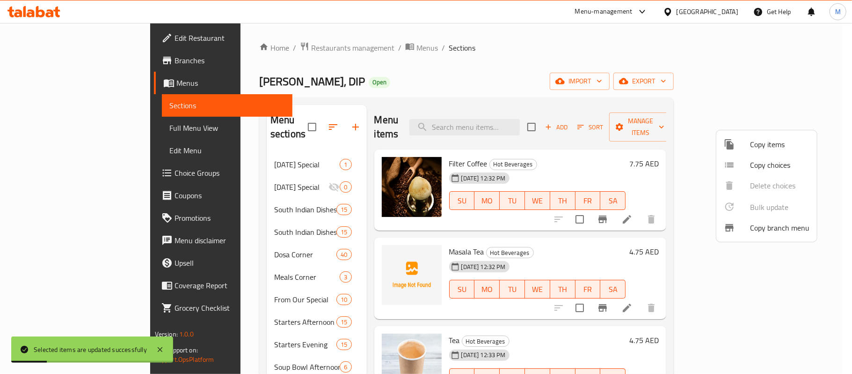
click at [445, 81] on div at bounding box center [426, 187] width 852 height 374
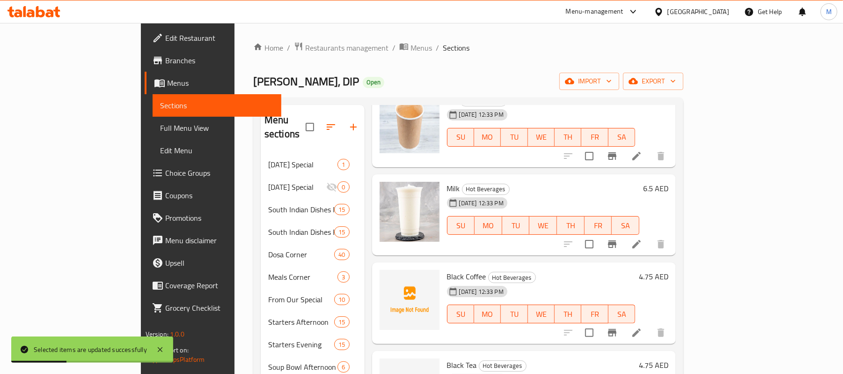
scroll to position [335, 0]
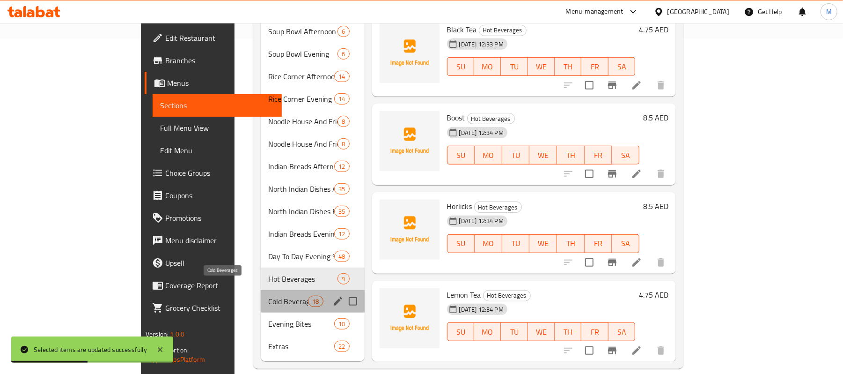
click at [268, 295] on span "Cold Beverages" at bounding box center [288, 300] width 40 height 11
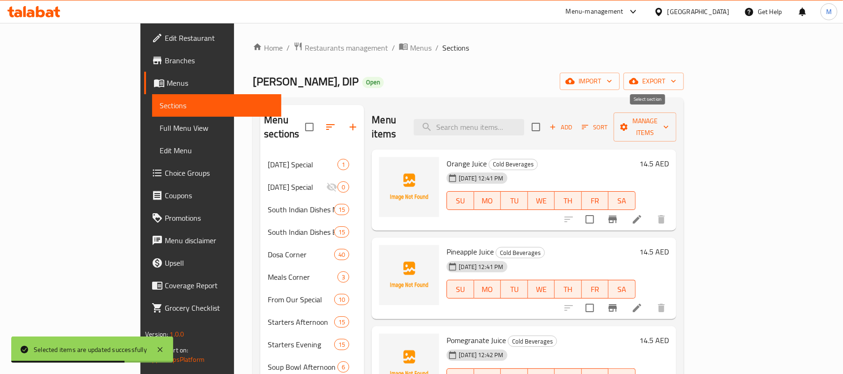
click at [546, 117] on input "checkbox" at bounding box center [536, 127] width 20 height 20
click at [669, 117] on span "Manage items" at bounding box center [645, 126] width 48 height 23
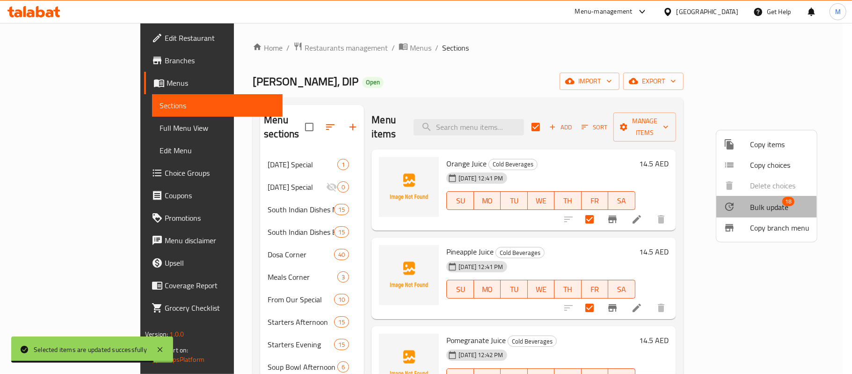
click at [759, 208] on span "Bulk update" at bounding box center [769, 206] width 38 height 11
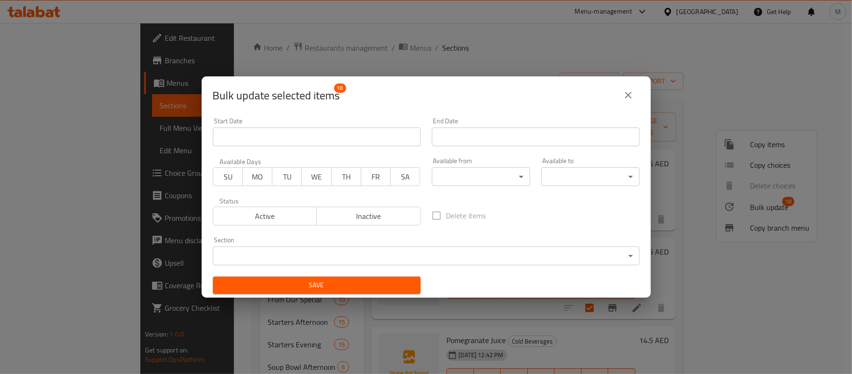
click at [467, 171] on body "​ Menu-management [GEOGRAPHIC_DATA] Get Help M Edit Restaurant Branches Menus S…" at bounding box center [426, 198] width 852 height 351
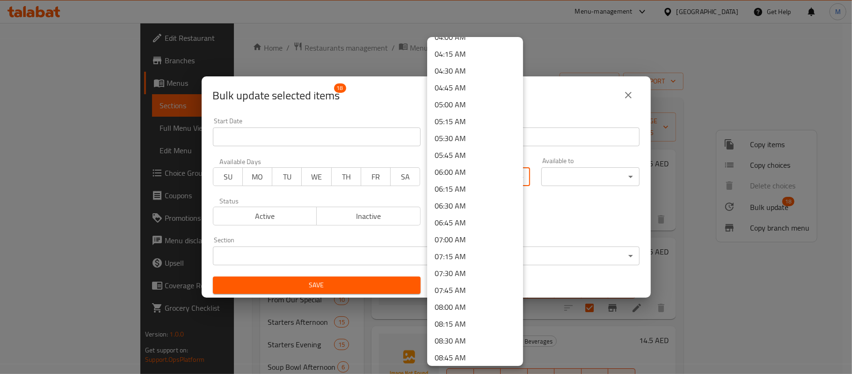
scroll to position [312, 0]
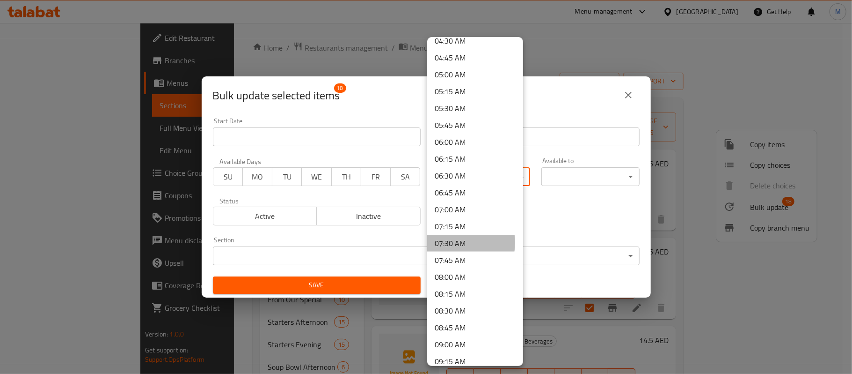
click at [460, 242] on li "07:30 AM" at bounding box center [475, 242] width 96 height 17
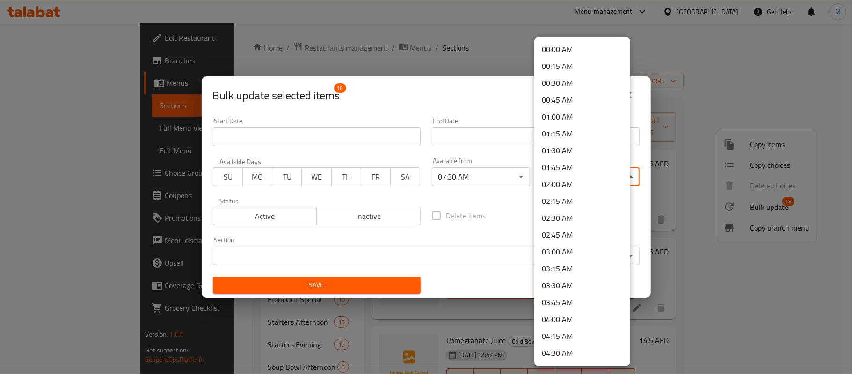
click at [593, 171] on body "​ Menu-management [GEOGRAPHIC_DATA] Get Help M Edit Restaurant Branches Menus S…" at bounding box center [426, 198] width 852 height 351
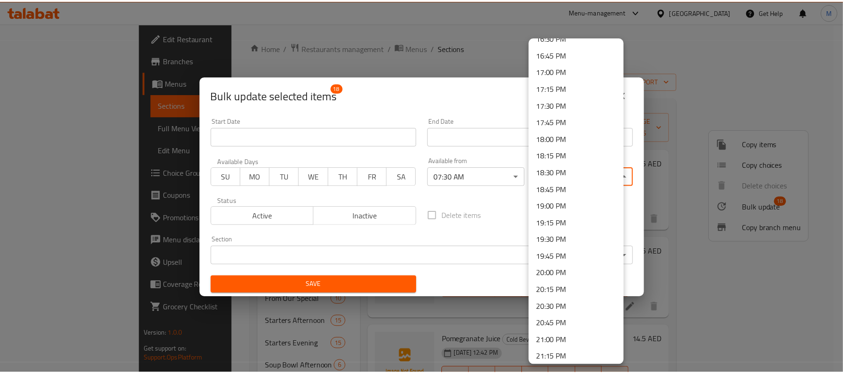
scroll to position [1313, 0]
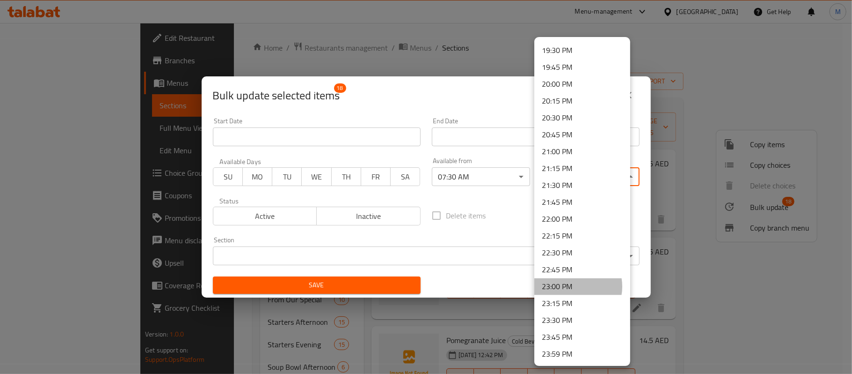
click at [573, 286] on li "23:00 PM" at bounding box center [583, 286] width 96 height 17
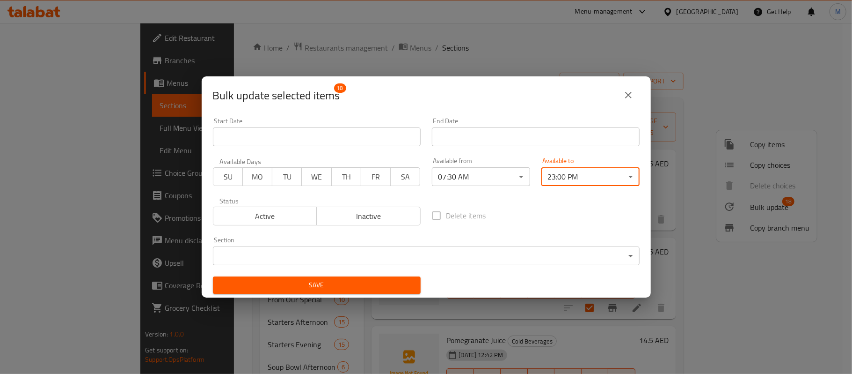
click at [356, 289] on span "Save" at bounding box center [316, 285] width 193 height 12
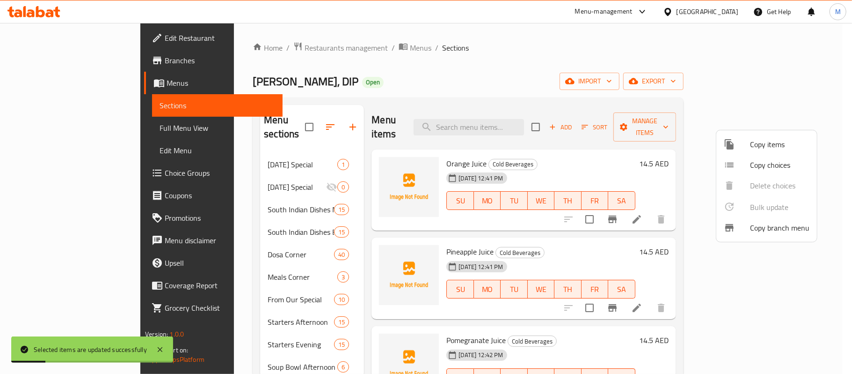
click at [455, 74] on div at bounding box center [426, 187] width 852 height 374
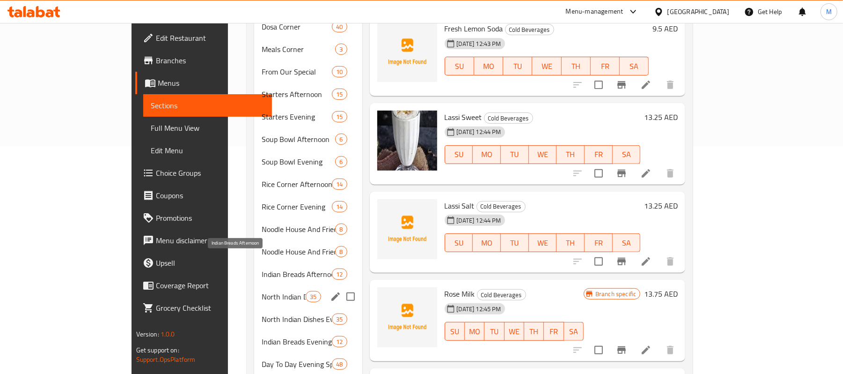
scroll to position [272, 0]
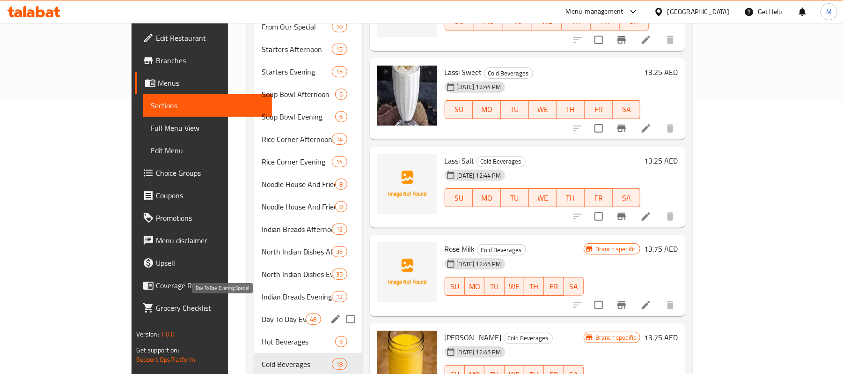
drag, startPoint x: 193, startPoint y: 300, endPoint x: 641, endPoint y: 22, distance: 527.2
click at [262, 313] on span "Day To Day Evening Special" at bounding box center [284, 318] width 44 height 11
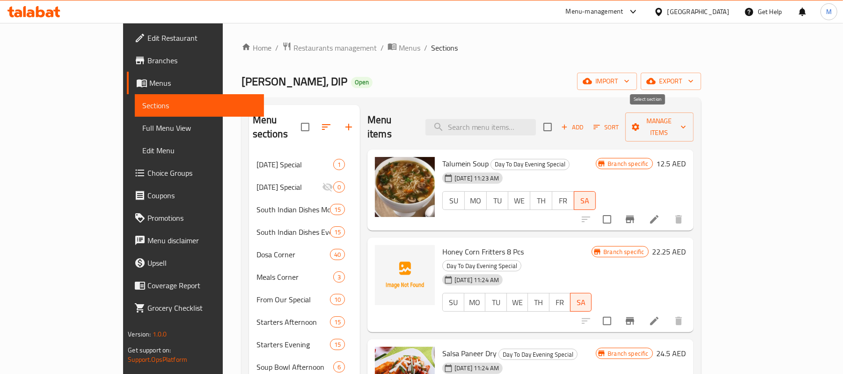
click at [557, 117] on input "checkbox" at bounding box center [548, 127] width 20 height 20
click at [686, 119] on span "Manage items" at bounding box center [659, 126] width 53 height 23
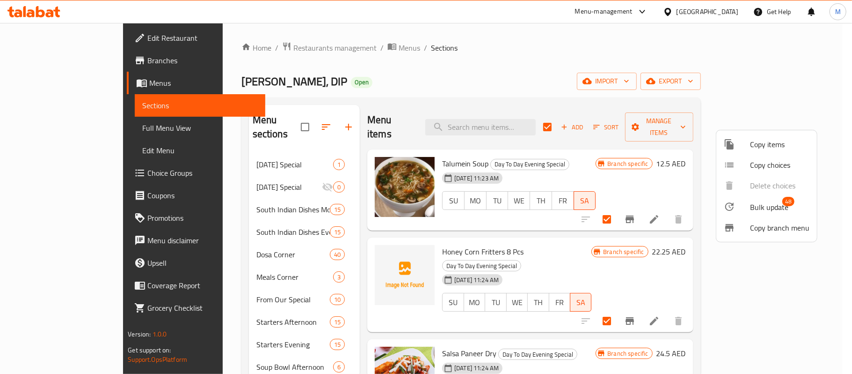
click at [603, 74] on div at bounding box center [426, 187] width 852 height 374
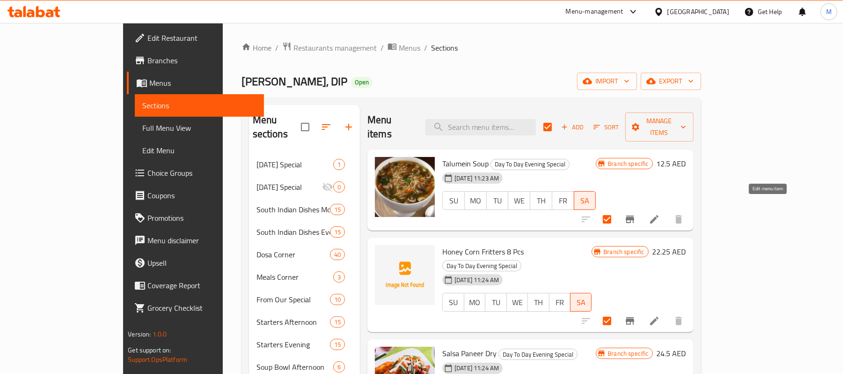
click at [659, 215] on icon at bounding box center [654, 219] width 8 height 8
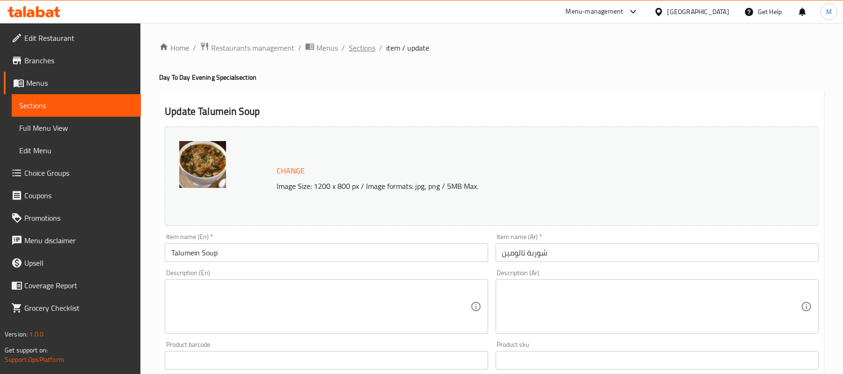
click at [355, 49] on span "Sections" at bounding box center [362, 47] width 27 height 11
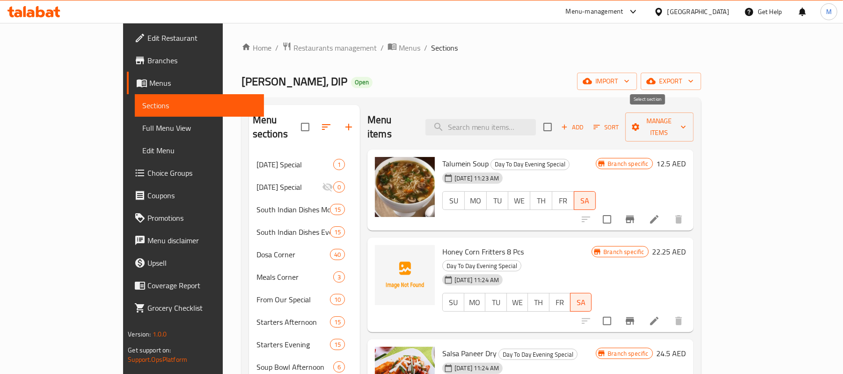
drag, startPoint x: 648, startPoint y: 124, endPoint x: 778, endPoint y: 133, distance: 130.0
click at [557, 122] on input "checkbox" at bounding box center [548, 127] width 20 height 20
click at [686, 117] on span "Manage items" at bounding box center [659, 126] width 53 height 23
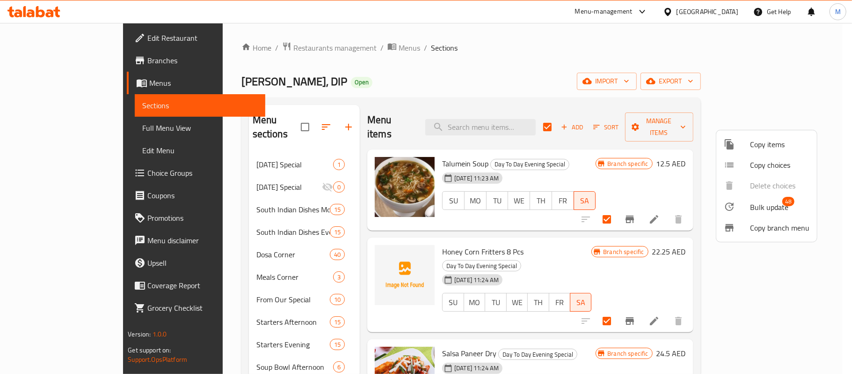
click at [758, 206] on span "Bulk update" at bounding box center [769, 206] width 38 height 11
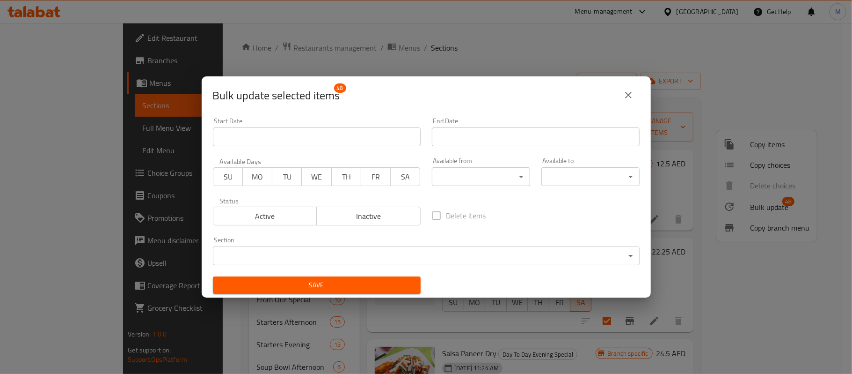
click at [472, 174] on body "​ Menu-management [GEOGRAPHIC_DATA] Get Help M Edit Restaurant Branches Menus S…" at bounding box center [426, 198] width 852 height 351
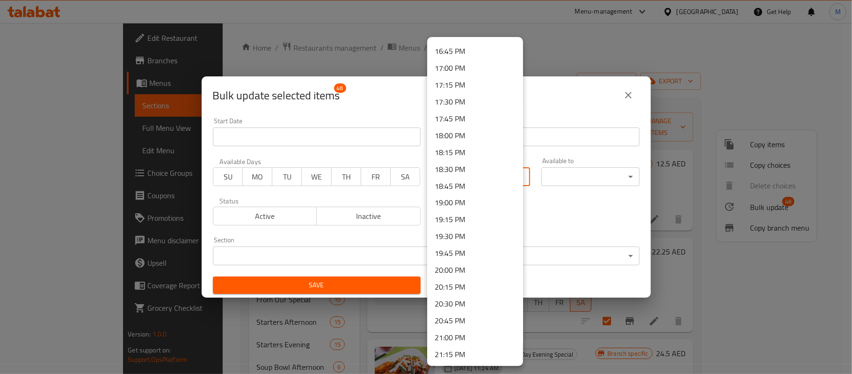
scroll to position [1126, 0]
click at [448, 102] on li "17:30 PM" at bounding box center [475, 103] width 96 height 17
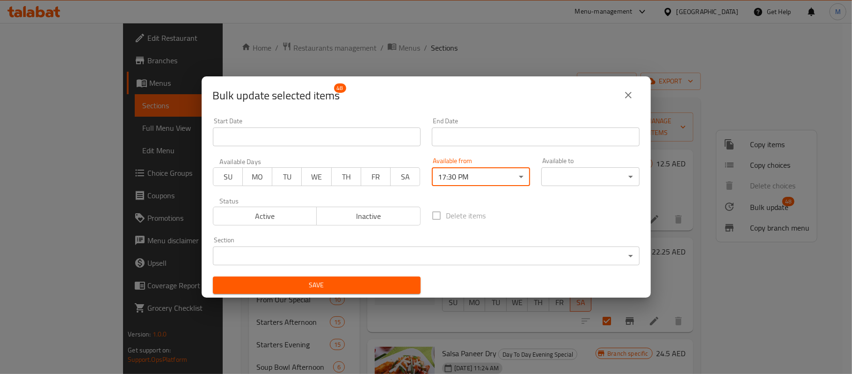
click at [559, 172] on body "​ Menu-management [GEOGRAPHIC_DATA] Get Help M Edit Restaurant Branches Menus S…" at bounding box center [426, 198] width 852 height 351
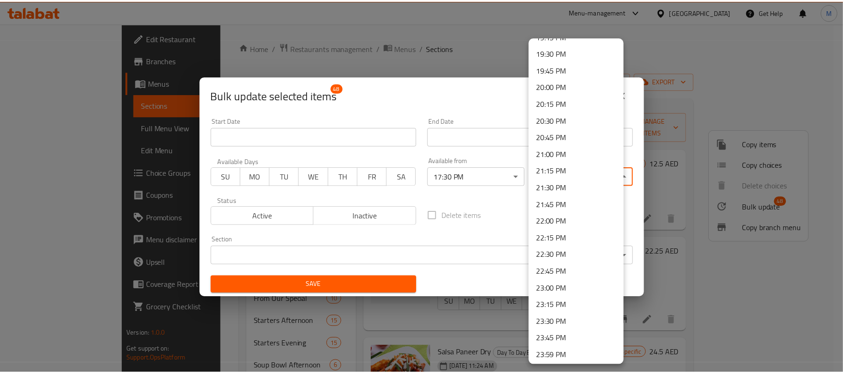
scroll to position [1313, 0]
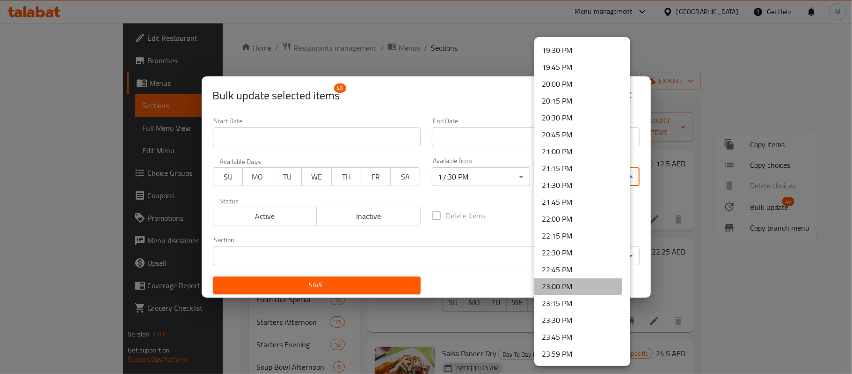
click at [557, 285] on li "23:00 PM" at bounding box center [583, 286] width 96 height 17
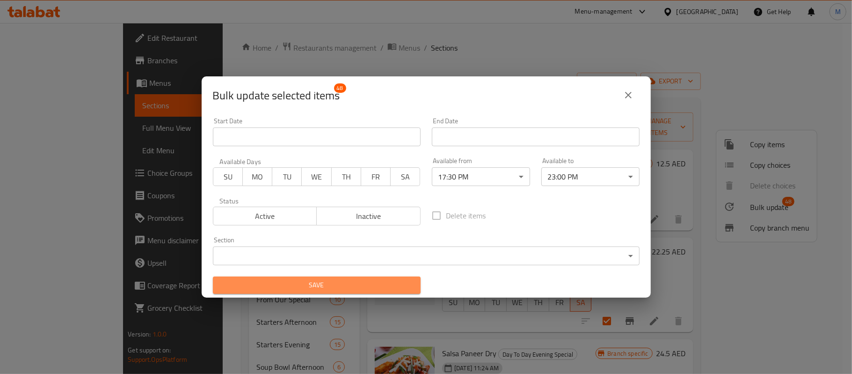
click at [331, 284] on span "Save" at bounding box center [316, 285] width 193 height 12
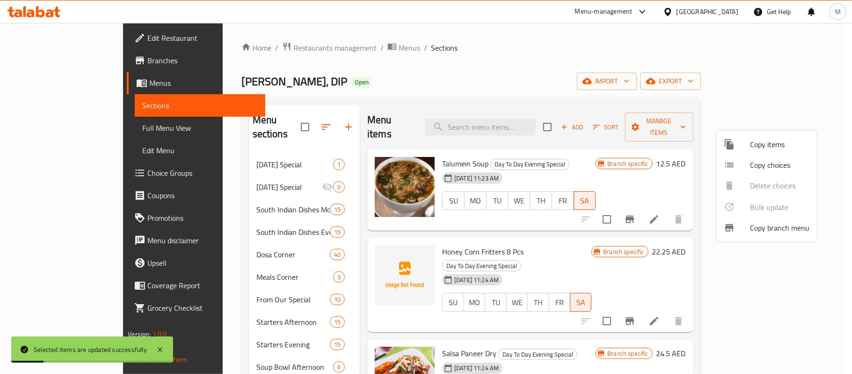
click at [545, 46] on div at bounding box center [426, 187] width 852 height 374
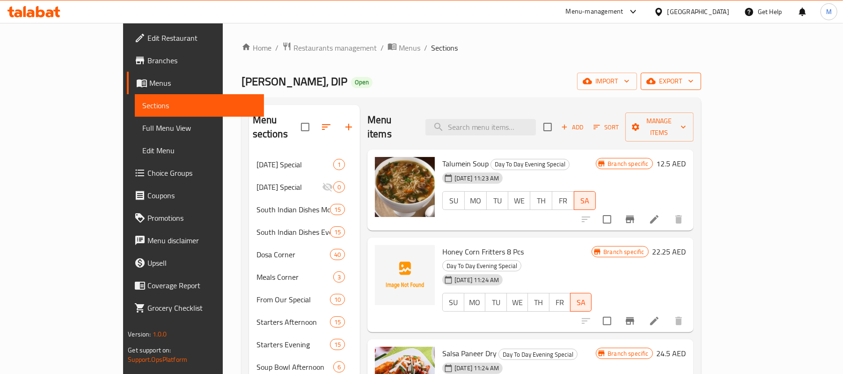
click at [694, 77] on span "export" at bounding box center [670, 81] width 45 height 12
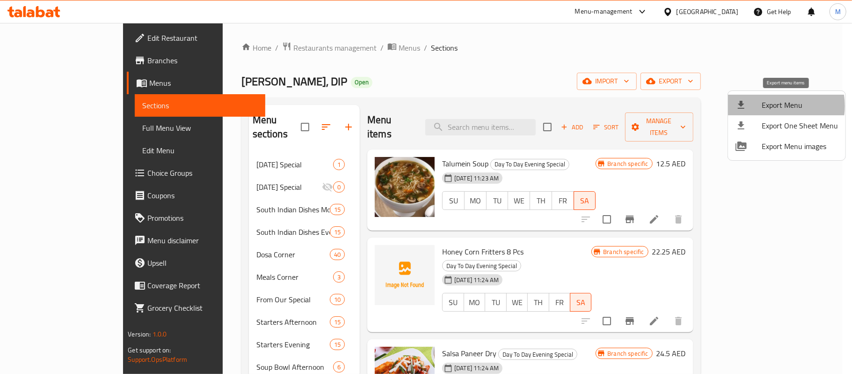
click at [770, 106] on span "Export Menu" at bounding box center [800, 104] width 76 height 11
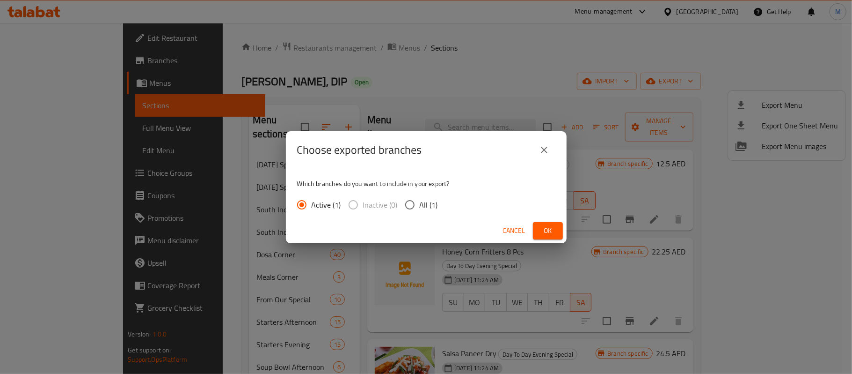
click at [418, 207] on input "All (1)" at bounding box center [410, 205] width 20 height 20
click at [538, 233] on button "Ok" at bounding box center [548, 230] width 30 height 17
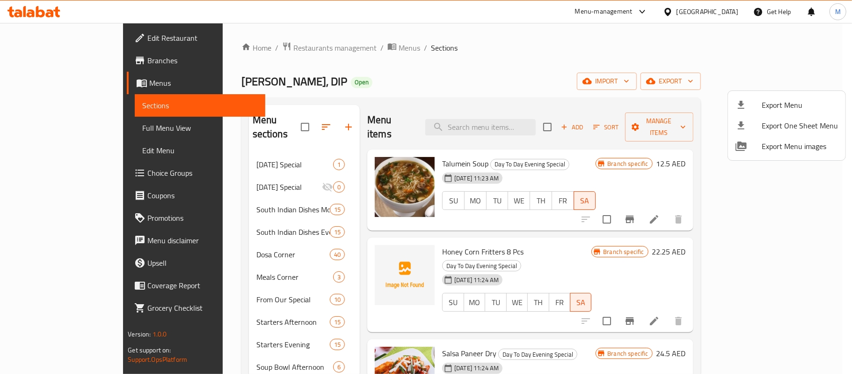
click at [467, 85] on div at bounding box center [426, 187] width 852 height 374
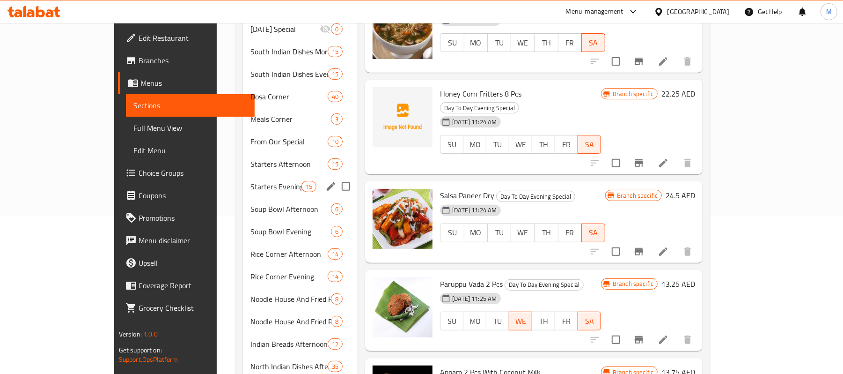
scroll to position [125, 0]
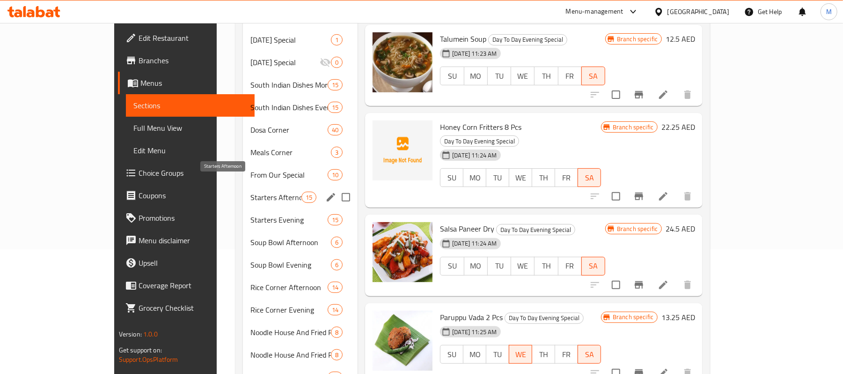
click at [250, 191] on span "Starters Afternoon" at bounding box center [275, 196] width 51 height 11
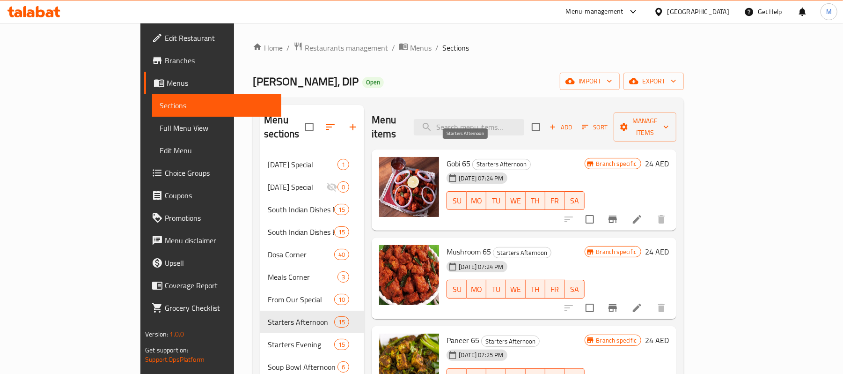
click at [473, 159] on span "Starters Afternoon" at bounding box center [502, 164] width 58 height 11
copy span "Starters"
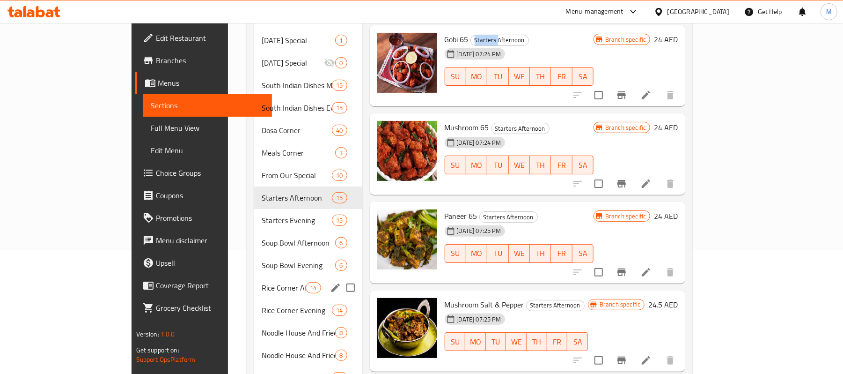
scroll to position [125, 0]
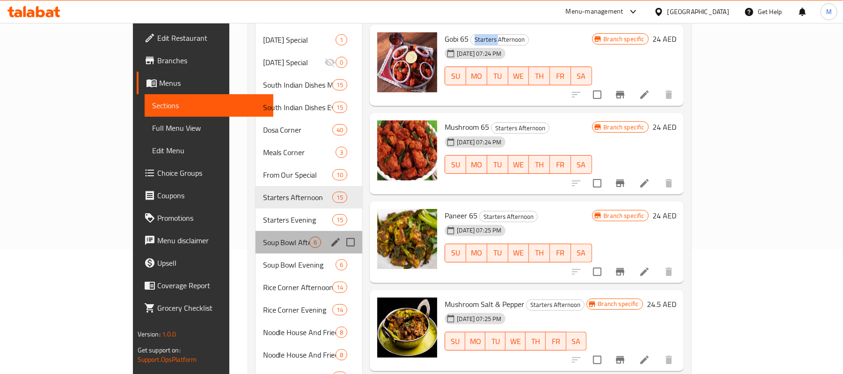
click at [256, 231] on div "Soup Bowl Afternoon 6" at bounding box center [309, 242] width 107 height 22
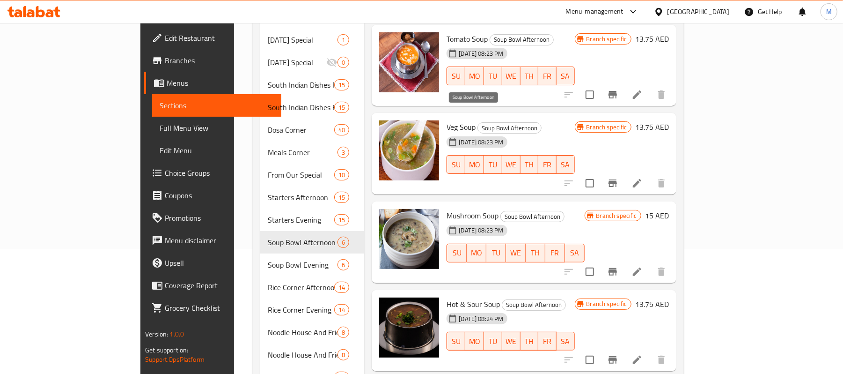
click at [478, 123] on span "Soup Bowl Afternoon" at bounding box center [509, 128] width 63 height 11
drag, startPoint x: 464, startPoint y: 115, endPoint x: 460, endPoint y: 114, distance: 4.7
click at [478, 123] on span "Soup Bowl Afternoon" at bounding box center [509, 128] width 63 height 11
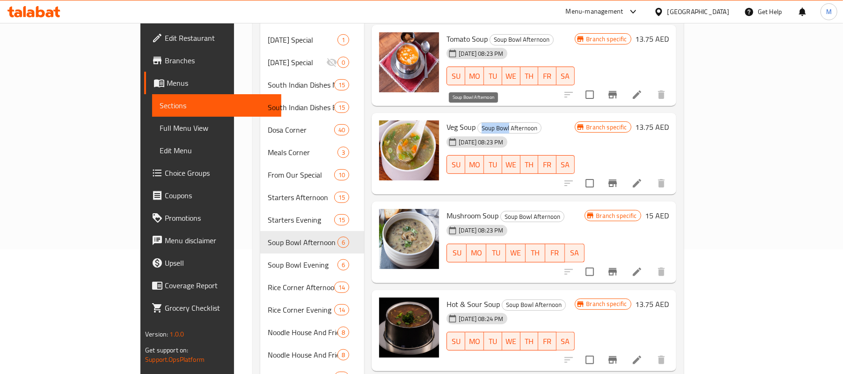
drag, startPoint x: 447, startPoint y: 114, endPoint x: 472, endPoint y: 113, distance: 25.8
click at [478, 123] on span "Soup Bowl Afternoon" at bounding box center [509, 128] width 63 height 11
copy span "Soup Bowl"
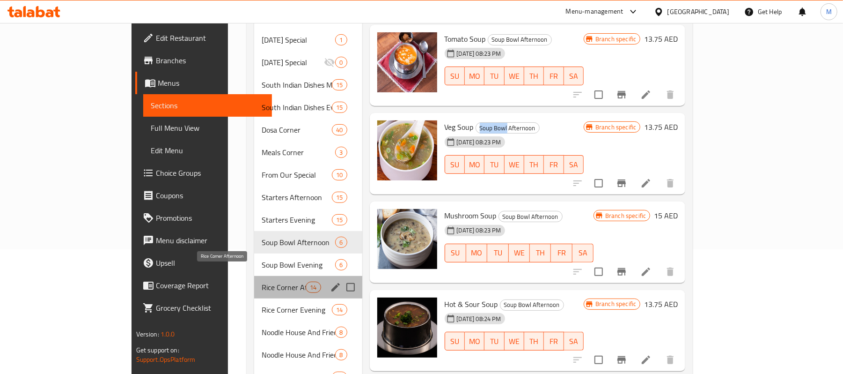
click at [262, 281] on span "Rice Corner Afternoon" at bounding box center [284, 286] width 44 height 11
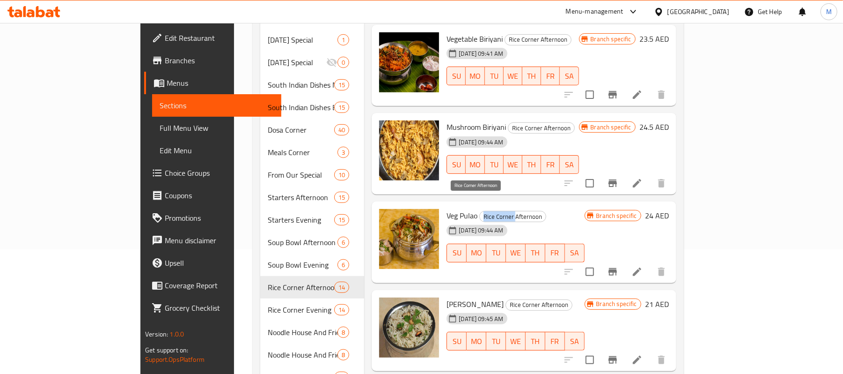
drag, startPoint x: 447, startPoint y: 198, endPoint x: 479, endPoint y: 204, distance: 32.3
click at [480, 211] on span "Rice Corner Afternoon" at bounding box center [513, 216] width 66 height 11
copy span "Rice Corner"
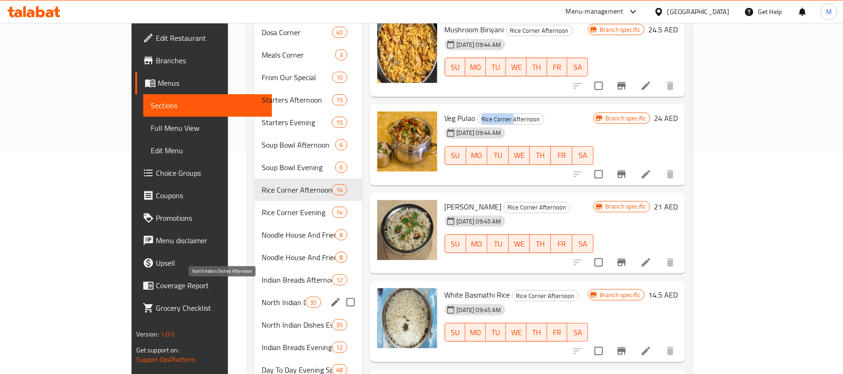
scroll to position [249, 0]
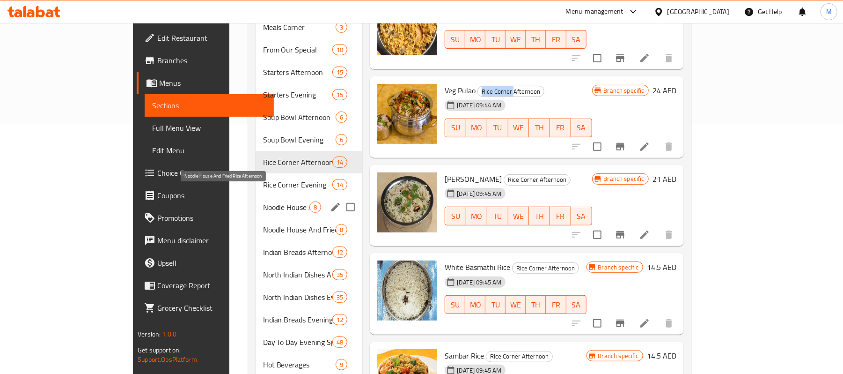
click at [263, 201] on span "Noodle House And Fried Rice Afternoon" at bounding box center [286, 206] width 47 height 11
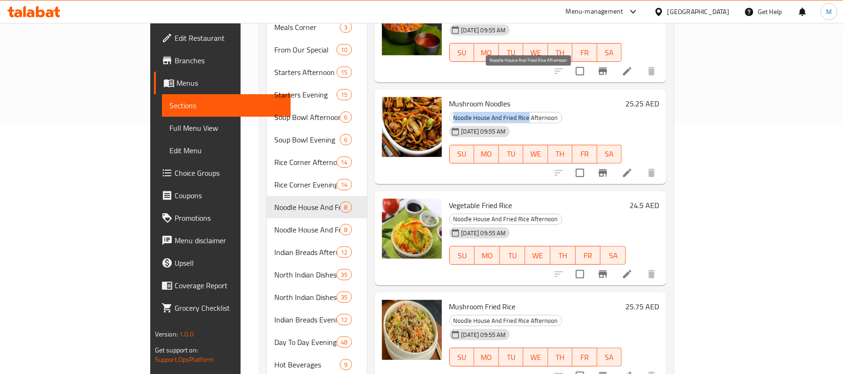
drag, startPoint x: 480, startPoint y: 72, endPoint x: 553, endPoint y: 79, distance: 73.4
click at [553, 112] on span "Noodle House And Fried Rice Afternoon" at bounding box center [506, 117] width 112 height 11
copy span "Noodle House And Fried Rice"
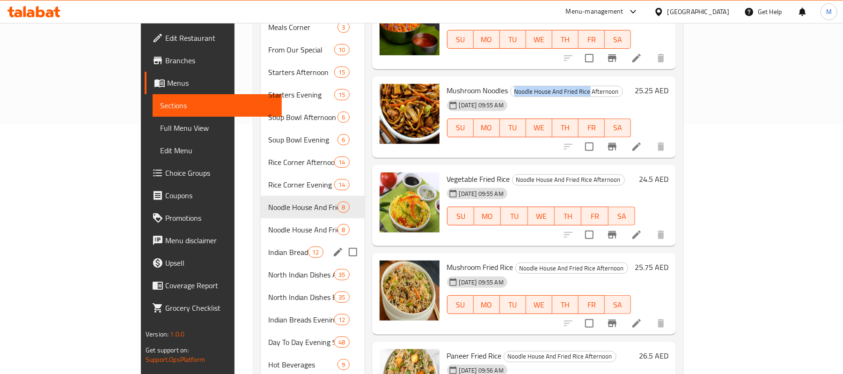
click at [268, 246] on span "Indian Breads Afternoon" at bounding box center [288, 251] width 40 height 11
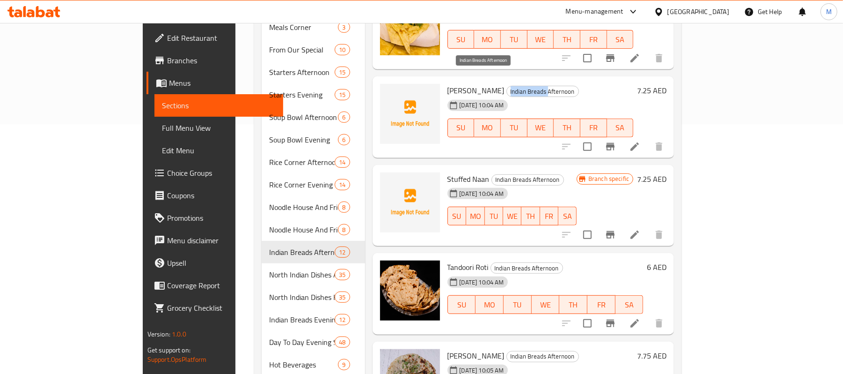
copy span "Indian Breads"
drag, startPoint x: 451, startPoint y: 73, endPoint x: 489, endPoint y: 77, distance: 38.1
click at [507, 86] on span "Indian Breads Afternoon" at bounding box center [543, 91] width 72 height 11
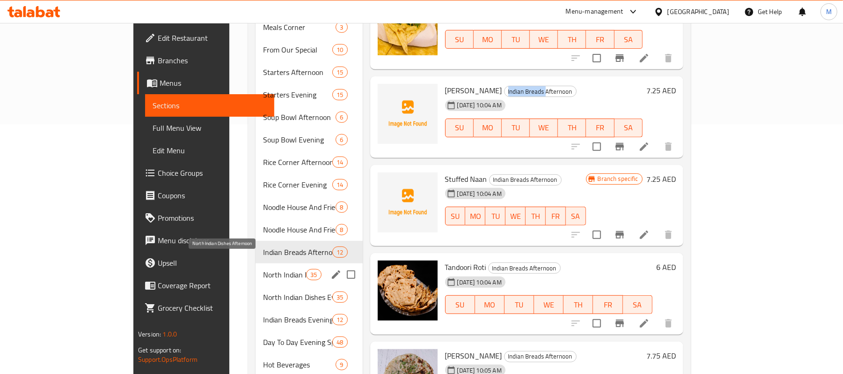
click at [263, 269] on span "North Indian Dishes Afternoon" at bounding box center [284, 274] width 43 height 11
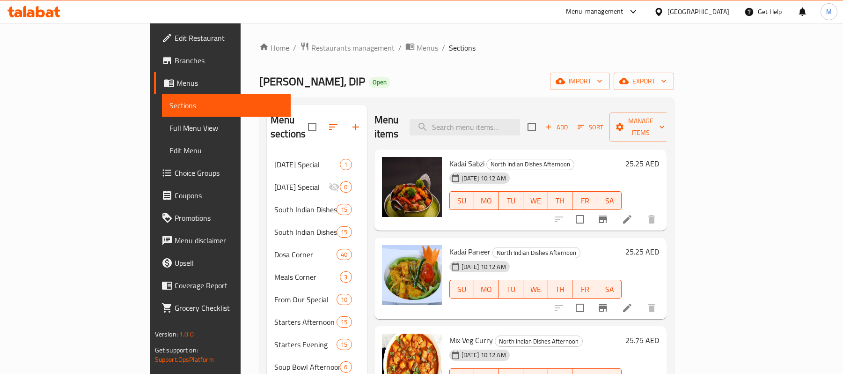
scroll to position [249, 0]
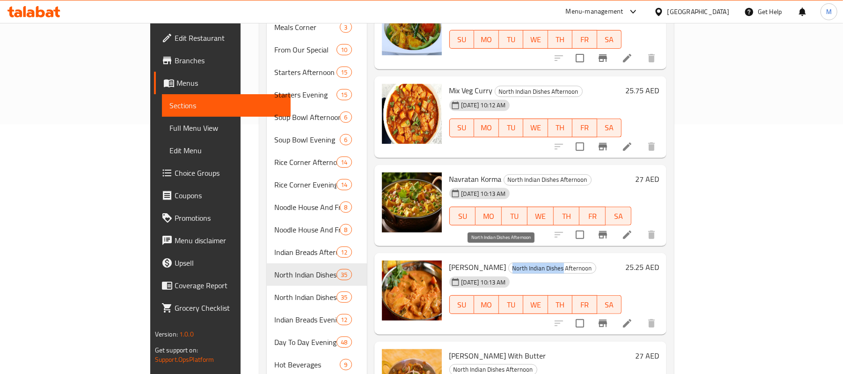
copy span "North Indian Dishes"
drag, startPoint x: 461, startPoint y: 256, endPoint x: 507, endPoint y: 256, distance: 46.8
click at [514, 263] on span "North Indian Dishes Afternoon" at bounding box center [552, 268] width 87 height 11
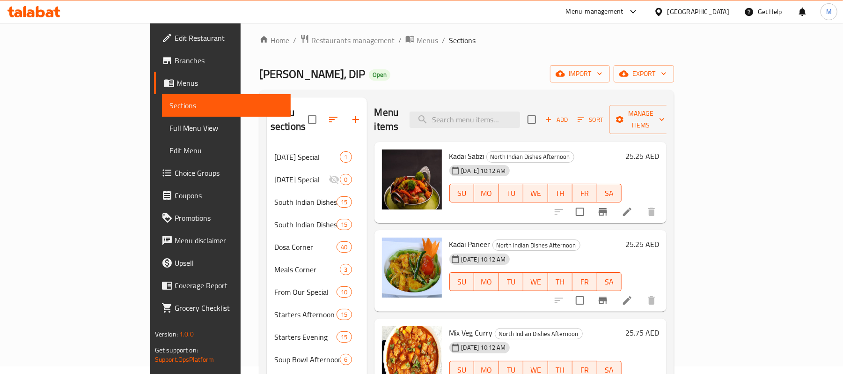
scroll to position [0, 0]
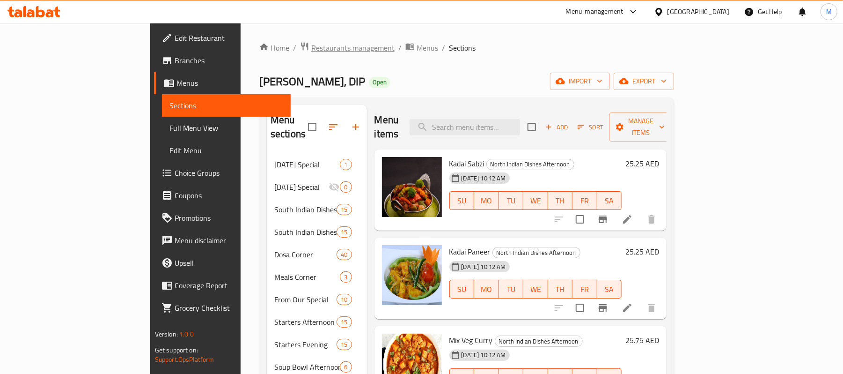
click at [311, 49] on span "Restaurants management" at bounding box center [352, 47] width 83 height 11
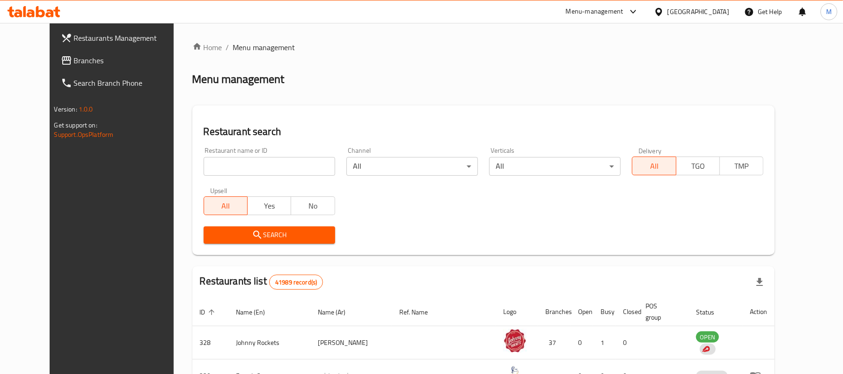
click at [74, 59] on span "Branches" at bounding box center [128, 60] width 109 height 11
